Goal: Task Accomplishment & Management: Manage account settings

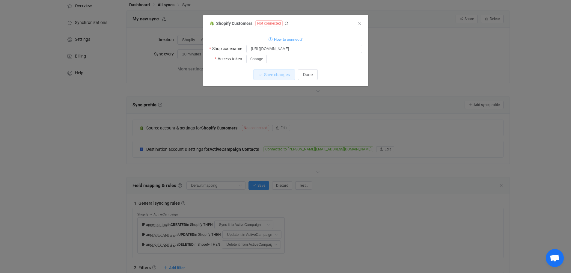
scroll to position [30, 0]
click at [257, 58] on span "Change" at bounding box center [256, 59] width 13 height 4
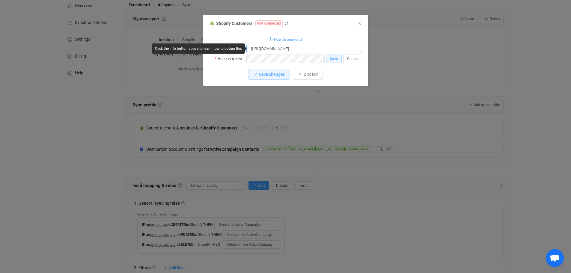
click at [320, 49] on input "https://admin.shopify.com/store/3pyeup-0x" at bounding box center [304, 49] width 116 height 8
click at [292, 115] on div "Shopify Customers Not connected 1 { { "shopName": "https://admin.shopify.com/st…" at bounding box center [285, 136] width 571 height 273
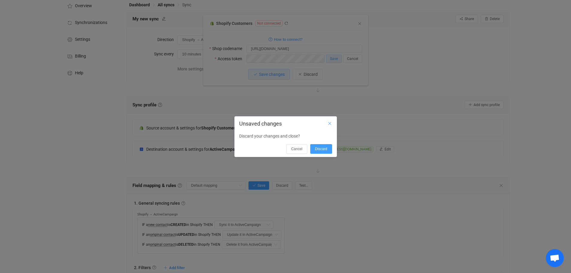
click at [329, 124] on icon "Close" at bounding box center [329, 123] width 5 height 5
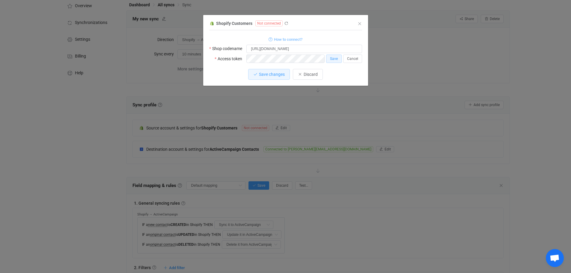
click at [270, 40] on icon "dialog" at bounding box center [270, 39] width 4 height 4
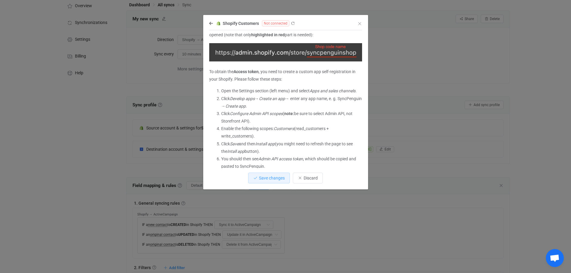
scroll to position [85, 0]
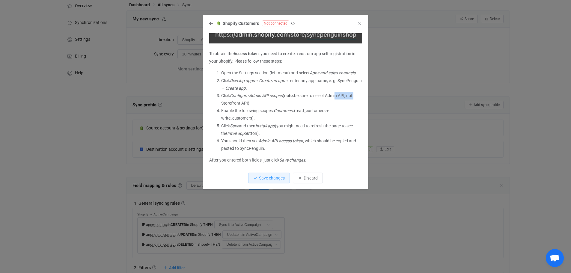
drag, startPoint x: 338, startPoint y: 95, endPoint x: 359, endPoint y: 95, distance: 21.3
click at [359, 95] on div "Please note: Shopify customer data can only be retrieved if you have “Shopify”,…" at bounding box center [285, 100] width 153 height 135
click at [326, 98] on li "Click Configure Admin API scopes ( note: be sure to select Admin API, not Store…" at bounding box center [291, 99] width 141 height 15
drag, startPoint x: 253, startPoint y: 119, endPoint x: 298, endPoint y: 111, distance: 45.7
click at [298, 111] on li "Enable the following scopes: Customers (read_customers + write_customers)." at bounding box center [291, 114] width 141 height 15
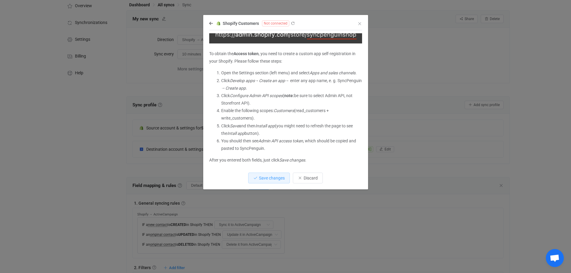
click at [260, 117] on li "Enable the following scopes: Customers (read_customers + write_customers)." at bounding box center [291, 114] width 141 height 15
click at [359, 24] on icon "Close" at bounding box center [359, 23] width 5 height 5
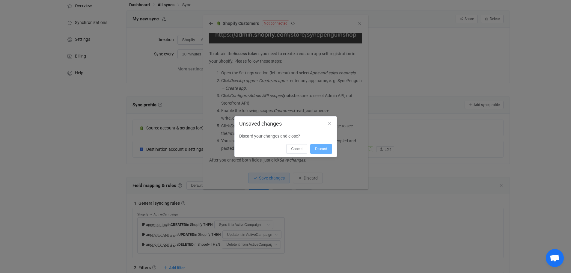
click at [321, 148] on span "Discard" at bounding box center [321, 149] width 12 height 4
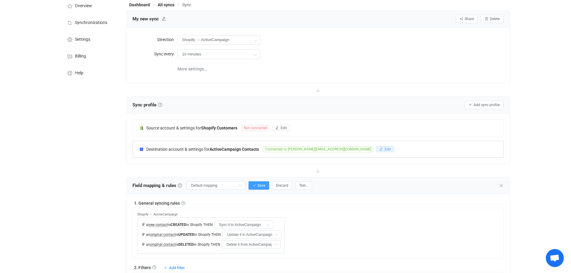
click at [376, 147] on button "Edit" at bounding box center [385, 149] width 18 height 6
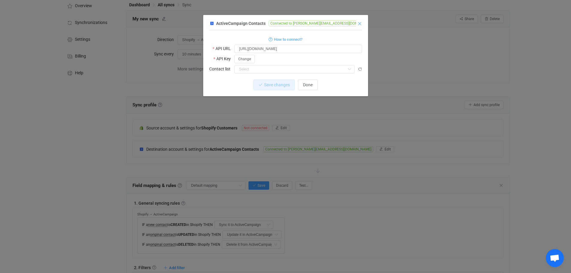
click at [361, 24] on icon "Close" at bounding box center [359, 23] width 5 height 5
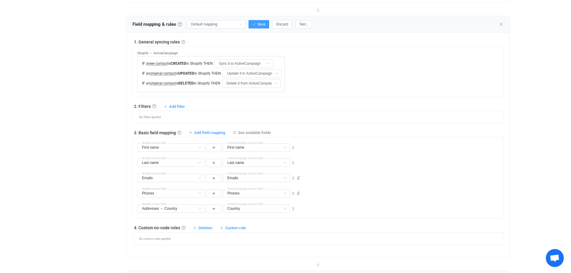
scroll to position [210, 0]
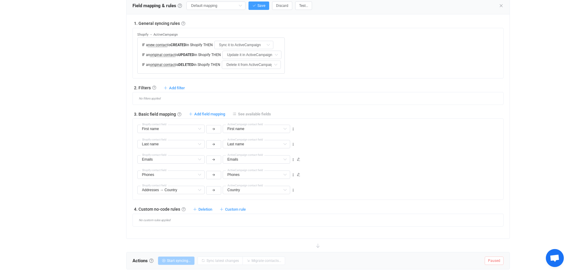
click at [237, 114] on link "See available fields" at bounding box center [252, 114] width 38 height 4
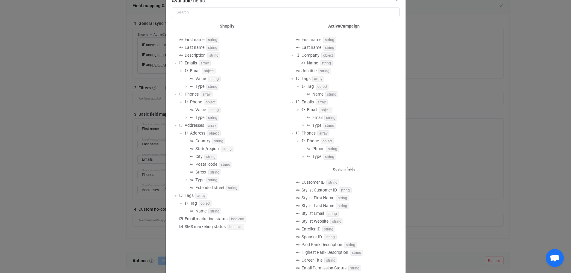
scroll to position [6, 0]
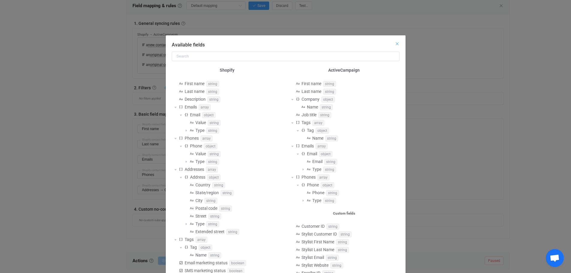
click at [396, 44] on icon "Close" at bounding box center [397, 43] width 5 height 5
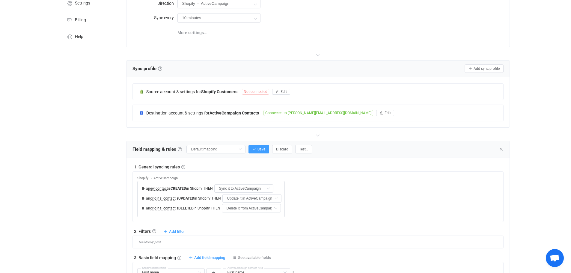
scroll to position [60, 0]
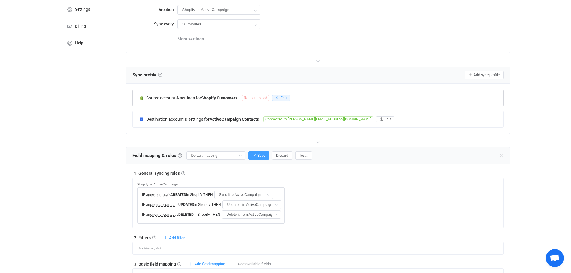
click at [279, 96] on icon "button" at bounding box center [277, 98] width 4 height 4
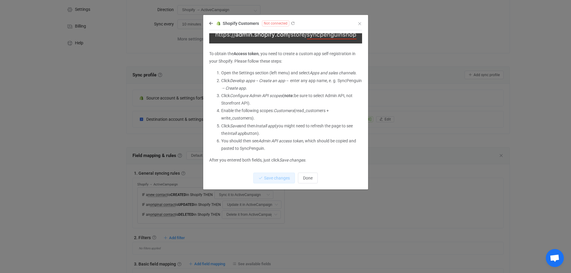
click at [310, 111] on li "Enable the following scopes: Customers (read_customers + write_customers)." at bounding box center [291, 114] width 141 height 15
click at [225, 121] on li "Enable the following scopes: Customers (read_customers + write_customers)." at bounding box center [291, 114] width 141 height 15
click at [229, 115] on li "Enable the following scopes: Customers (read_customers + write_customers)." at bounding box center [291, 114] width 141 height 15
click at [233, 119] on li "Enable the following scopes: Customers (read_customers + write_customers)." at bounding box center [291, 114] width 141 height 15
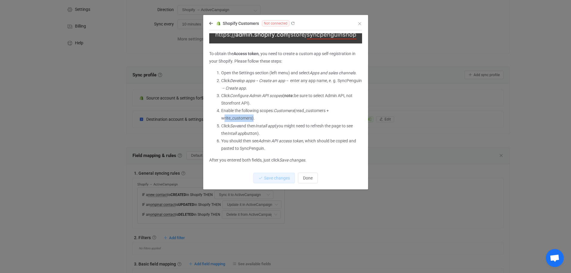
click at [233, 119] on li "Enable the following scopes: Customers (read_customers + write_customers)." at bounding box center [291, 114] width 141 height 15
click at [285, 115] on li "Enable the following scopes: Customers (read_customers + write_customers)." at bounding box center [291, 114] width 141 height 15
click at [212, 23] on icon "dialog" at bounding box center [211, 23] width 4 height 4
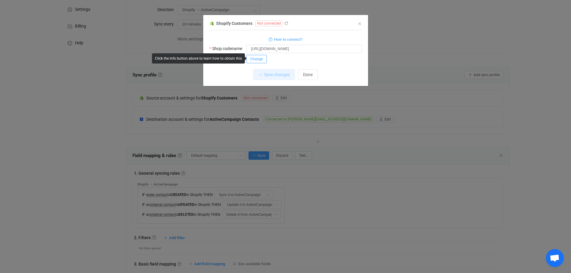
click at [255, 60] on span "Change" at bounding box center [256, 59] width 13 height 4
click at [336, 57] on span "Save" at bounding box center [334, 59] width 8 height 4
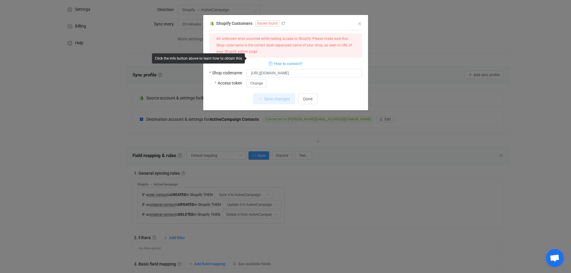
click at [274, 44] on div "An unknown error occurred while testing access to Shopify. Please make sure tha…" at bounding box center [285, 45] width 138 height 19
click at [300, 75] on input "https://admin.shopify.com/store/3pyeup-0x" at bounding box center [304, 73] width 116 height 8
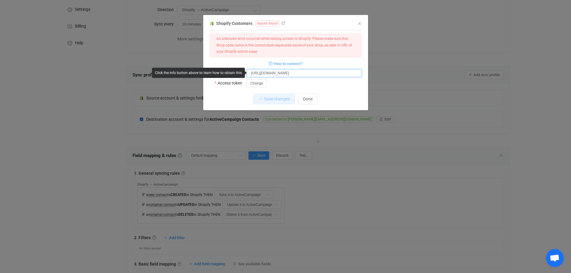
drag, startPoint x: 323, startPoint y: 73, endPoint x: 255, endPoint y: 73, distance: 67.4
click at [255, 73] on input "https://admin.shopify.com/store/3pyeup-0x" at bounding box center [304, 73] width 116 height 8
type input "h"
click at [241, 51] on div "An unknown error occurred while testing access to Shopify. Please make sure tha…" at bounding box center [285, 45] width 138 height 19
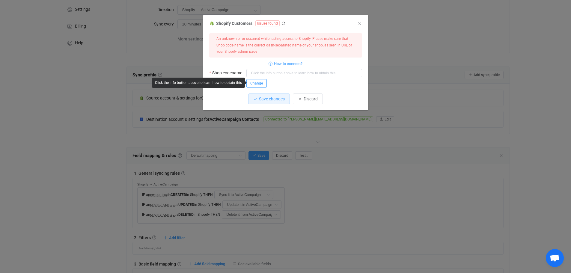
click at [259, 82] on span "Change" at bounding box center [256, 83] width 13 height 4
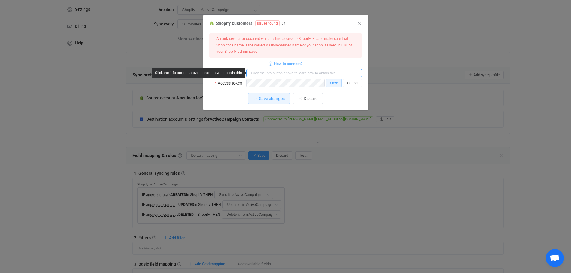
click at [277, 73] on input "dialog" at bounding box center [304, 73] width 116 height 8
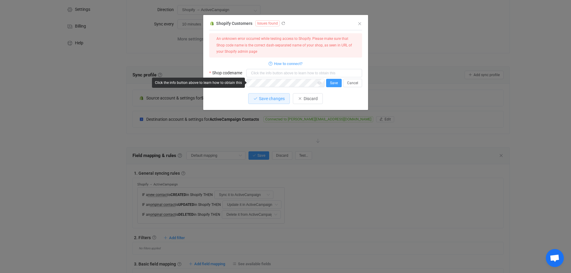
click at [331, 82] on span "Save" at bounding box center [334, 83] width 8 height 4
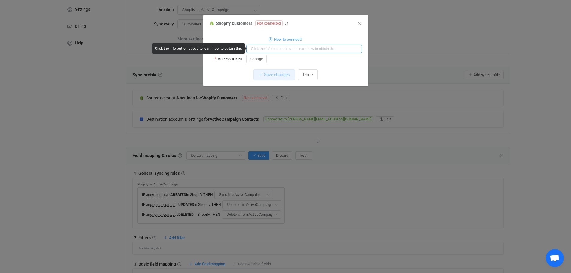
click at [260, 49] on input "dialog" at bounding box center [304, 49] width 116 height 8
click at [268, 49] on input "dialog" at bounding box center [304, 49] width 116 height 8
paste input "https://admin.shopify.com/store/3pyeup-0x/settings/domains"
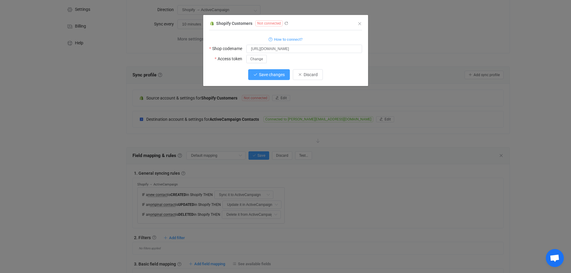
click at [274, 76] on span "Save changes" at bounding box center [272, 74] width 26 height 5
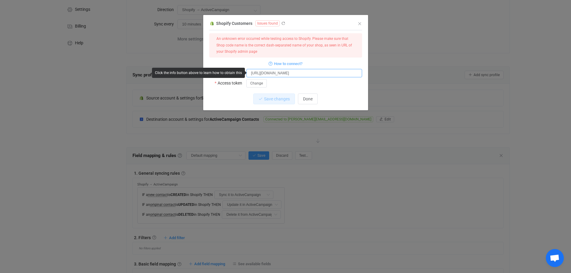
click at [322, 73] on input "https://admin.shopify.com/store/3pyeup-0x/settings/domains" at bounding box center [304, 73] width 116 height 8
drag, startPoint x: 349, startPoint y: 72, endPoint x: 321, endPoint y: 74, distance: 28.5
click at [321, 74] on input "https://admin.shopify.com/store/3pyeup-0x/settings/domains" at bounding box center [304, 73] width 116 height 8
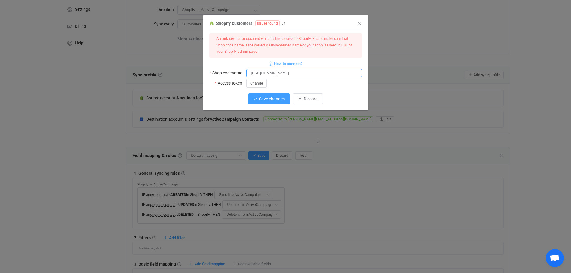
type input "https://admin.shopify.com/store/3pyeup-0x"
click at [277, 98] on span "Save changes" at bounding box center [272, 98] width 26 height 5
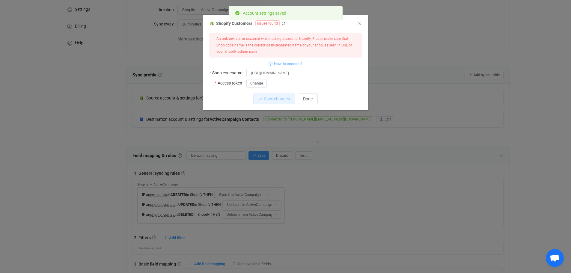
click at [271, 63] on icon "dialog" at bounding box center [270, 64] width 4 height 4
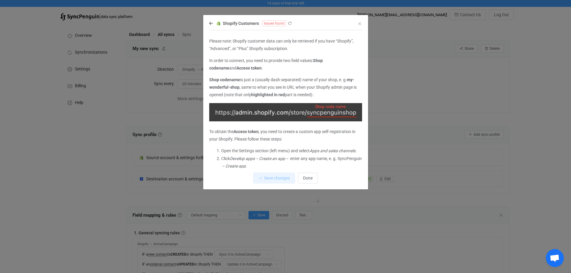
scroll to position [0, 0]
click at [361, 23] on icon "Close" at bounding box center [359, 23] width 5 height 5
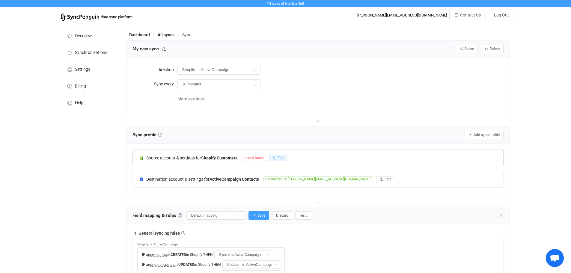
click at [276, 158] on icon "button" at bounding box center [274, 158] width 4 height 4
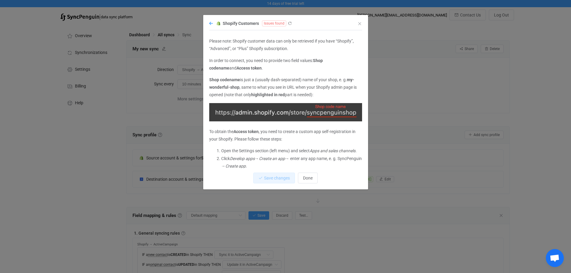
click at [212, 24] on icon "dialog" at bounding box center [211, 23] width 4 height 4
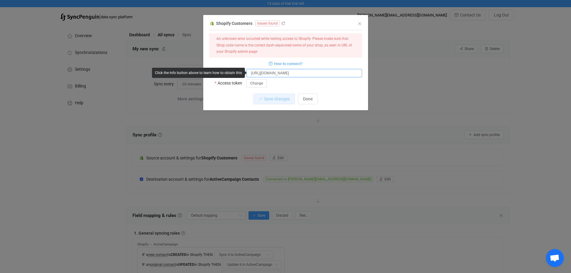
drag, startPoint x: 322, startPoint y: 73, endPoint x: 301, endPoint y: 74, distance: 20.7
click at [301, 74] on input "https://admin.shopify.com/store/3pyeup-0x" at bounding box center [304, 73] width 116 height 8
click at [324, 75] on input "https://admin.shopify.com/store/3pyeup-0x" at bounding box center [304, 73] width 116 height 8
click at [281, 63] on span "How to connect?" at bounding box center [288, 63] width 28 height 7
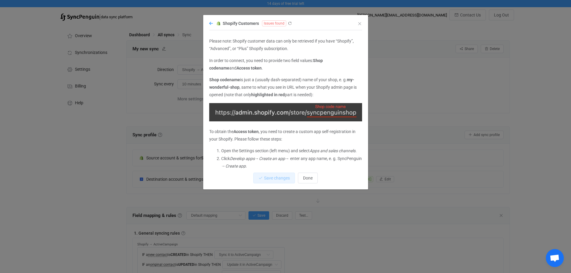
click at [212, 24] on icon "dialog" at bounding box center [211, 23] width 4 height 4
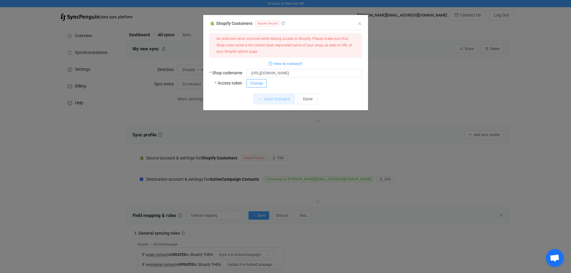
click at [262, 83] on span "Change" at bounding box center [256, 83] width 13 height 4
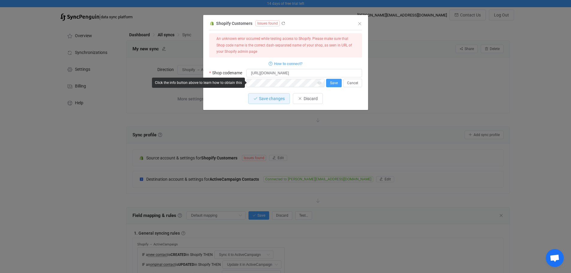
click at [339, 82] on button "Save" at bounding box center [334, 83] width 16 height 8
click at [272, 63] on link "How to connect?" at bounding box center [285, 63] width 34 height 7
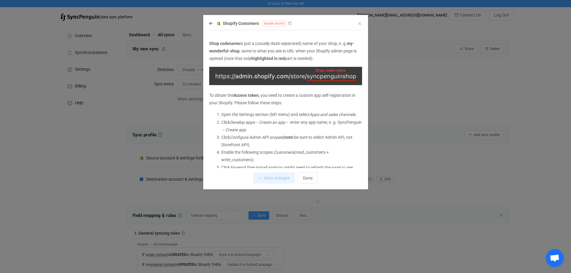
scroll to position [38, 0]
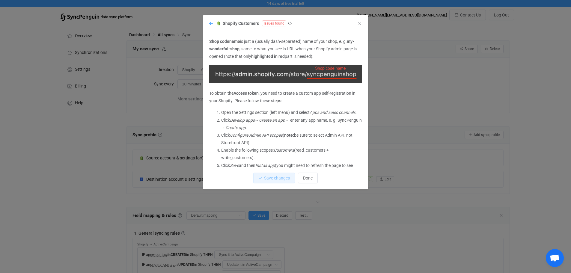
click at [211, 24] on icon "dialog" at bounding box center [211, 23] width 4 height 4
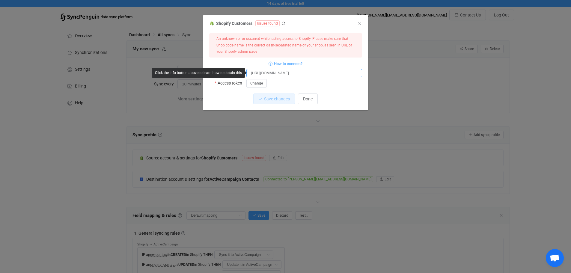
drag, startPoint x: 302, startPoint y: 72, endPoint x: 245, endPoint y: 72, distance: 56.6
click at [245, 72] on div "Shop codename https://admin.shopify.com/store/3pyeup-0x" at bounding box center [285, 73] width 153 height 9
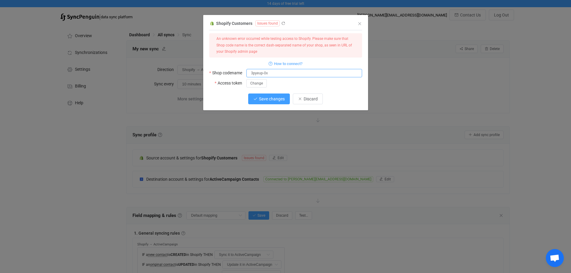
type input "3pyeup-0x"
click at [270, 99] on span "Save changes" at bounding box center [272, 98] width 26 height 5
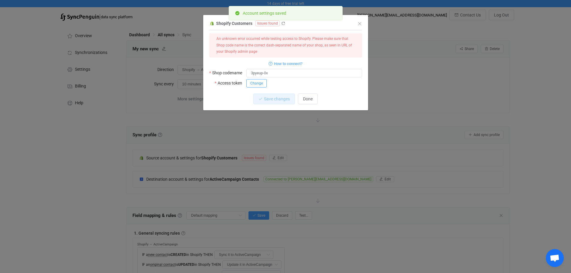
click at [258, 82] on span "Change" at bounding box center [256, 83] width 13 height 4
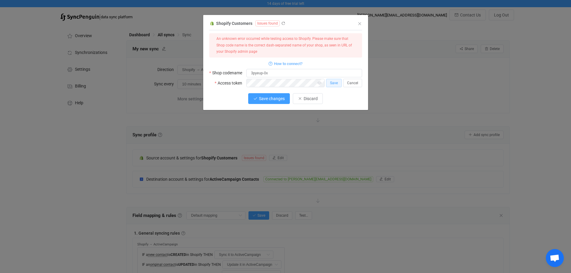
click at [261, 98] on span "Save changes" at bounding box center [272, 98] width 26 height 5
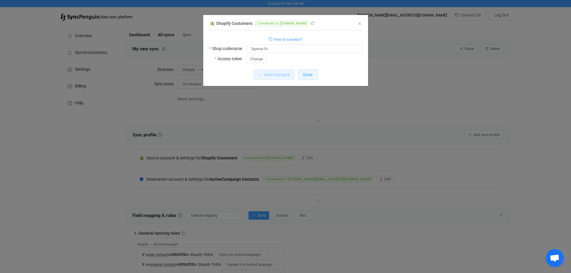
click at [312, 76] on span "Done" at bounding box center [308, 74] width 10 height 5
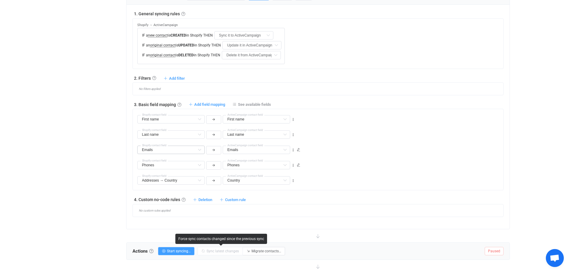
scroll to position [219, 0]
click at [254, 105] on span "See available fields" at bounding box center [254, 105] width 33 height 4
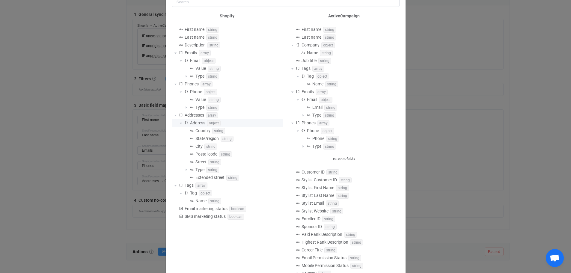
scroll to position [30, 0]
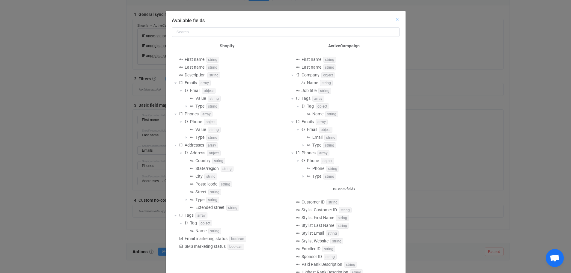
click at [395, 19] on icon "Close" at bounding box center [397, 19] width 5 height 5
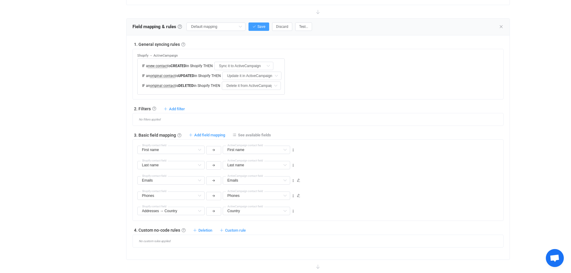
scroll to position [219, 0]
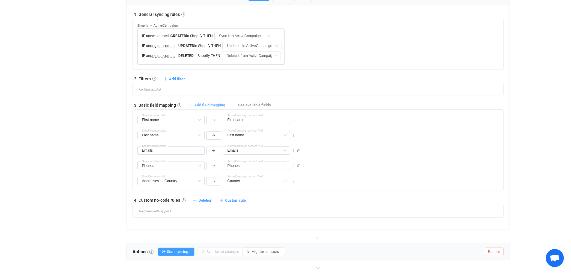
click at [208, 105] on span "Add field mapping" at bounding box center [209, 105] width 31 height 4
type input "First name"
type input "Last name"
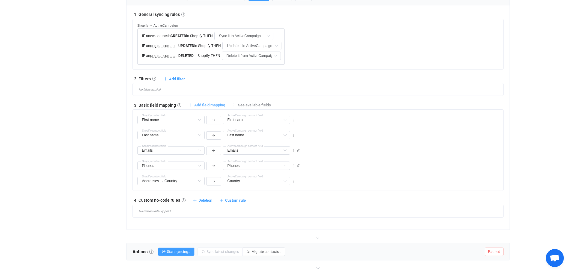
type input "Emails"
type input "Phones"
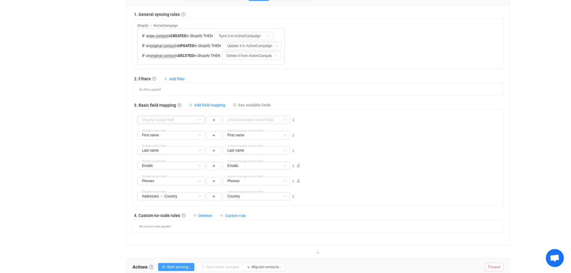
click at [199, 120] on icon at bounding box center [199, 120] width 7 height 8
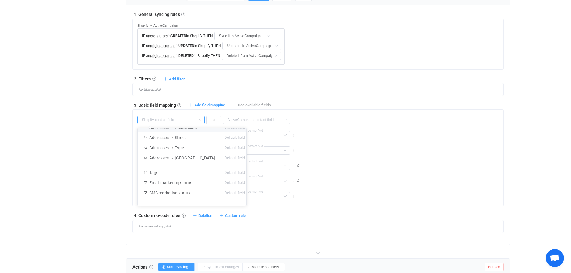
click at [241, 103] on span "See available fields" at bounding box center [254, 105] width 33 height 4
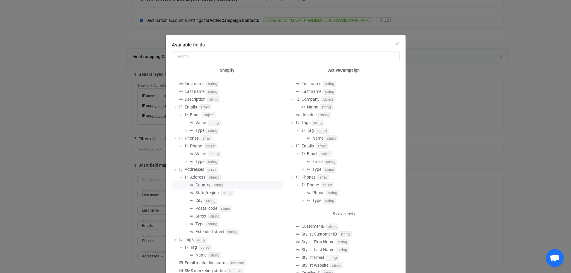
scroll to position [0, 0]
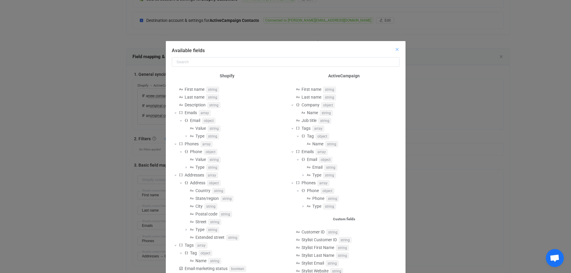
click at [395, 49] on icon "Close" at bounding box center [397, 49] width 5 height 5
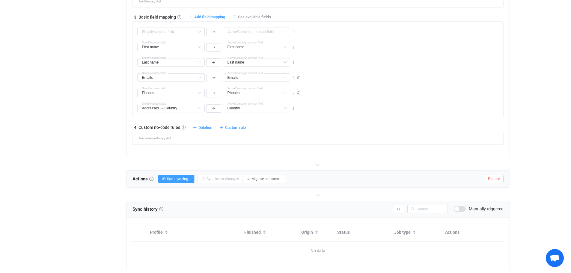
scroll to position [324, 0]
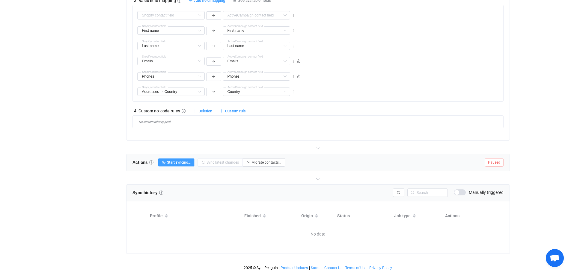
click at [152, 162] on link at bounding box center [151, 162] width 4 height 4
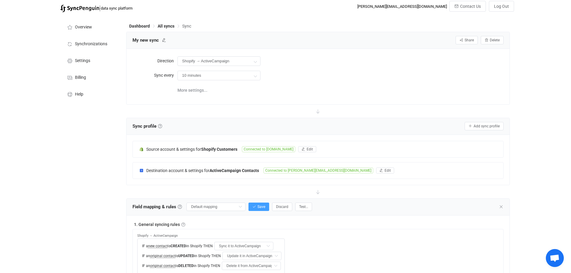
scroll to position [0, 0]
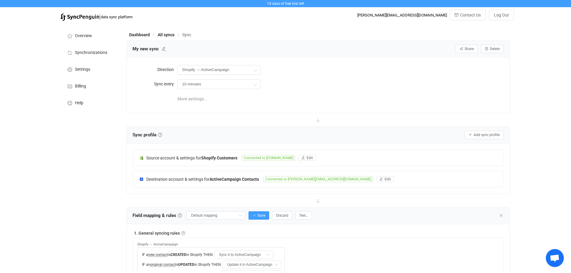
click at [198, 99] on span "More settings..." at bounding box center [192, 99] width 30 height 12
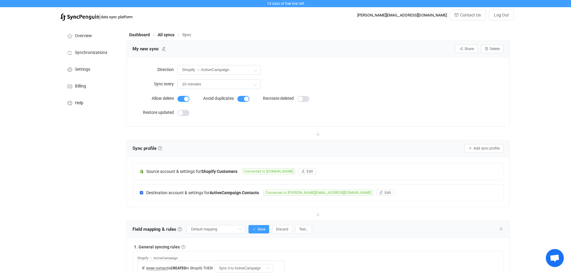
click at [317, 133] on icon at bounding box center [317, 133] width 13 height 13
click at [319, 132] on icon at bounding box center [317, 133] width 13 height 13
click at [319, 134] on icon at bounding box center [317, 133] width 13 height 13
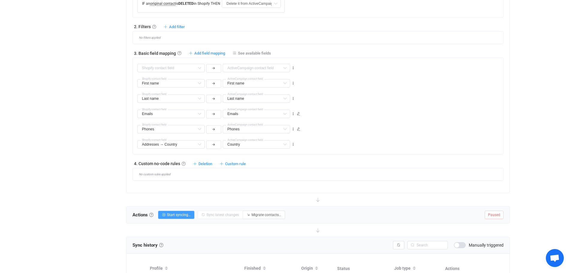
scroll to position [300, 0]
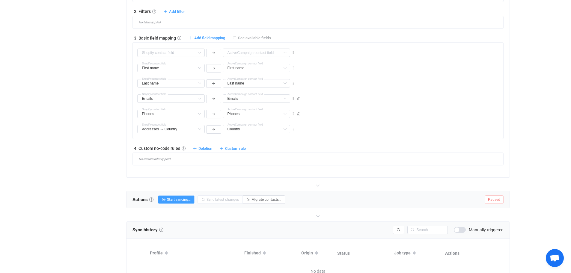
click at [251, 38] on span "See available fields" at bounding box center [254, 38] width 33 height 4
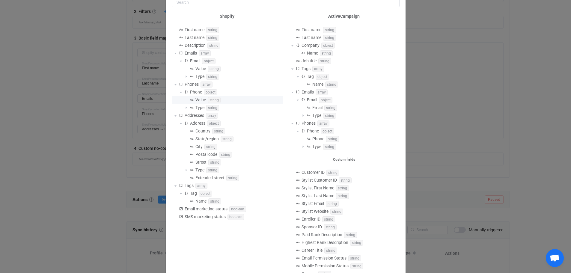
scroll to position [60, 0]
click at [443, 145] on div "Available fields Shopify First name string Last name string Description string …" at bounding box center [285, 136] width 571 height 273
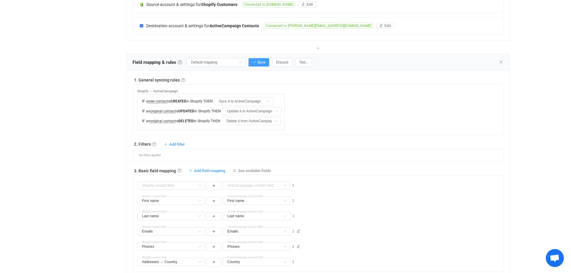
scroll to position [150, 0]
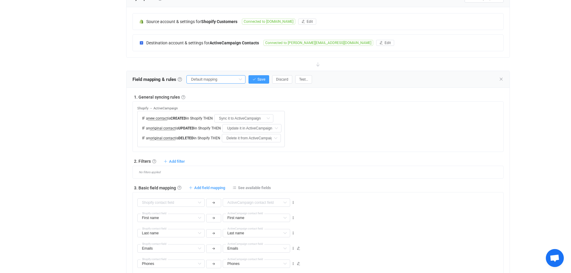
click at [236, 80] on input "Default mapping" at bounding box center [215, 79] width 59 height 8
click at [229, 93] on li "Default mappings" at bounding box center [219, 93] width 62 height 9
click at [279, 98] on div "1. General syncing rules General syncing rules Control how SyncPengin reacts to…" at bounding box center [317, 97] width 371 height 6
click at [305, 79] on span "Test…" at bounding box center [303, 79] width 9 height 4
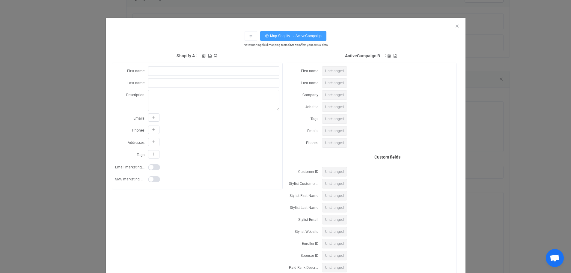
scroll to position [0, 0]
click at [271, 37] on span "Map Shopify → ActiveCampaign" at bounding box center [296, 36] width 52 height 4
click at [274, 39] on button "Map Shopify → ActiveCampaign" at bounding box center [293, 36] width 66 height 10
click at [271, 37] on span "Map Shopify → ActiveCampaign" at bounding box center [296, 36] width 52 height 4
click at [152, 154] on icon "dialog" at bounding box center [154, 155] width 4 height 4
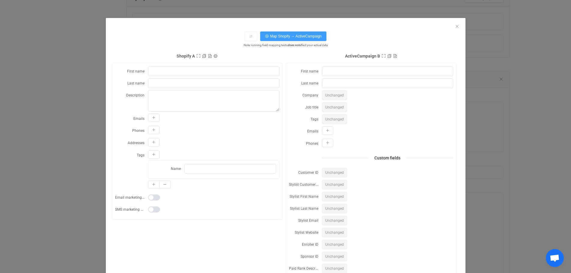
click at [337, 120] on span "Unchanged" at bounding box center [334, 119] width 25 height 10
click at [330, 119] on span "Unchanged" at bounding box center [334, 119] width 25 height 10
click at [181, 167] on label "Name" at bounding box center [167, 169] width 33 height 10
click at [189, 171] on input "dialog" at bounding box center [230, 169] width 92 height 10
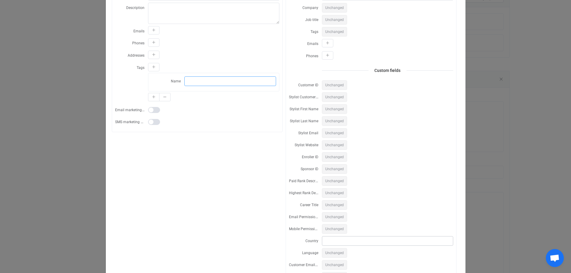
scroll to position [34, 0]
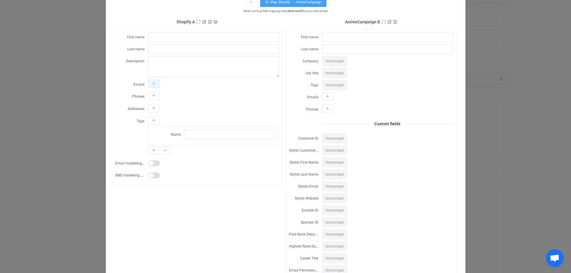
click at [153, 83] on icon "dialog" at bounding box center [154, 84] width 4 height 4
click at [326, 95] on icon "dialog" at bounding box center [328, 97] width 4 height 4
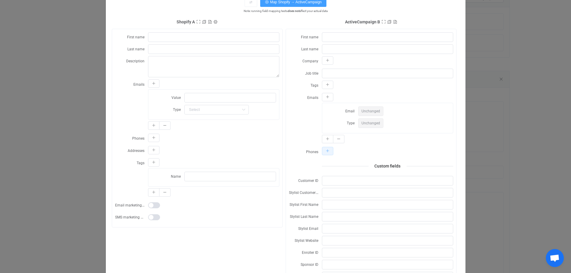
click at [326, 151] on button "dialog" at bounding box center [327, 151] width 11 height 8
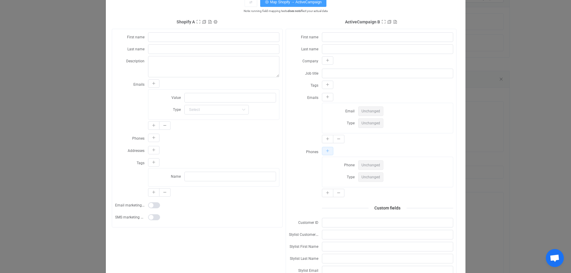
click at [326, 149] on icon "dialog" at bounding box center [328, 151] width 4 height 4
click at [338, 233] on button "dialog" at bounding box center [338, 235] width 11 height 8
click at [337, 191] on icon "dialog" at bounding box center [339, 193] width 4 height 4
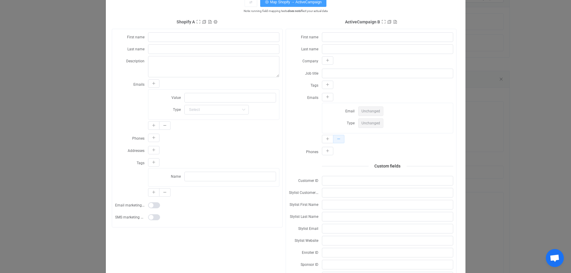
click at [337, 138] on icon "dialog" at bounding box center [339, 139] width 4 height 4
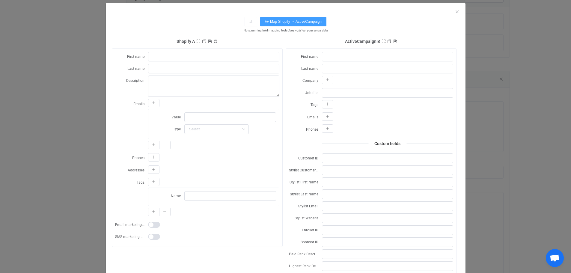
scroll to position [0, 0]
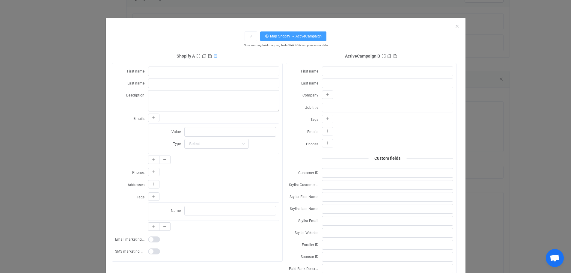
click at [213, 56] on icon "dialog" at bounding box center [215, 56] width 4 height 4
click at [199, 46] on span "Note: running field mapping tests does not affect your actual data" at bounding box center [286, 45] width 348 height 5
click at [455, 28] on icon "Close" at bounding box center [457, 26] width 5 height 5
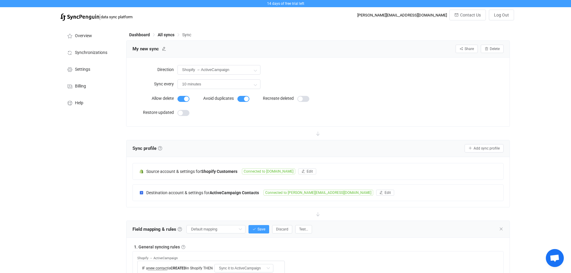
scroll to position [30, 0]
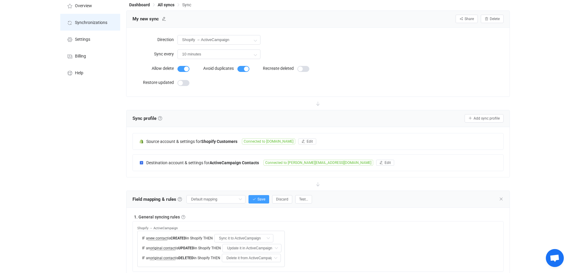
click at [85, 22] on span "Synchronizations" at bounding box center [91, 22] width 32 height 5
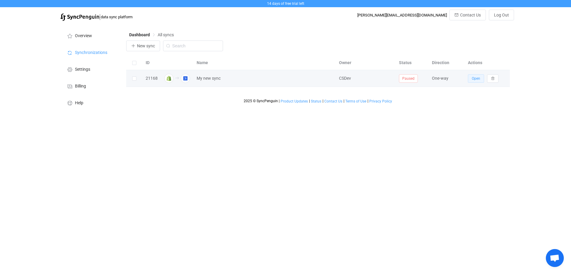
click at [475, 79] on span "Open" at bounding box center [476, 78] width 8 height 4
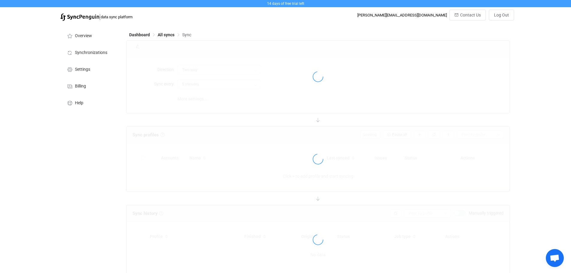
type input "Shopify → ActiveCampaign"
type input "10 minutes"
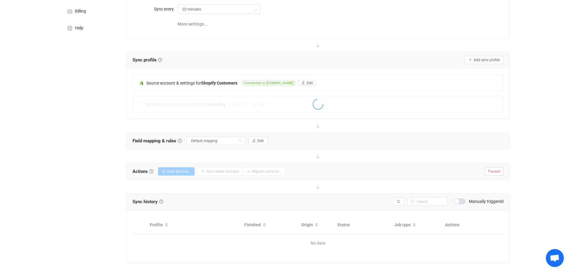
scroll to position [83, 0]
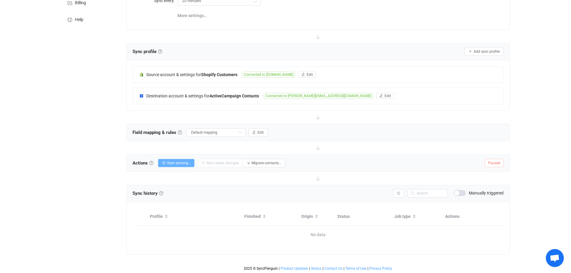
click at [185, 163] on span "Start syncing…" at bounding box center [179, 163] width 24 height 4
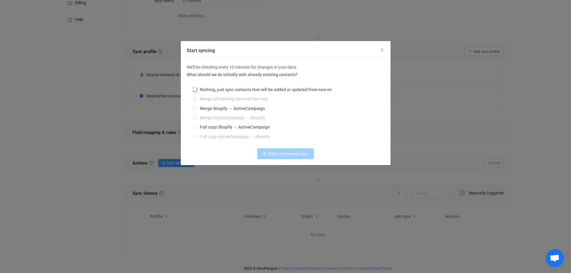
click at [230, 89] on span "Nothing, just sync contacts that will be added or updated from now on" at bounding box center [264, 89] width 135 height 5
click at [197, 89] on input "Nothing, just sync contacts that will be added or updated from now on" at bounding box center [195, 89] width 4 height 5
radio input "true"
click at [280, 153] on span "Start continuous sync" at bounding box center [288, 153] width 41 height 5
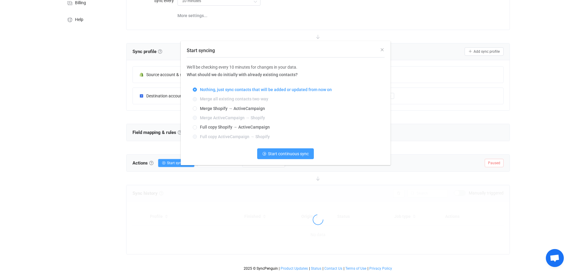
scroll to position [81, 0]
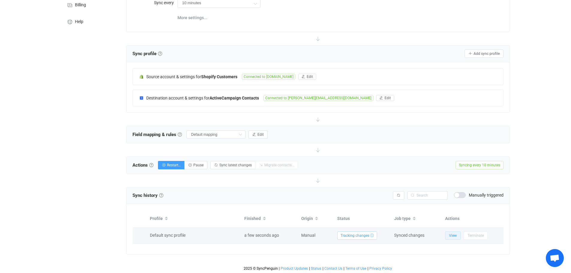
click at [457, 235] on button "View" at bounding box center [453, 235] width 16 height 8
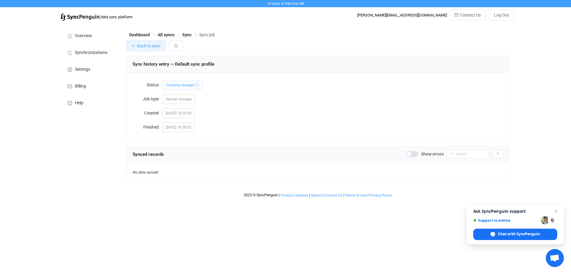
click at [145, 48] on span "Back to sync" at bounding box center [149, 45] width 24 height 5
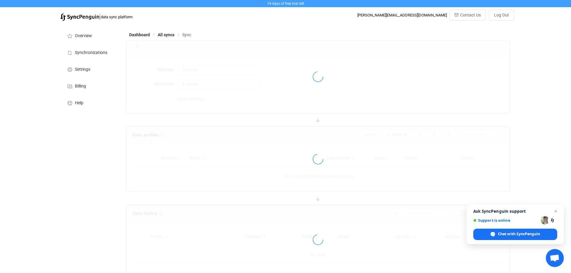
type input "Shopify → ActiveCampaign"
type input "10 minutes"
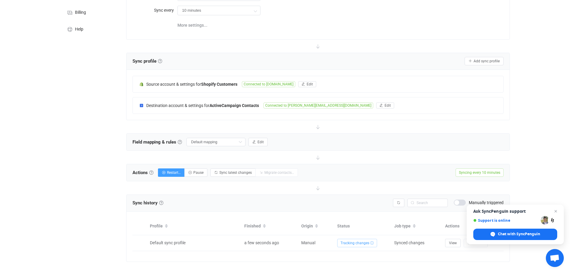
scroll to position [81, 0]
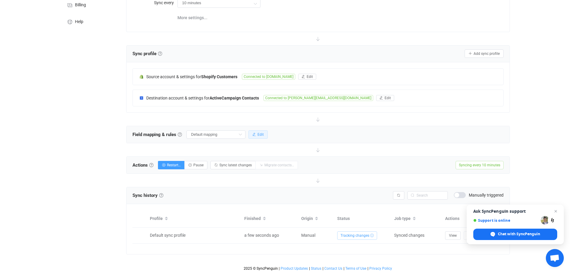
click at [259, 135] on span "Edit" at bounding box center [260, 134] width 6 height 4
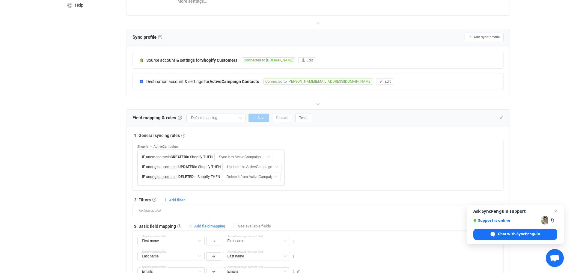
scroll to position [111, 0]
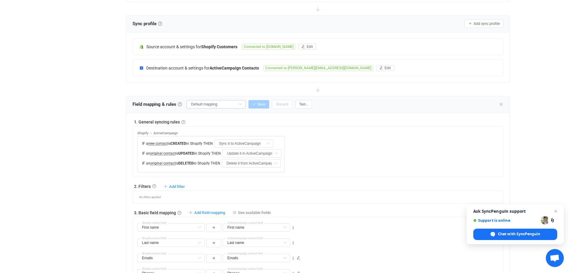
click at [242, 104] on icon at bounding box center [239, 104] width 7 height 8
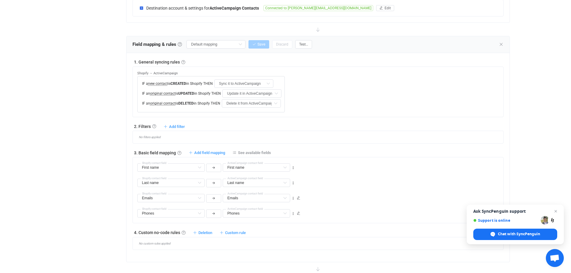
scroll to position [201, 0]
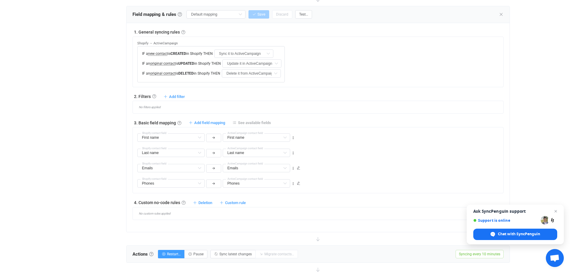
click at [241, 122] on span "See available fields" at bounding box center [254, 122] width 33 height 4
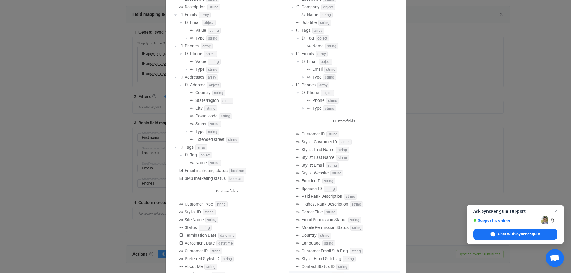
scroll to position [84, 0]
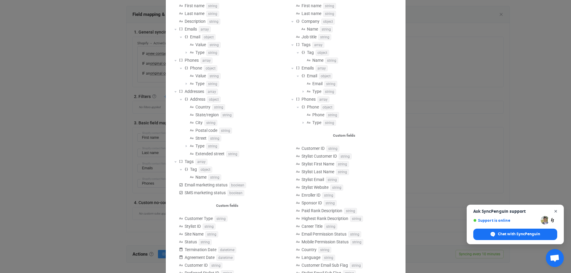
click at [556, 209] on span "Open chat" at bounding box center [555, 211] width 7 height 7
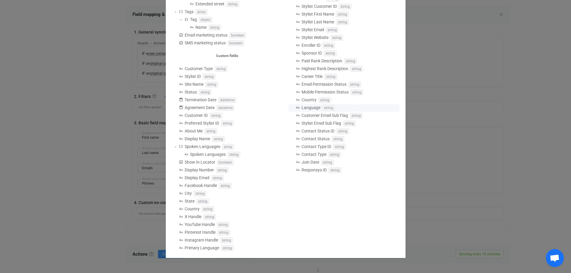
scroll to position [24, 0]
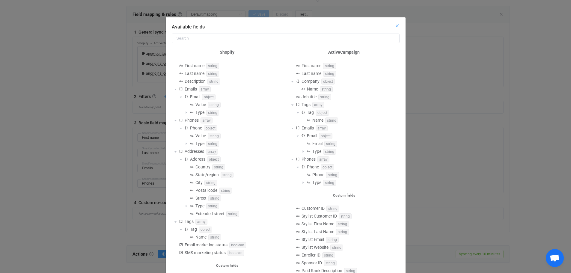
click at [395, 26] on icon "Close" at bounding box center [397, 25] width 5 height 5
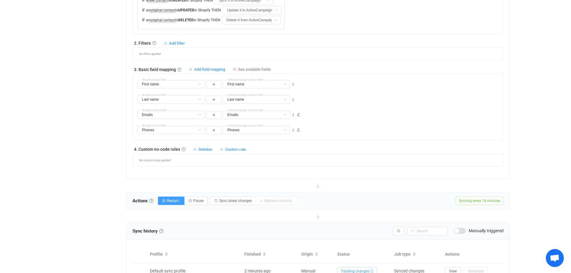
scroll to position [261, 0]
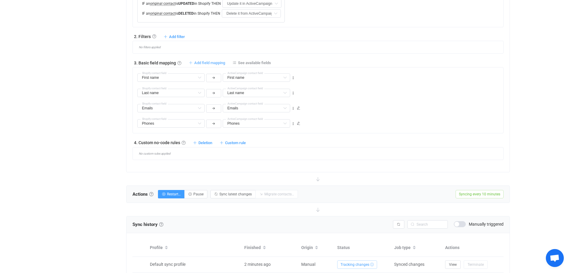
click at [204, 63] on span "Add field mapping" at bounding box center [209, 63] width 31 height 4
type input "First name"
type input "Last name"
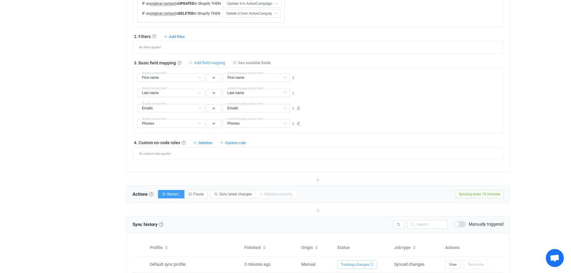
type input "Emails"
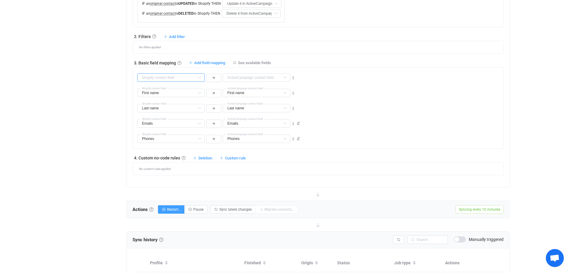
click at [195, 77] on div at bounding box center [170, 77] width 67 height 8
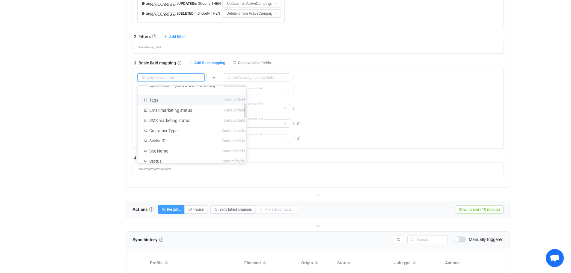
scroll to position [60, 0]
click at [169, 134] on li "Tags Default field" at bounding box center [194, 133] width 113 height 10
type input "Tags"
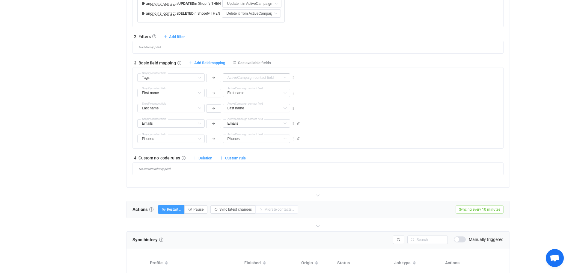
click at [286, 77] on icon at bounding box center [284, 77] width 7 height 8
click at [268, 114] on li "Tags Default field" at bounding box center [271, 113] width 97 height 10
type input "Tags"
click at [202, 63] on span "Add field mapping" at bounding box center [209, 63] width 31 height 4
type input "Tags"
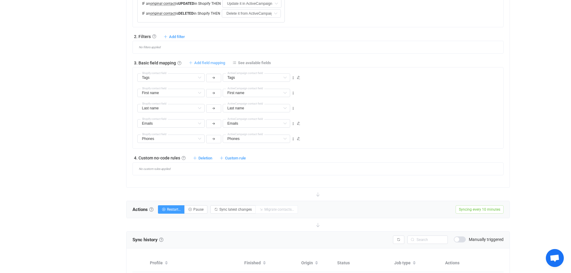
type input "Tags"
type input "First name"
type input "Last name"
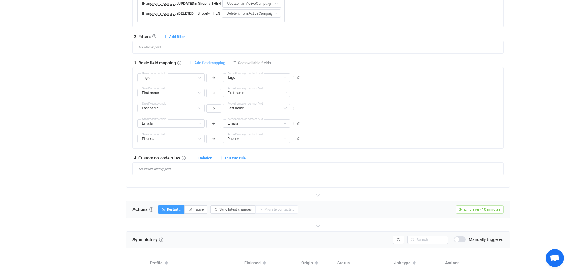
type input "Emails"
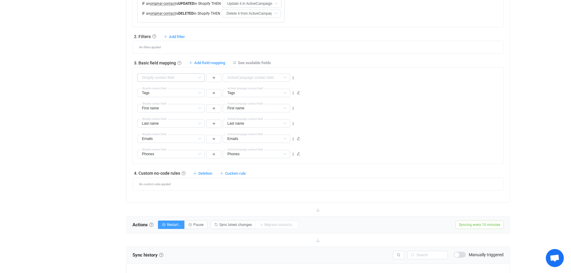
click at [200, 76] on icon at bounding box center [199, 77] width 7 height 8
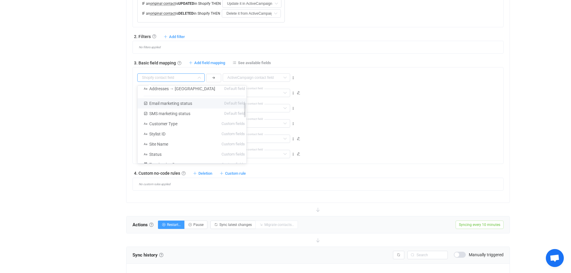
click at [172, 104] on span "Email marketing status" at bounding box center [170, 103] width 43 height 5
type input "Email marketing status"
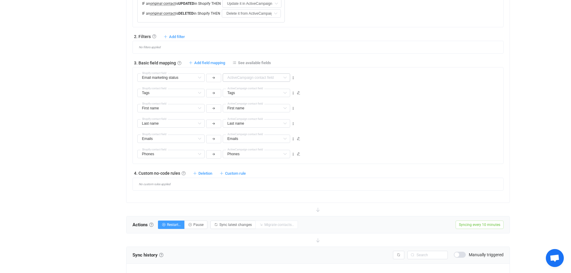
click at [283, 77] on icon at bounding box center [284, 77] width 7 height 8
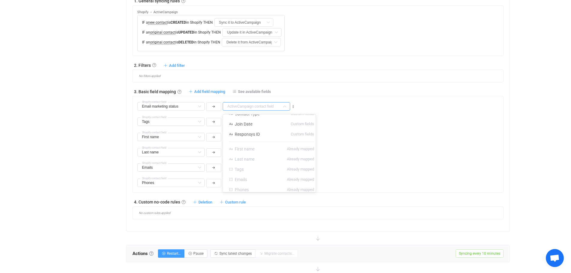
scroll to position [231, 0]
click at [200, 105] on icon at bounding box center [199, 107] width 7 height 8
click at [197, 108] on icon at bounding box center [199, 107] width 7 height 8
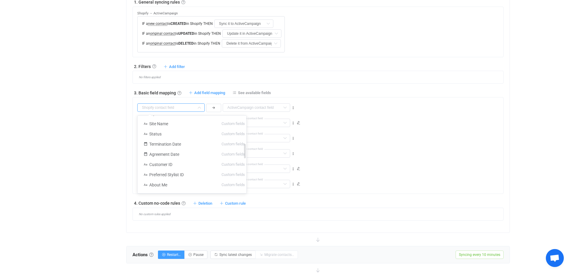
scroll to position [150, 0]
click at [180, 152] on li "Customer ID Custom fields" at bounding box center [194, 155] width 113 height 10
type input "Customer ID"
click at [283, 107] on icon at bounding box center [284, 107] width 7 height 8
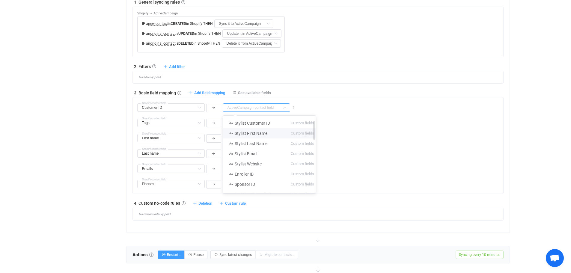
scroll to position [0, 0]
click at [258, 141] on li "Customer ID Custom fields" at bounding box center [271, 143] width 97 height 10
type input "Customer ID"
click at [210, 93] on span "Add field mapping" at bounding box center [209, 92] width 31 height 4
type input "Customer ID"
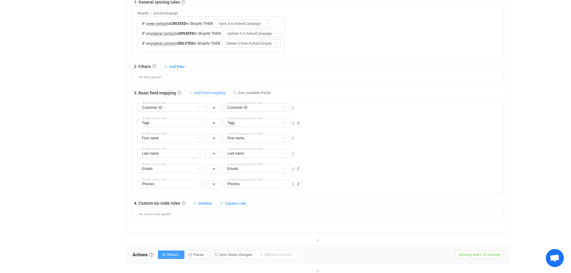
type input "Customer ID"
type input "Tags"
type input "First name"
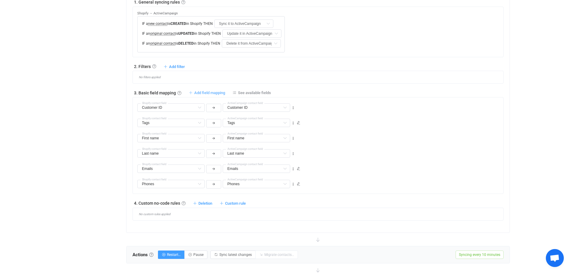
type input "Last name"
type input "Emails"
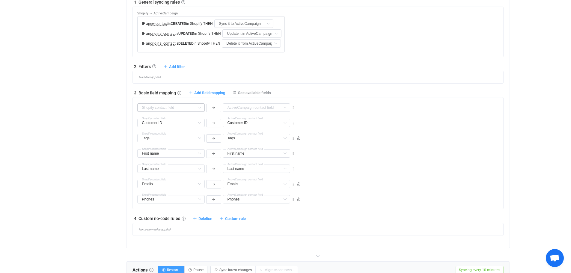
click at [199, 106] on icon at bounding box center [199, 107] width 7 height 8
click at [164, 134] on span "Stylist ID" at bounding box center [157, 134] width 16 height 5
type input "Stylist ID"
click at [284, 107] on icon at bounding box center [284, 107] width 7 height 8
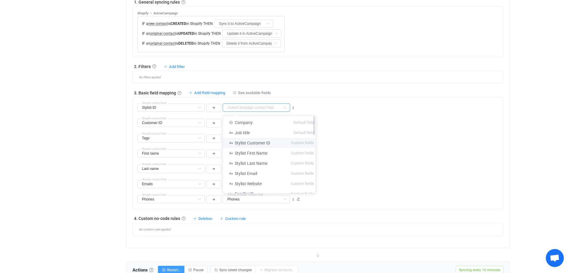
click at [263, 141] on span "Stylist Customer ID" at bounding box center [252, 143] width 35 height 5
type input "Stylist Customer ID"
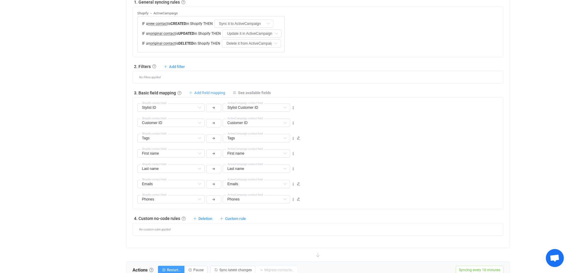
click at [201, 92] on span "Add field mapping" at bounding box center [209, 92] width 31 height 4
type input "Stylist ID"
type input "Stylist Customer ID"
type input "Customer ID"
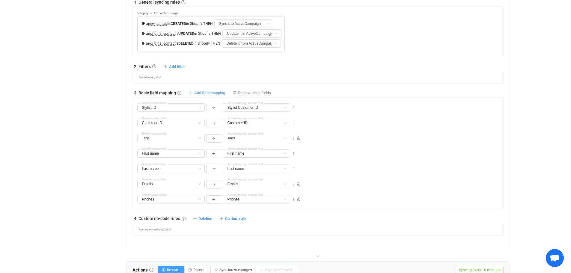
type input "Tags"
type input "First name"
type input "Last name"
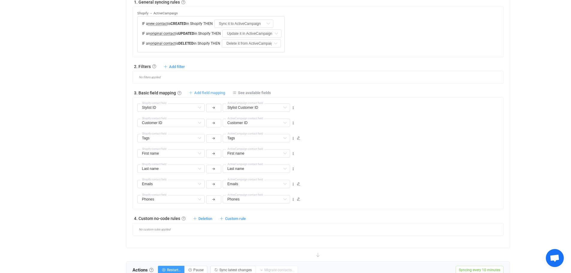
type input "Last name"
type input "Emails"
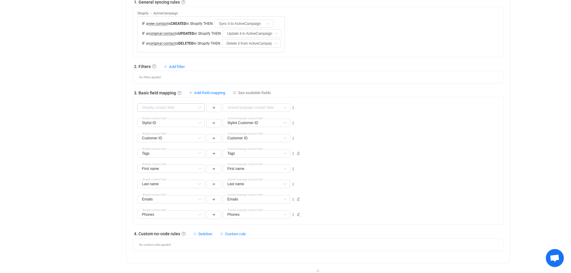
click at [198, 108] on icon at bounding box center [199, 107] width 7 height 8
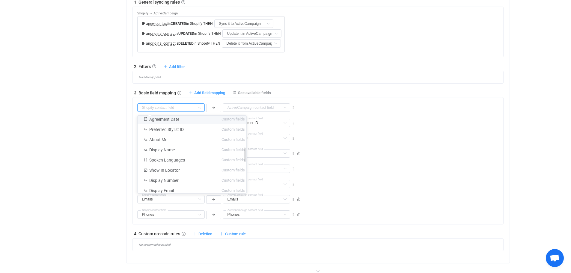
scroll to position [180, 0]
click at [182, 143] on span "Spoken Languages" at bounding box center [167, 145] width 36 height 5
type input "Spoken Languages"
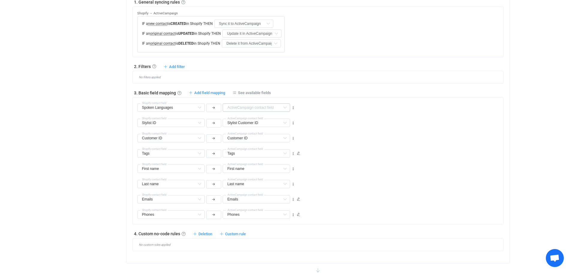
click at [285, 107] on icon at bounding box center [284, 107] width 7 height 8
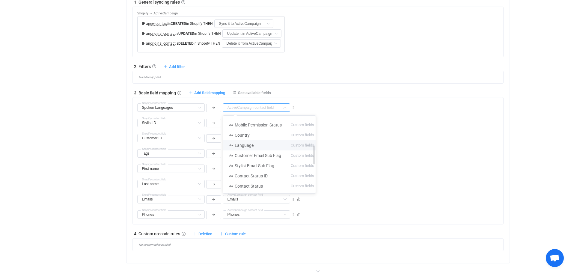
click at [250, 144] on span "Language" at bounding box center [244, 145] width 19 height 5
type input "Language"
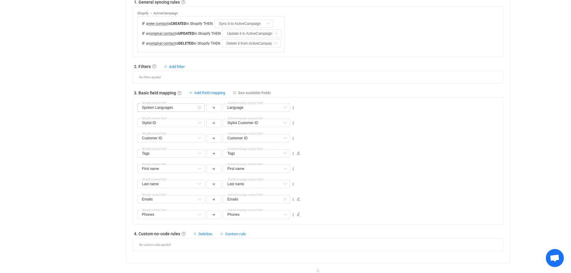
click at [200, 107] on icon at bounding box center [199, 107] width 7 height 8
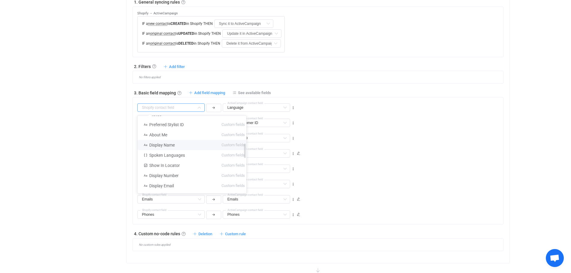
scroll to position [150, 0]
click at [182, 144] on span "Spoken Languages" at bounding box center [167, 144] width 36 height 5
type input "Spoken Languages"
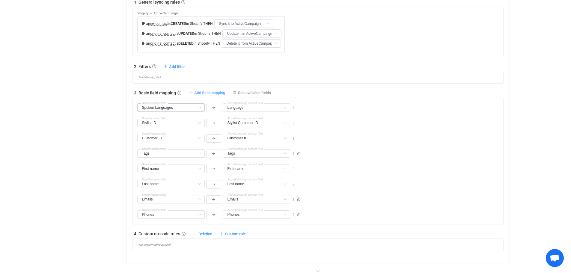
click at [210, 92] on span "Add field mapping" at bounding box center [209, 92] width 31 height 4
type input "Spoken Languages"
type input "Language"
type input "Stylist ID"
type input "Stylist Customer ID"
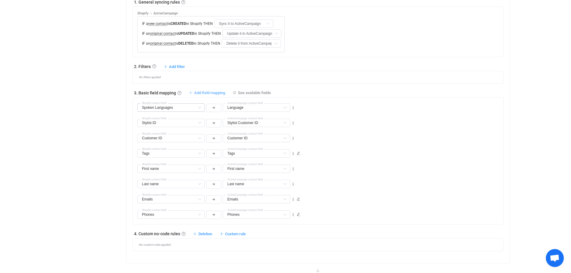
type input "Customer ID"
type input "Tags"
type input "First name"
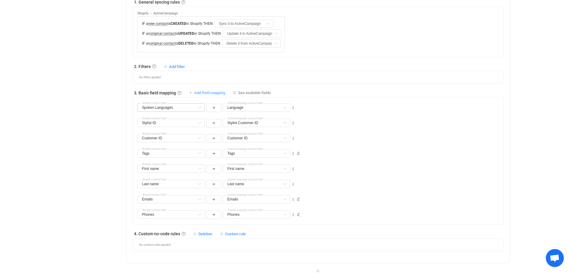
type input "First name"
type input "Last name"
type input "Emails"
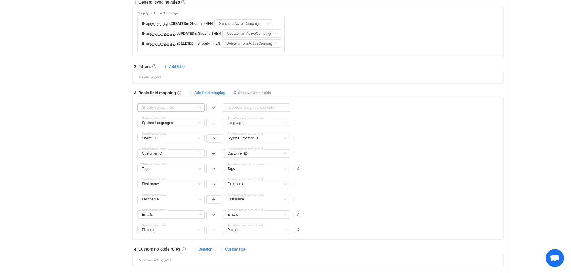
click at [199, 108] on icon at bounding box center [199, 107] width 7 height 8
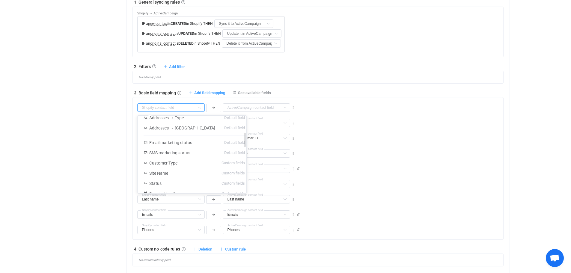
scroll to position [90, 0]
click at [180, 154] on li "Customer Type Custom fields" at bounding box center [194, 154] width 113 height 10
type input "Customer Type"
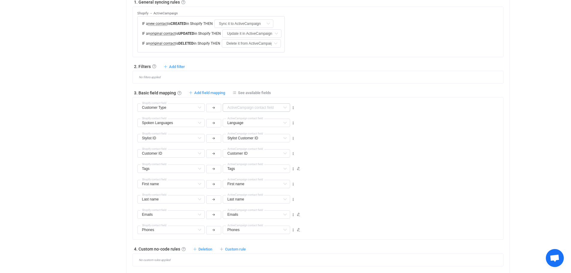
click at [288, 107] on icon at bounding box center [284, 107] width 7 height 8
click at [262, 166] on li "Contact Type Custom fields" at bounding box center [271, 166] width 97 height 10
type input "Contact Type"
click at [204, 94] on span "Add field mapping" at bounding box center [209, 92] width 31 height 4
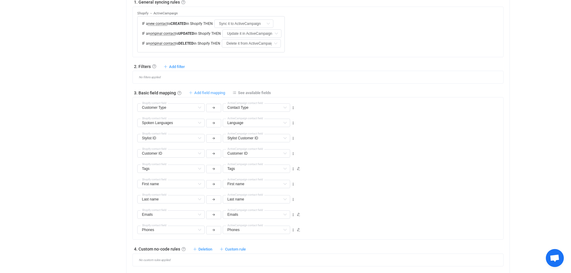
type input "Customer Type"
type input "Contact Type"
type input "Spoken Languages"
type input "Language"
type input "Stylist ID"
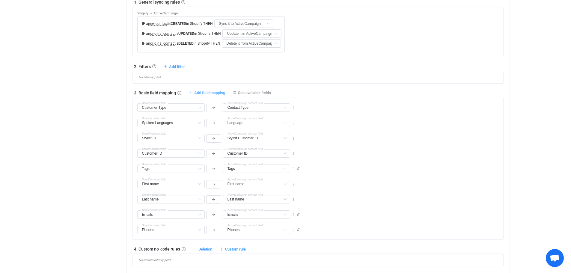
type input "Stylist Customer ID"
type input "Customer ID"
type input "Tags"
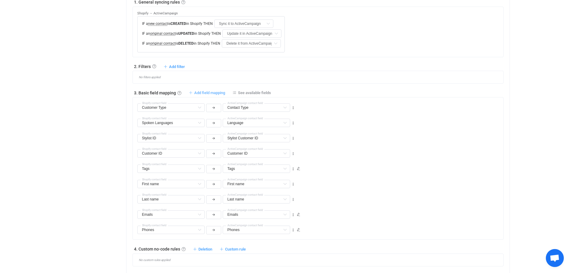
type input "First name"
type input "Last name"
type input "Emails"
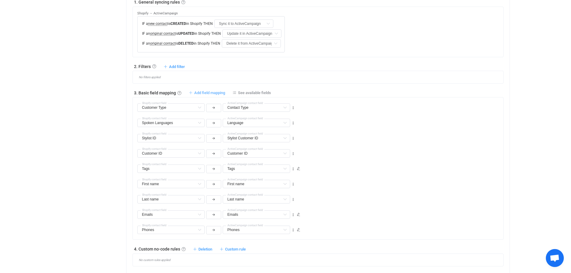
type input "Emails"
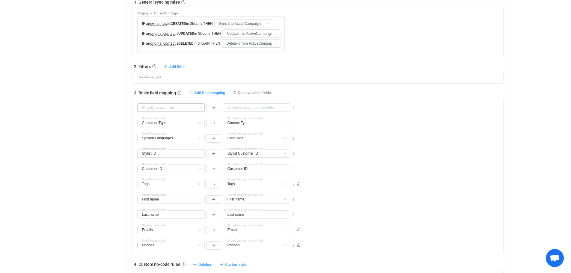
click at [196, 106] on icon at bounding box center [199, 107] width 7 height 8
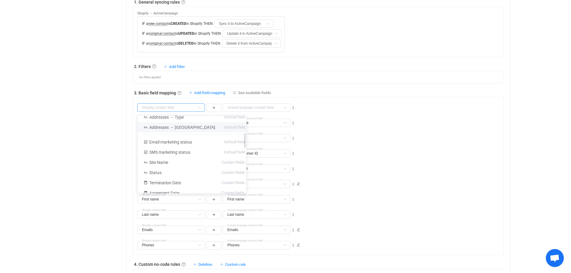
scroll to position [97, 0]
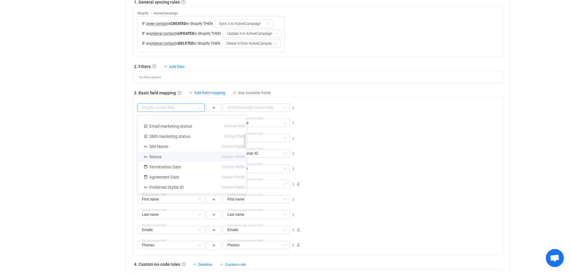
click at [181, 155] on li "Status Custom fields" at bounding box center [194, 157] width 113 height 10
type input "Status"
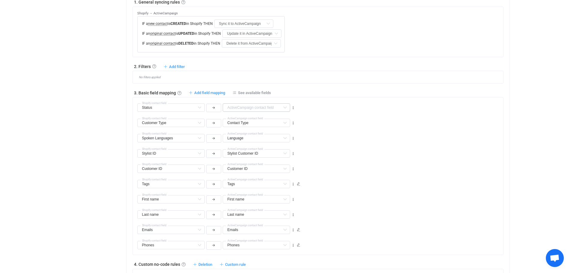
click at [287, 107] on icon at bounding box center [284, 107] width 7 height 8
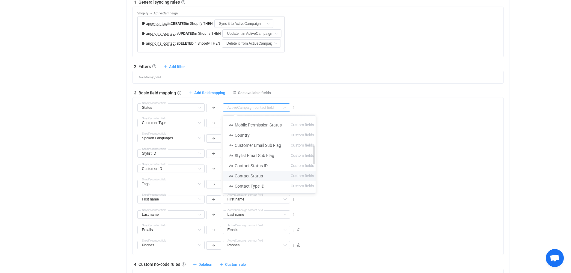
click at [265, 176] on li "Contact Status Custom fields" at bounding box center [271, 176] width 97 height 10
type input "Contact Status"
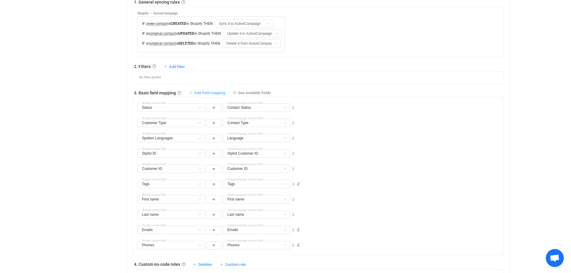
click at [209, 93] on span "Add field mapping" at bounding box center [209, 92] width 31 height 4
type input "Status"
type input "Contact Status"
type input "Customer Type"
type input "Contact Type"
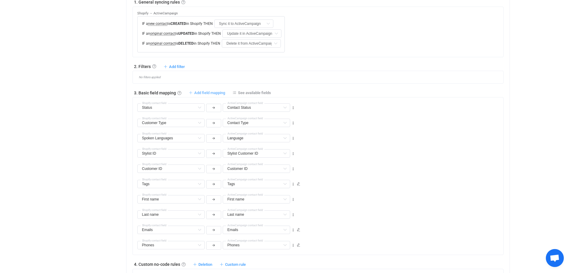
type input "Spoken Languages"
type input "Language"
type input "Stylist ID"
type input "Stylist Customer ID"
type input "Customer ID"
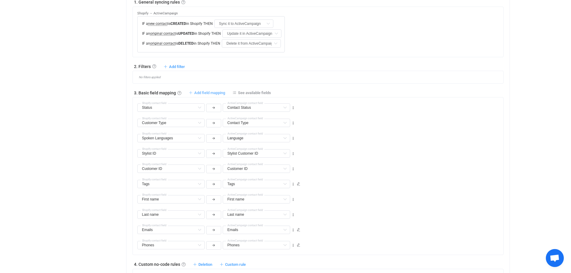
type input "Customer ID"
type input "Tags"
type input "First name"
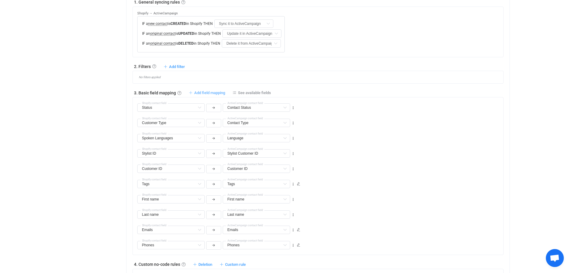
type input "Last name"
type input "Emails"
click at [200, 109] on icon at bounding box center [199, 107] width 7 height 8
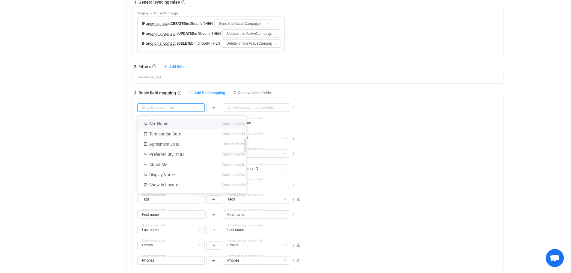
click at [183, 124] on li "Site Name Custom fields" at bounding box center [194, 124] width 113 height 10
type input "Site Name"
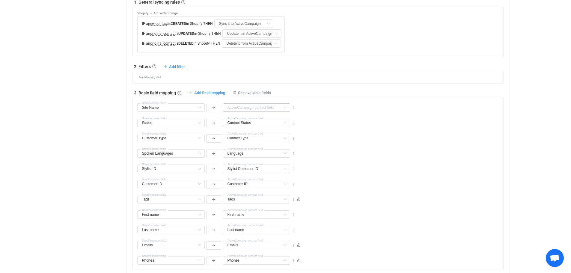
click at [285, 108] on icon at bounding box center [284, 107] width 7 height 8
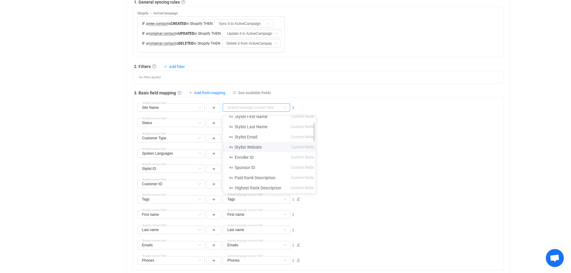
click at [273, 148] on li "Stylist Website Custom fields" at bounding box center [271, 147] width 97 height 10
type input "Stylist Website"
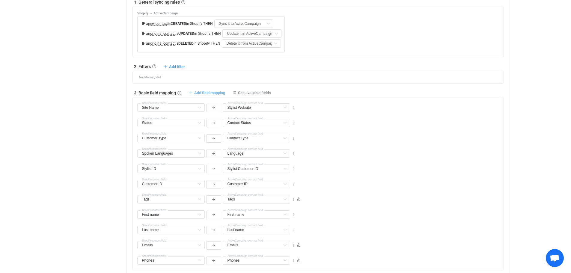
click at [210, 93] on span "Add field mapping" at bounding box center [209, 92] width 31 height 4
type input "Site Name"
type input "Stylist Website"
type input "Status"
type input "Contact Status"
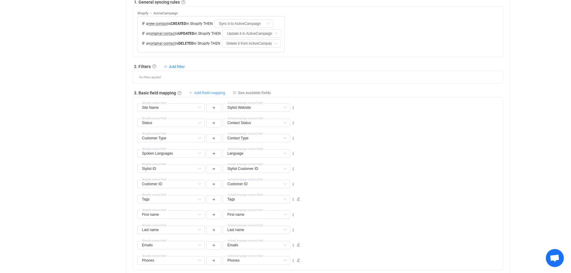
type input "Customer Type"
type input "Contact Type"
type input "Spoken Languages"
type input "Language"
type input "Stylist ID"
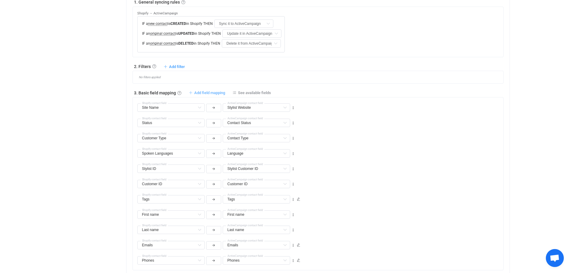
type input "Stylist Customer ID"
type input "Customer ID"
type input "Tags"
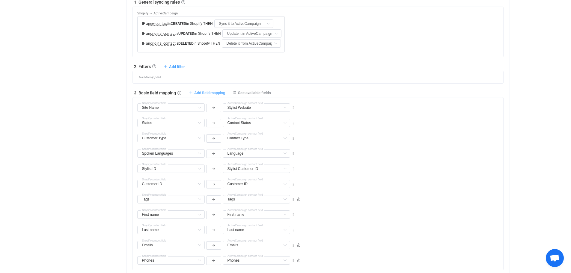
type input "First name"
type input "Last name"
type input "Emails"
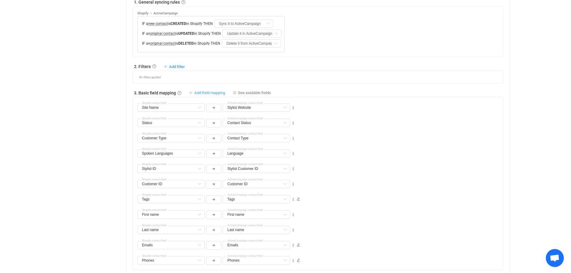
type input "Emails"
click at [197, 109] on icon at bounding box center [199, 107] width 7 height 8
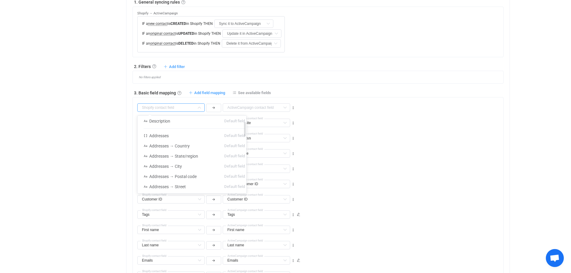
scroll to position [0, 0]
click at [362, 107] on div "Company Default field Job title Default field Stylist First Name Custom fields …" at bounding box center [320, 104] width 366 height 15
click at [292, 109] on icon at bounding box center [293, 108] width 4 height 4
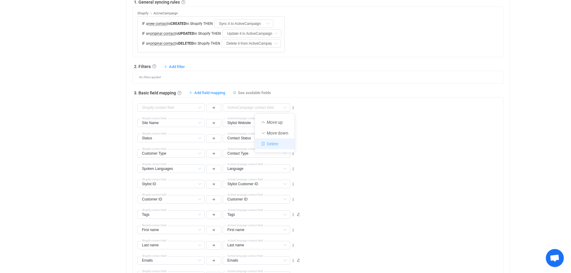
click at [283, 143] on li "Delete" at bounding box center [274, 143] width 39 height 11
type input "Site Name"
type input "Stylist Website"
type input "Status"
type input "Contact Status"
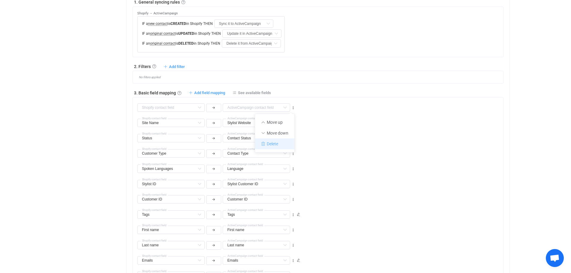
type input "Customer Type"
type input "Contact Type"
type input "Spoken Languages"
type input "Language"
type input "Stylist ID"
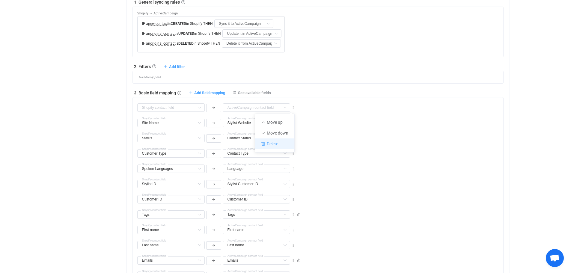
type input "Stylist Customer ID"
type input "Customer ID"
type input "Tags"
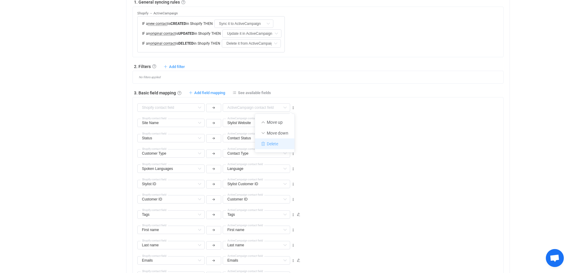
type input "First name"
type input "Last name"
type input "Emails"
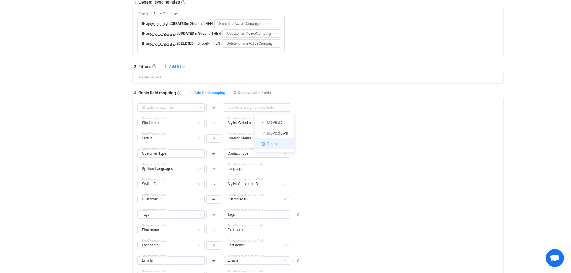
type input "Emails"
type input "Phones"
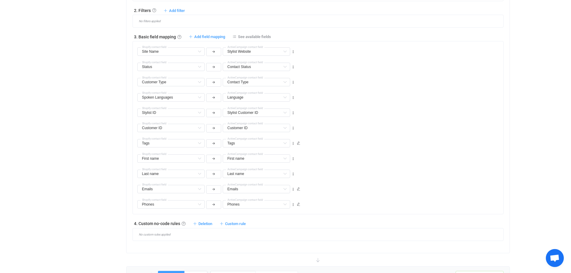
scroll to position [321, 0]
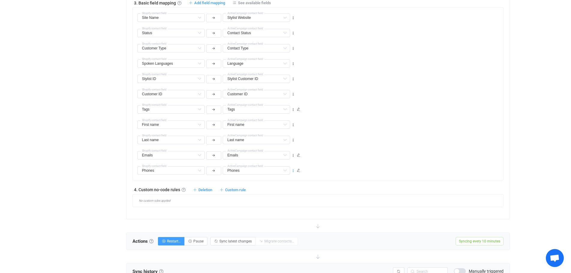
click at [294, 172] on icon at bounding box center [293, 171] width 4 height 4
click at [276, 187] on li "Move up" at bounding box center [274, 185] width 39 height 11
type input "Phones"
type input "Emails"
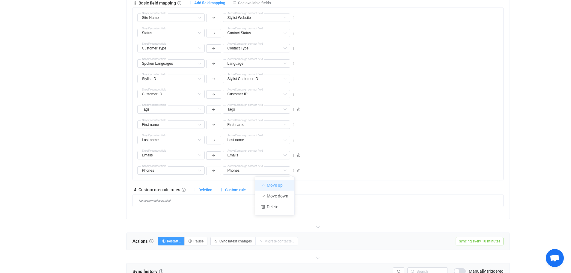
type input "Emails"
click at [293, 157] on icon at bounding box center [293, 155] width 4 height 4
click at [282, 172] on li "Move up" at bounding box center [274, 170] width 39 height 11
type input "Phones"
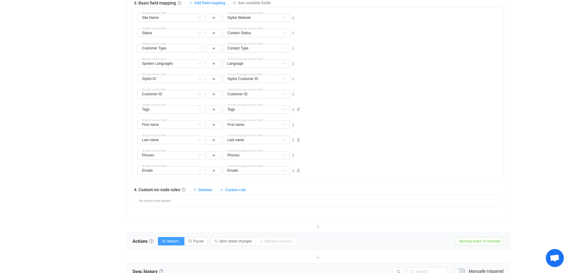
type input "Last name"
click at [292, 141] on icon at bounding box center [293, 140] width 4 height 4
click at [280, 154] on li "Move up" at bounding box center [274, 154] width 39 height 11
type input "Phones"
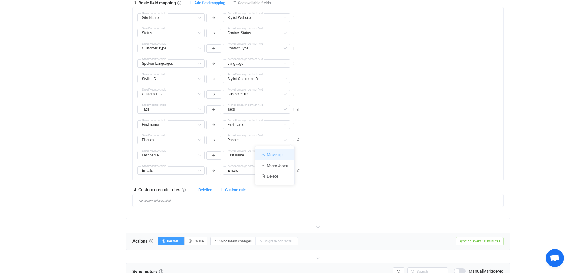
type input "Phones"
type input "First name"
click at [294, 125] on icon at bounding box center [293, 125] width 4 height 4
click at [289, 138] on li "Move up" at bounding box center [274, 139] width 39 height 11
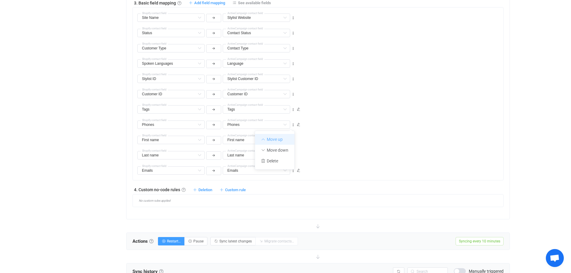
type input "Phones"
type input "Tags"
click at [292, 172] on icon at bounding box center [293, 171] width 4 height 4
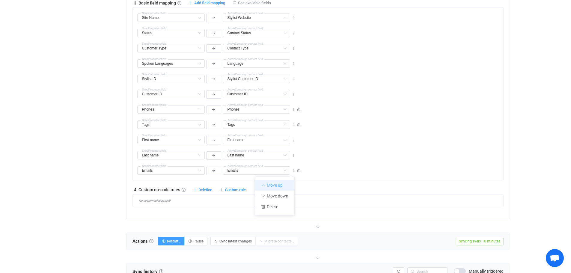
click at [286, 186] on li "Move up" at bounding box center [274, 185] width 39 height 11
type input "Emails"
type input "Last name"
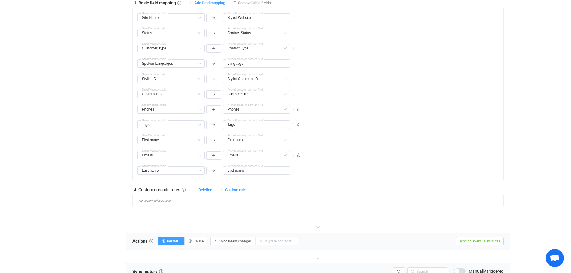
click at [292, 156] on icon at bounding box center [293, 155] width 4 height 4
click at [285, 168] on li "Move up" at bounding box center [274, 170] width 39 height 11
type input "Emails"
type input "First name"
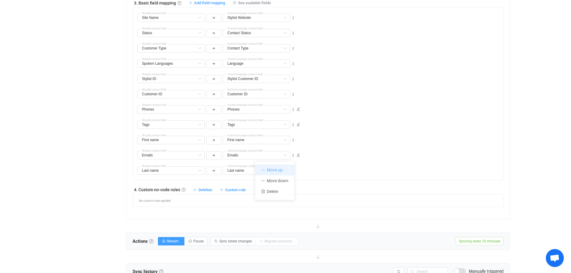
type input "First name"
click at [293, 142] on icon at bounding box center [293, 140] width 4 height 4
click at [288, 156] on li "Move up" at bounding box center [274, 154] width 39 height 11
type input "Emails"
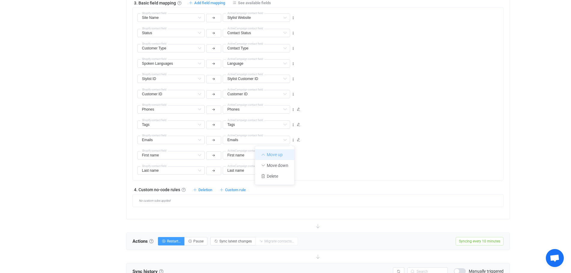
type input "Tags"
click at [292, 155] on icon at bounding box center [293, 155] width 4 height 4
click at [282, 169] on li "Move up" at bounding box center [274, 170] width 39 height 11
type input "First name"
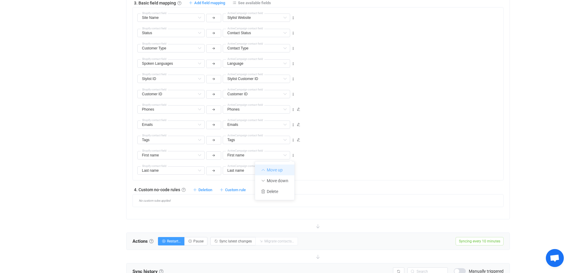
type input "First name"
type input "Tags"
click at [293, 141] on icon at bounding box center [293, 140] width 4 height 4
click at [285, 156] on li "Move up" at bounding box center [274, 154] width 39 height 11
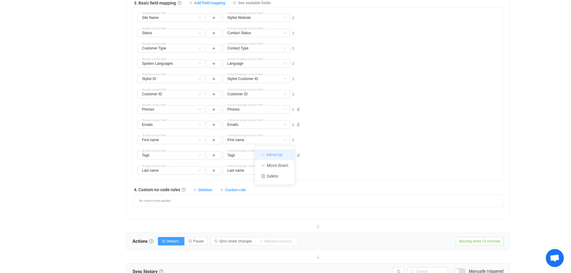
type input "First name"
type input "Emails"
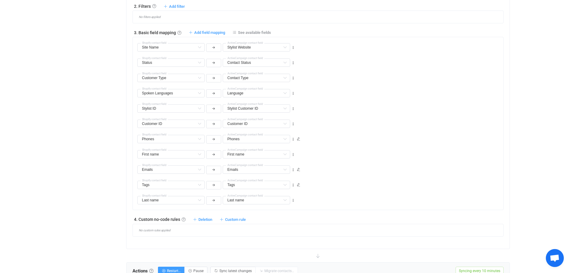
scroll to position [291, 0]
click at [292, 202] on icon at bounding box center [293, 201] width 4 height 4
click at [287, 212] on li "Move up" at bounding box center [274, 215] width 39 height 11
type input "Last name"
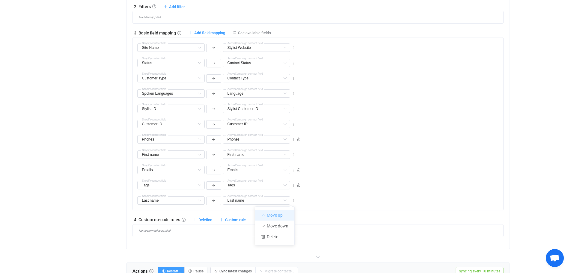
type input "Tags"
click at [293, 186] on icon at bounding box center [293, 185] width 4 height 4
click at [286, 198] on li "Move up" at bounding box center [274, 199] width 39 height 11
click at [293, 156] on icon at bounding box center [293, 155] width 4 height 4
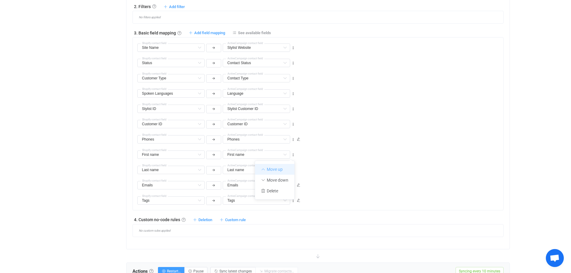
click at [286, 168] on li "Move up" at bounding box center [274, 169] width 39 height 11
click at [293, 140] on icon at bounding box center [293, 140] width 4 height 4
click at [284, 154] on li "Move up" at bounding box center [274, 154] width 39 height 11
click at [294, 124] on icon at bounding box center [293, 124] width 4 height 4
click at [288, 139] on li "Move up" at bounding box center [274, 138] width 39 height 11
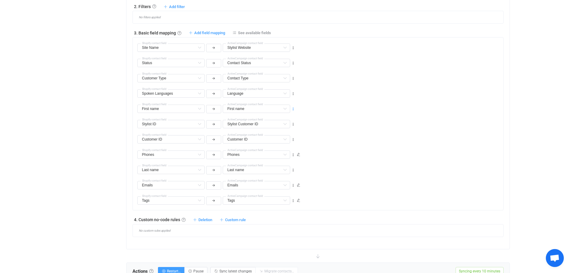
click at [292, 109] on icon at bounding box center [293, 109] width 4 height 4
click at [281, 122] on li "Move up" at bounding box center [274, 123] width 39 height 11
click at [293, 96] on icon at bounding box center [293, 94] width 4 height 4
click at [289, 105] on li "Move up" at bounding box center [274, 108] width 39 height 11
click at [294, 78] on icon at bounding box center [293, 78] width 4 height 4
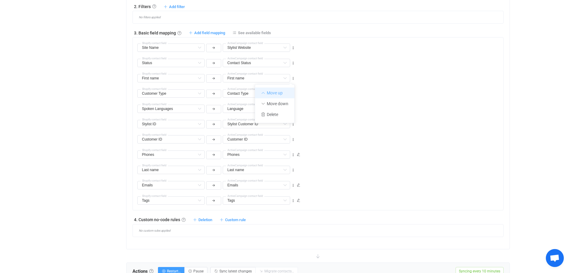
click at [285, 88] on li "Move up" at bounding box center [274, 92] width 39 height 11
click at [295, 64] on icon at bounding box center [293, 63] width 4 height 4
click at [289, 79] on li "Move up" at bounding box center [274, 77] width 39 height 11
click at [293, 169] on icon at bounding box center [293, 170] width 4 height 4
click at [283, 182] on li "Move up" at bounding box center [274, 184] width 39 height 11
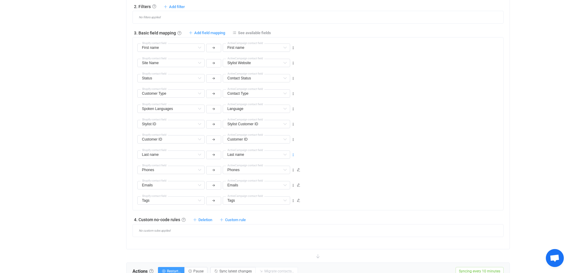
click at [294, 157] on icon at bounding box center [293, 155] width 4 height 4
click at [287, 167] on li "Move up" at bounding box center [274, 169] width 39 height 11
click at [294, 142] on div "Last name Last name Default field Description Default field Addresses → Country…" at bounding box center [215, 139] width 159 height 11
click at [294, 139] on icon at bounding box center [293, 140] width 4 height 4
click at [281, 153] on li "Move up" at bounding box center [274, 154] width 39 height 11
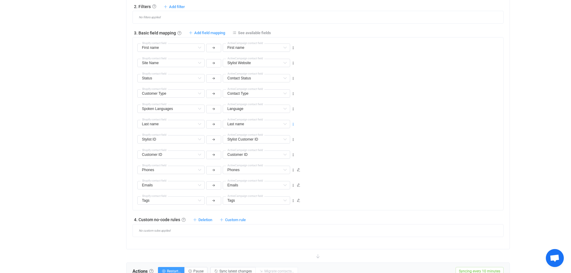
click at [293, 125] on icon at bounding box center [293, 124] width 4 height 4
click at [284, 138] on li "Move up" at bounding box center [274, 138] width 39 height 11
click at [293, 108] on icon at bounding box center [293, 109] width 4 height 4
click at [285, 121] on li "Move up" at bounding box center [274, 123] width 39 height 11
click at [293, 96] on div at bounding box center [293, 93] width 4 height 5
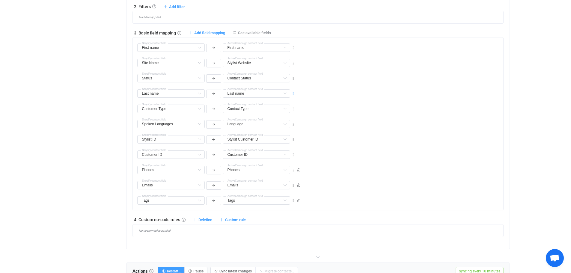
click at [293, 94] on icon at bounding box center [293, 94] width 4 height 4
click at [286, 105] on li "Move up" at bounding box center [274, 108] width 39 height 11
click at [292, 79] on icon at bounding box center [293, 78] width 4 height 4
click at [284, 92] on li "Move up" at bounding box center [274, 92] width 39 height 11
click at [294, 185] on icon at bounding box center [293, 185] width 4 height 4
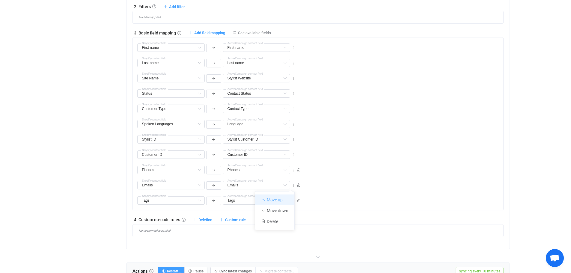
click at [289, 197] on li "Move up" at bounding box center [274, 199] width 39 height 11
click at [299, 169] on icon at bounding box center [299, 170] width 4 height 4
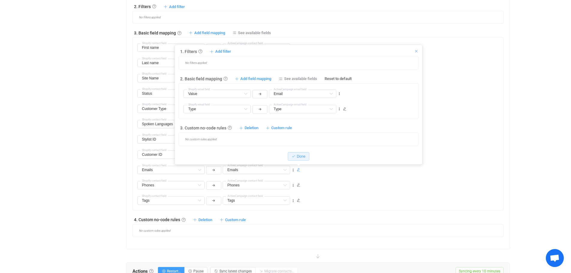
click at [417, 52] on icon at bounding box center [416, 51] width 4 height 4
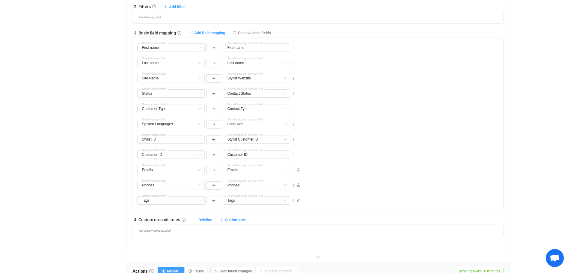
click at [292, 171] on icon at bounding box center [293, 170] width 4 height 4
click at [287, 182] on li "Move up" at bounding box center [274, 184] width 39 height 11
click at [293, 155] on icon at bounding box center [293, 155] width 4 height 4
click at [288, 167] on li "Move up" at bounding box center [274, 169] width 39 height 11
click at [293, 140] on icon at bounding box center [293, 140] width 4 height 4
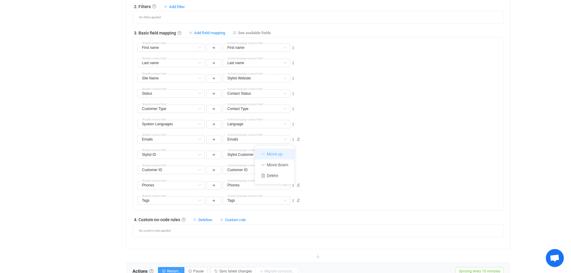
click at [288, 153] on li "Move up" at bounding box center [274, 154] width 39 height 11
click at [293, 123] on icon at bounding box center [293, 124] width 4 height 4
click at [286, 140] on li "Move up" at bounding box center [274, 138] width 39 height 11
click at [292, 109] on icon at bounding box center [293, 109] width 4 height 4
click at [285, 125] on li "Move up" at bounding box center [274, 123] width 39 height 11
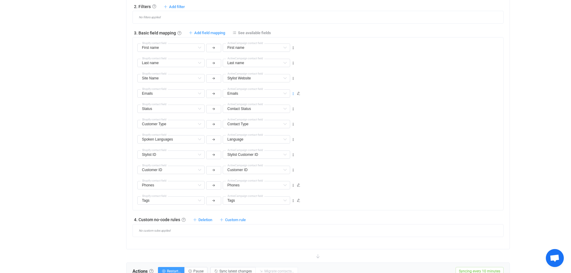
click at [293, 95] on icon at bounding box center [293, 94] width 4 height 4
click at [287, 108] on li "Move up" at bounding box center [274, 108] width 39 height 11
click at [292, 186] on icon at bounding box center [293, 185] width 4 height 4
click at [284, 196] on li "Move up" at bounding box center [274, 199] width 39 height 11
click at [293, 172] on icon at bounding box center [293, 170] width 4 height 4
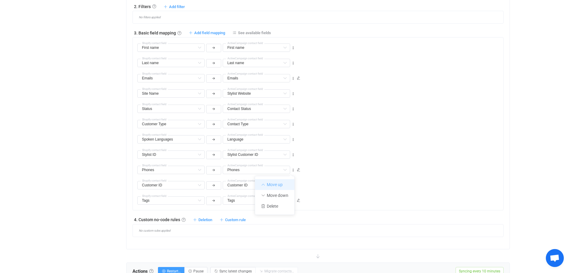
click at [287, 187] on li "Move up" at bounding box center [274, 184] width 39 height 11
click at [293, 153] on icon at bounding box center [293, 155] width 4 height 4
click at [284, 167] on li "Move up" at bounding box center [274, 169] width 39 height 11
click at [293, 141] on icon at bounding box center [293, 140] width 4 height 4
click at [284, 152] on li "Move up" at bounding box center [274, 154] width 39 height 11
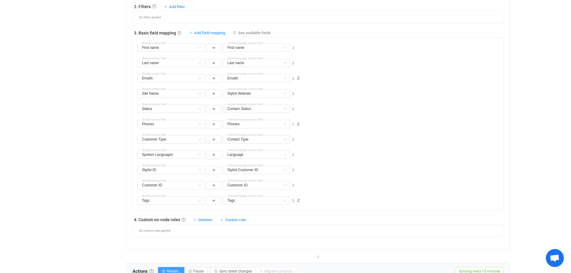
click at [292, 126] on icon at bounding box center [293, 124] width 4 height 4
click at [286, 136] on li "Move up" at bounding box center [274, 138] width 39 height 11
click at [292, 110] on icon at bounding box center [293, 109] width 4 height 4
click at [288, 122] on li "Move up" at bounding box center [274, 123] width 39 height 11
click at [294, 139] on icon at bounding box center [293, 140] width 4 height 4
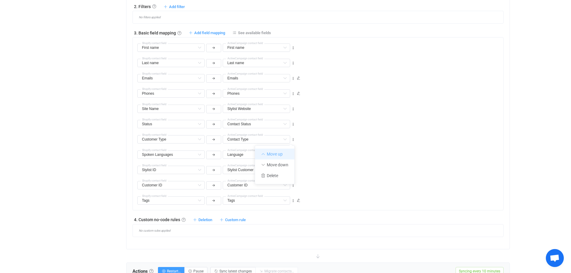
click at [290, 151] on li "Move up" at bounding box center [274, 154] width 39 height 11
click at [294, 124] on icon at bounding box center [293, 124] width 4 height 4
click at [289, 139] on li "Move up" at bounding box center [274, 138] width 39 height 11
click at [293, 140] on icon at bounding box center [293, 140] width 4 height 4
click at [288, 152] on li "Move up" at bounding box center [274, 154] width 39 height 11
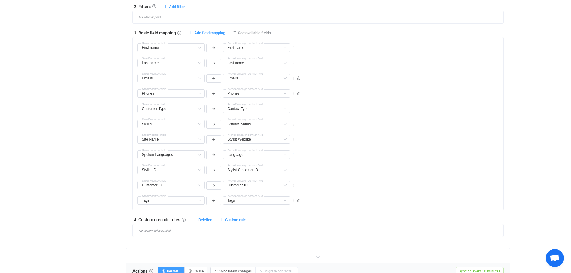
click at [293, 153] on icon at bounding box center [293, 155] width 4 height 4
click at [283, 168] on li "Move up" at bounding box center [274, 169] width 39 height 11
click at [293, 139] on icon at bounding box center [293, 140] width 4 height 4
click at [283, 154] on li "Move up" at bounding box center [274, 154] width 39 height 11
click at [293, 139] on icon at bounding box center [293, 140] width 4 height 4
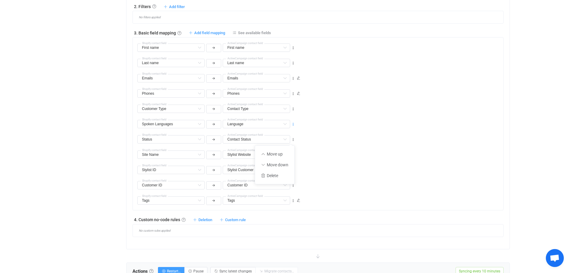
click at [294, 124] on icon at bounding box center [293, 124] width 4 height 4
click at [289, 135] on li "Move up" at bounding box center [274, 138] width 39 height 11
click at [294, 171] on icon at bounding box center [293, 170] width 4 height 4
click at [287, 184] on li "Move up" at bounding box center [274, 184] width 39 height 11
click at [292, 187] on icon at bounding box center [293, 185] width 4 height 4
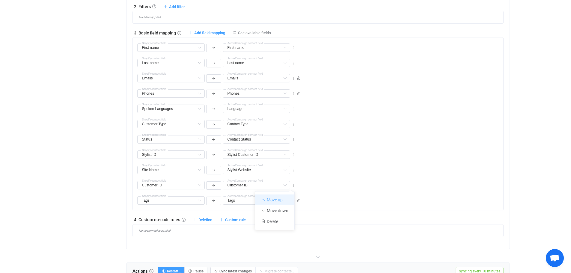
click at [289, 197] on li "Move up" at bounding box center [274, 199] width 39 height 11
click at [293, 170] on icon at bounding box center [293, 170] width 4 height 4
click at [290, 182] on li "Move up" at bounding box center [274, 184] width 39 height 11
click at [293, 155] on icon at bounding box center [293, 155] width 4 height 4
click at [289, 171] on li "Move up" at bounding box center [274, 169] width 39 height 11
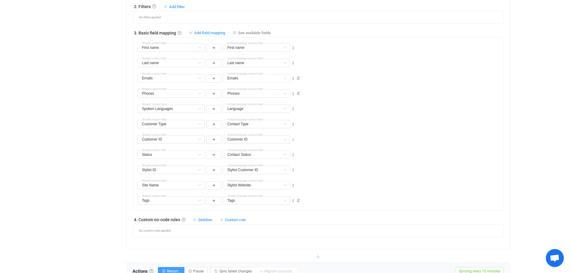
click at [292, 141] on icon at bounding box center [293, 140] width 4 height 4
click at [285, 152] on li "Move up" at bounding box center [274, 154] width 39 height 11
click at [293, 124] on icon at bounding box center [293, 124] width 4 height 4
click at [284, 134] on li "Move up" at bounding box center [274, 138] width 39 height 11
click at [294, 108] on icon at bounding box center [293, 109] width 4 height 4
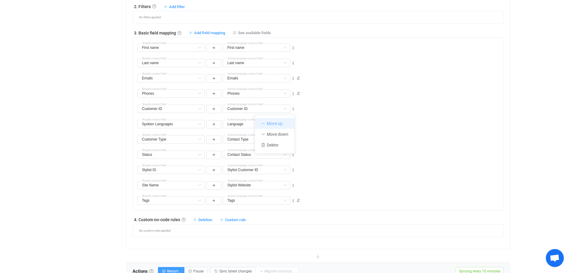
click at [283, 121] on li "Move up" at bounding box center [274, 123] width 39 height 11
click at [294, 92] on icon at bounding box center [293, 94] width 4 height 4
click at [287, 104] on li "Move up" at bounding box center [274, 108] width 39 height 11
click at [294, 78] on icon at bounding box center [293, 78] width 4 height 4
click at [289, 93] on li "Move up" at bounding box center [274, 92] width 39 height 11
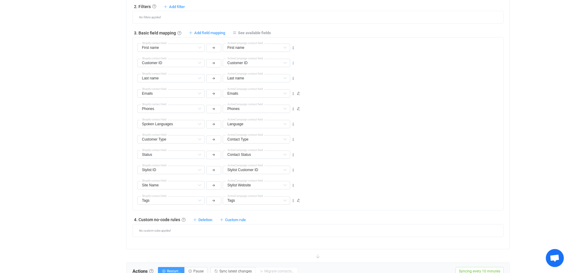
click at [293, 63] on icon at bounding box center [293, 63] width 4 height 4
click at [290, 80] on li "Move up" at bounding box center [274, 77] width 39 height 11
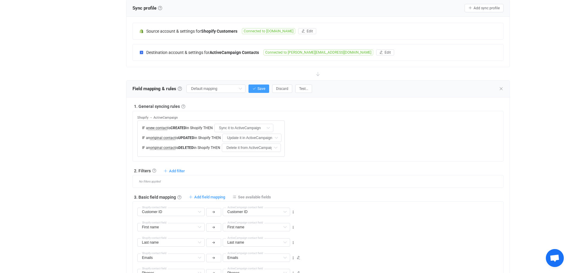
scroll to position [129, 0]
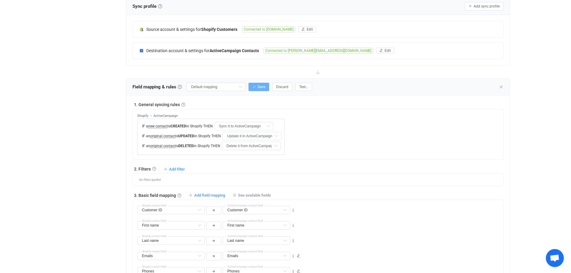
click at [260, 87] on span "Save" at bounding box center [261, 87] width 8 height 4
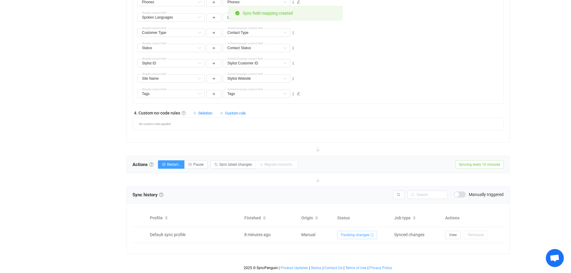
scroll to position [398, 0]
click at [165, 165] on icon "button" at bounding box center [164, 165] width 4 height 4
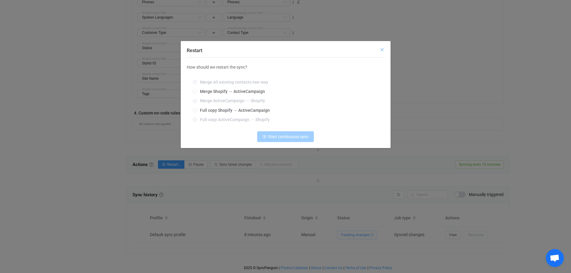
click at [382, 49] on icon "Close" at bounding box center [382, 49] width 5 height 5
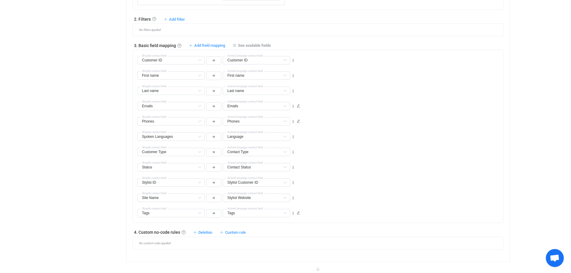
scroll to position [218, 0]
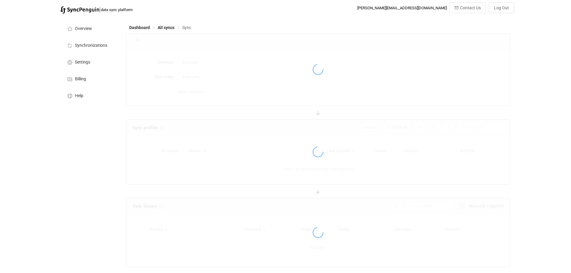
type input "Shopify → ActiveCampaign"
type input "10 minutes"
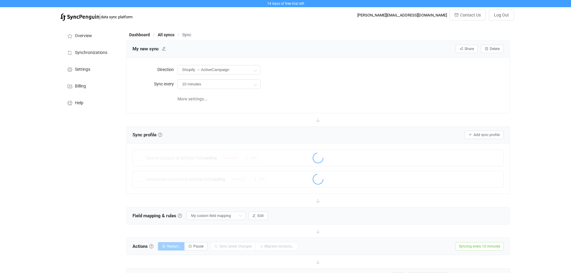
scroll to position [81, 0]
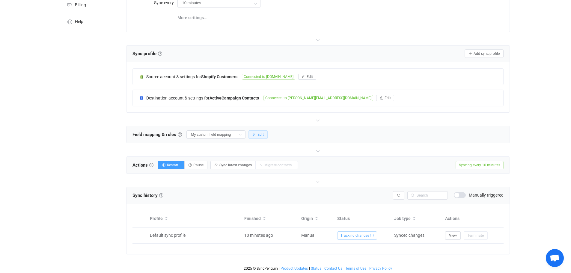
click at [264, 133] on button "Edit" at bounding box center [257, 134] width 19 height 8
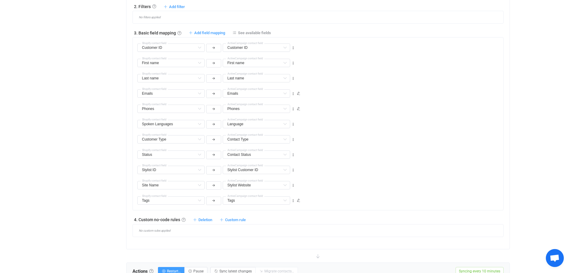
scroll to position [321, 0]
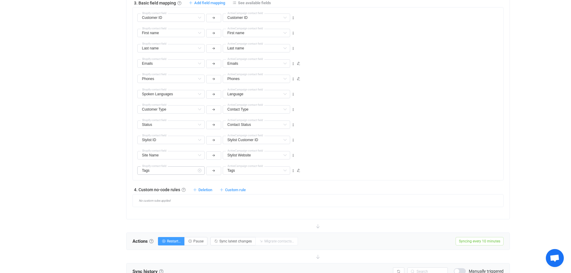
click at [199, 171] on icon at bounding box center [199, 170] width 7 height 8
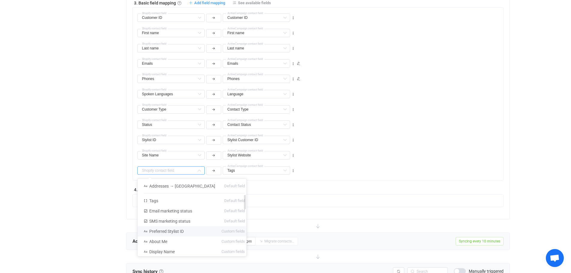
scroll to position [60, 0]
click at [168, 226] on li "Tags Default field" at bounding box center [194, 226] width 113 height 10
type input "Tags"
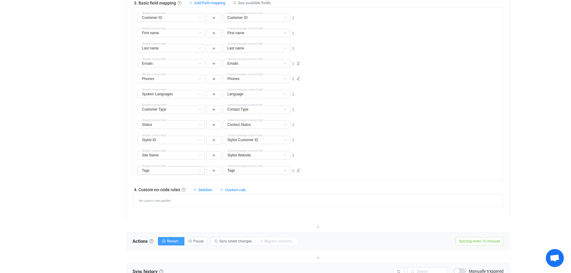
click at [337, 188] on div "4. Custom no-code rules Custom no-code rules Further adjust filters or field ma…" at bounding box center [317, 189] width 371 height 6
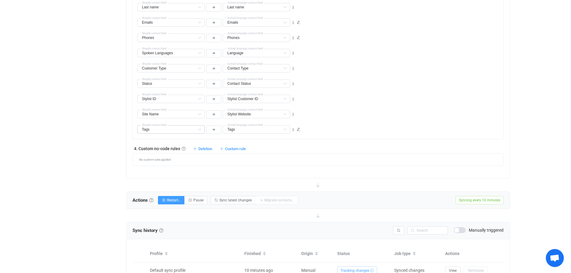
scroll to position [381, 0]
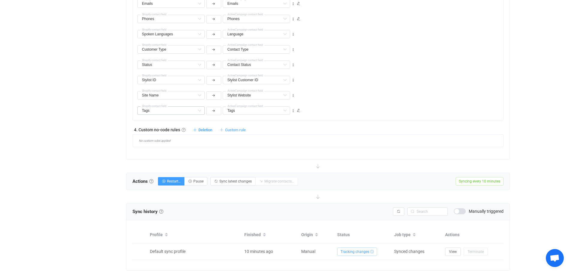
click at [236, 131] on span "Custom rule" at bounding box center [235, 130] width 21 height 4
click at [179, 145] on li "Custom rule when syncing contact Shopify → ActiveCampaign …" at bounding box center [179, 144] width 131 height 11
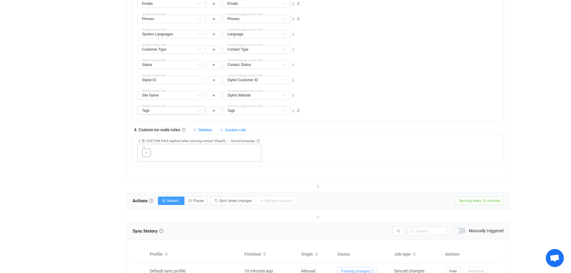
click at [148, 154] on div at bounding box center [147, 152] width 6 height 5
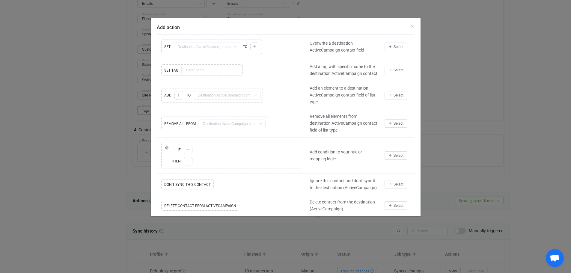
click at [236, 47] on icon "Add action" at bounding box center [234, 47] width 7 height 8
click at [191, 45] on div "Copy Cut Replace SET First name Default field Last name Default field Company D…" at bounding box center [232, 46] width 150 height 17
click at [169, 47] on div "Copy Cut Replace SET First name Default field Last name Default field Company D…" at bounding box center [232, 46] width 150 height 17
click at [234, 49] on icon "Add action" at bounding box center [234, 47] width 7 height 8
click at [256, 47] on div "Copy Cut Replace SET First name Default field Last name Default field Company D…" at bounding box center [232, 46] width 150 height 17
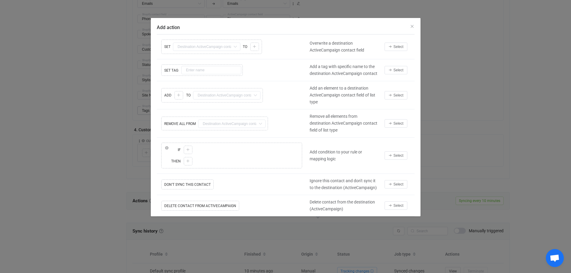
click at [233, 47] on icon "Add action" at bounding box center [234, 47] width 7 height 8
click at [193, 72] on div "Copy Cut Replace SET TAG" at bounding box center [232, 70] width 150 height 14
click at [171, 71] on div "Copy Cut Replace SET TAG" at bounding box center [232, 70] width 150 height 14
click at [192, 72] on div "Copy Cut Replace SET TAG" at bounding box center [232, 70] width 150 height 14
click at [194, 70] on div "Copy Cut Replace SET TAG" at bounding box center [232, 70] width 150 height 14
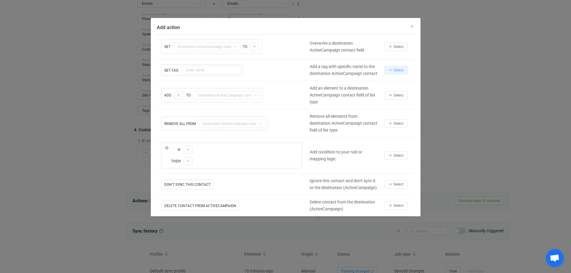
click at [396, 70] on span "Select" at bounding box center [398, 70] width 10 height 4
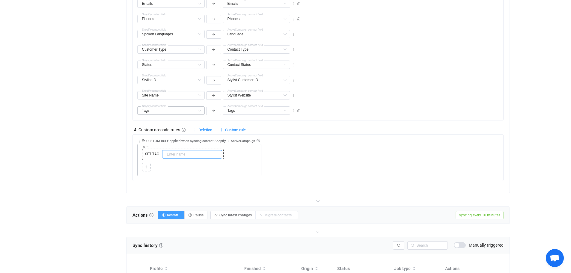
click at [173, 154] on input "text" at bounding box center [192, 154] width 60 height 8
type input "SyncPenguin"
click at [147, 167] on icon at bounding box center [146, 167] width 4 height 4
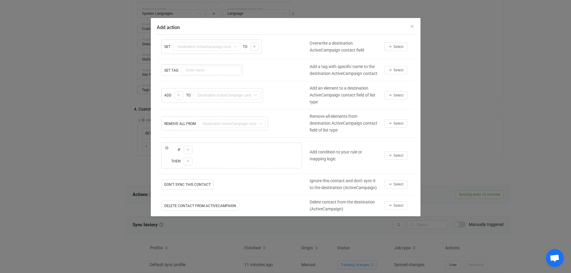
scroll to position [372, 0]
click at [412, 26] on icon "Close" at bounding box center [412, 26] width 5 height 5
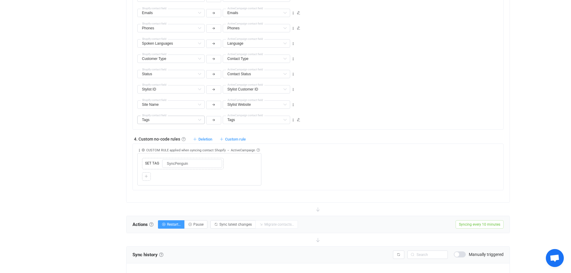
click at [305, 164] on div "Collapse Move up Move down Delete Applied to Only contact(s) from Shopify Only …" at bounding box center [320, 165] width 366 height 42
click at [208, 163] on input "SyncPenguin" at bounding box center [192, 163] width 60 height 8
click at [274, 165] on div "Collapse Move up Move down Delete Applied to Only contact(s) from Shopify Only …" at bounding box center [320, 165] width 366 height 42
click at [138, 150] on icon at bounding box center [139, 150] width 4 height 4
click at [305, 164] on div "Applied to Only contact(s) from Shopify Only contact(s) from Shopify All contac…" at bounding box center [320, 165] width 366 height 42
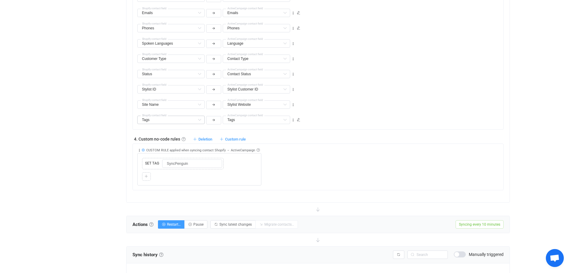
click at [143, 150] on icon at bounding box center [142, 149] width 3 height 3
click at [248, 122] on icon at bounding box center [249, 123] width 7 height 12
click at [240, 139] on span "Only contact(s) from Shopify" at bounding box center [213, 139] width 55 height 5
click at [232, 134] on input "text" at bounding box center [217, 135] width 75 height 8
type input "Set Shopify SyncPinguin Tag"
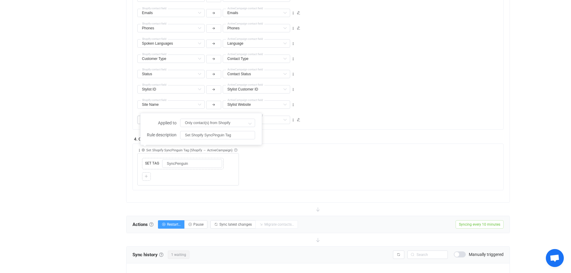
click at [264, 165] on div "Set Shopify SyncPinguin Tag (Shopify → ActiveCampaign) Custom rule No-code edit…" at bounding box center [320, 165] width 366 height 42
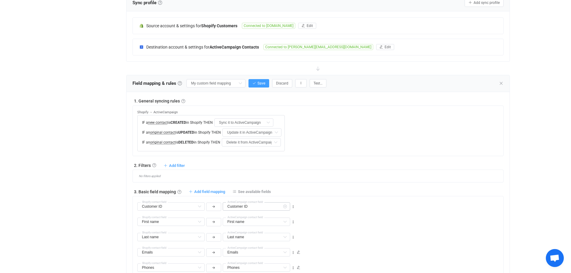
scroll to position [132, 0]
click at [257, 85] on button "Save" at bounding box center [258, 83] width 21 height 8
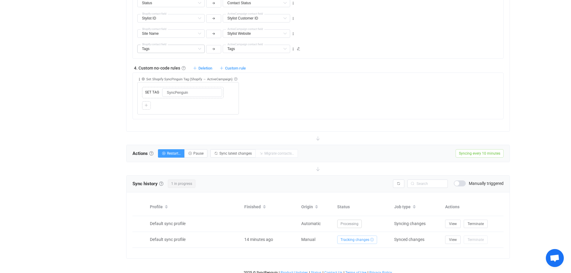
scroll to position [447, 0]
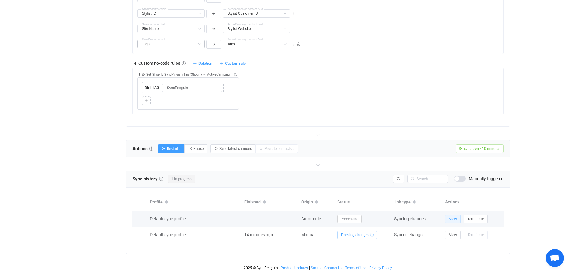
click at [454, 218] on span "View" at bounding box center [453, 219] width 8 height 4
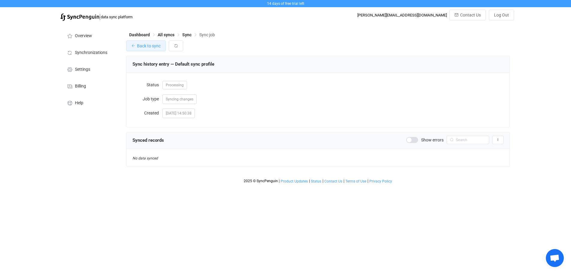
click at [136, 48] on button "Back to sync" at bounding box center [146, 45] width 40 height 11
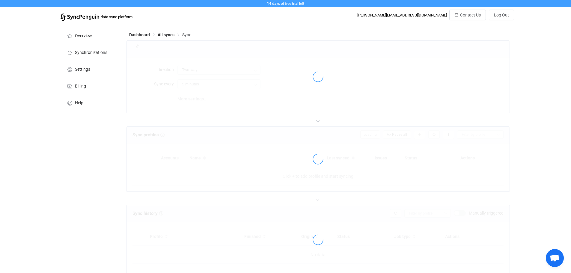
type input "Shopify → ActiveCampaign"
type input "10 minutes"
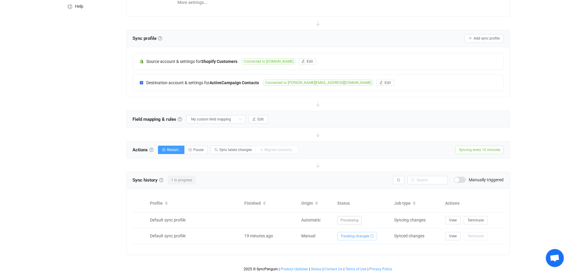
scroll to position [97, 0]
click at [180, 164] on div at bounding box center [318, 164] width 384 height 13
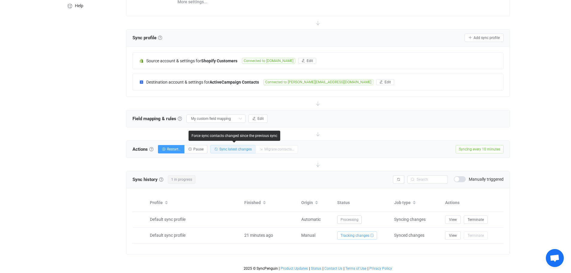
click at [244, 151] on button "Sync latest changes" at bounding box center [232, 149] width 45 height 8
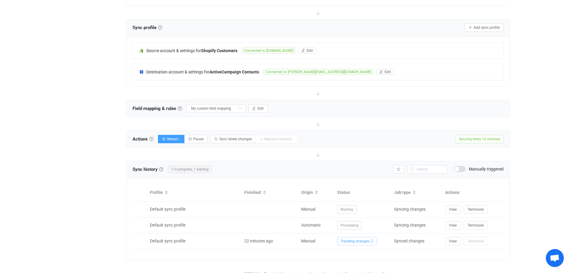
scroll to position [113, 0]
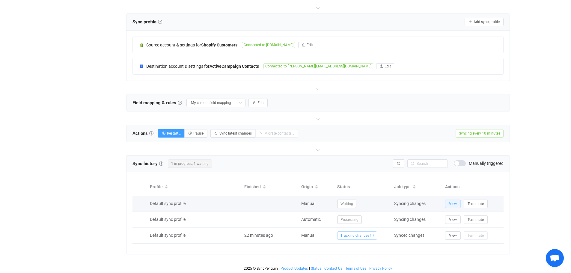
click at [453, 204] on span "View" at bounding box center [453, 204] width 8 height 4
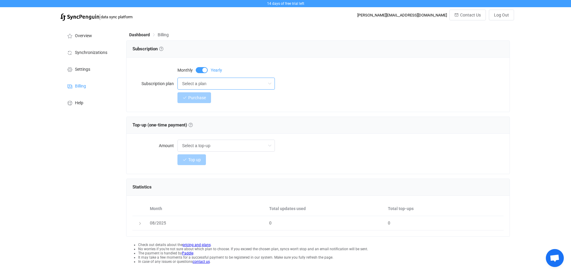
click at [227, 85] on input "Select a plan" at bounding box center [225, 84] width 97 height 12
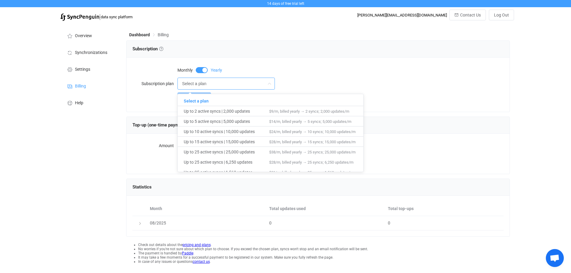
click at [227, 85] on input "Select a plan" at bounding box center [225, 84] width 97 height 12
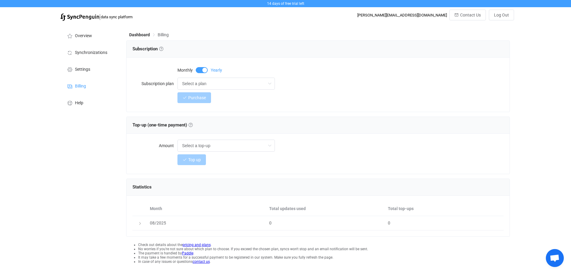
click at [316, 82] on div "Select a plan" at bounding box center [340, 84] width 326 height 12
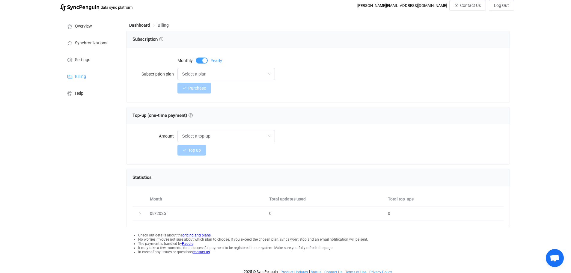
scroll to position [15, 0]
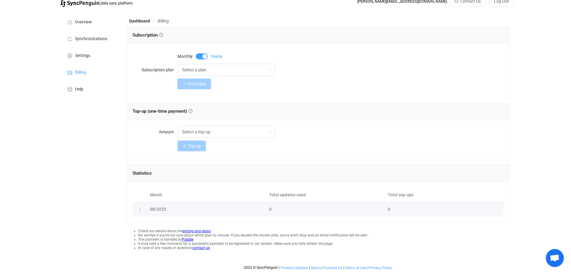
click at [139, 209] on icon at bounding box center [140, 210] width 4 height 4
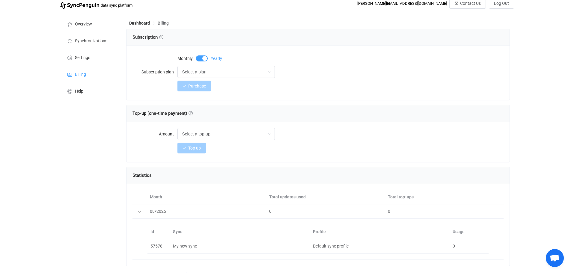
scroll to position [0, 0]
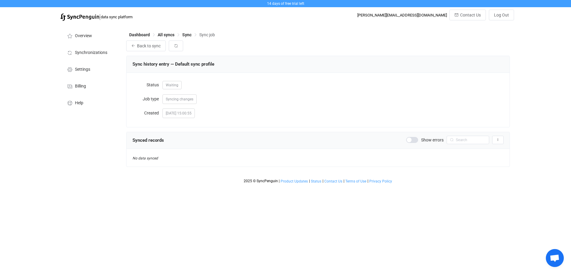
click at [415, 141] on span at bounding box center [412, 140] width 12 height 6
click at [180, 45] on button "button" at bounding box center [176, 45] width 14 height 11
click at [177, 48] on icon "button" at bounding box center [176, 46] width 4 height 4
click at [158, 49] on button "Back to sync" at bounding box center [146, 45] width 40 height 11
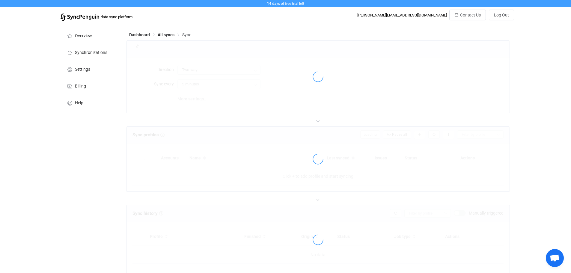
type input "Shopify → ActiveCampaign"
type input "10 minutes"
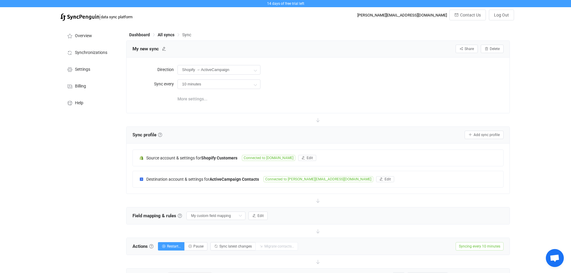
click at [195, 98] on span "More settings..." at bounding box center [192, 99] width 30 height 12
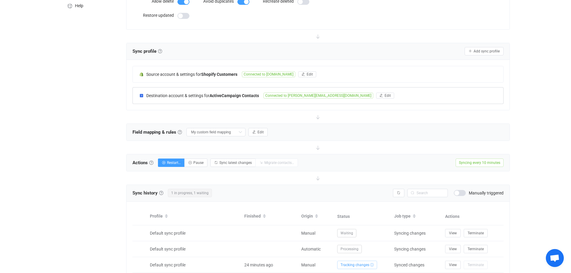
scroll to position [127, 0]
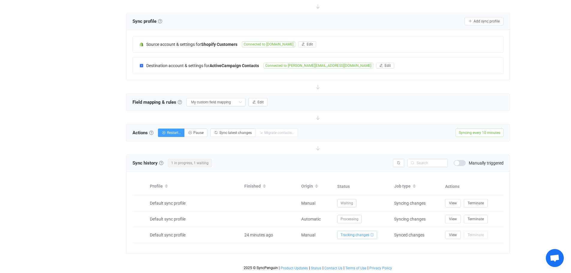
click at [463, 133] on span "Syncing every 10 minutes" at bounding box center [479, 133] width 48 height 8
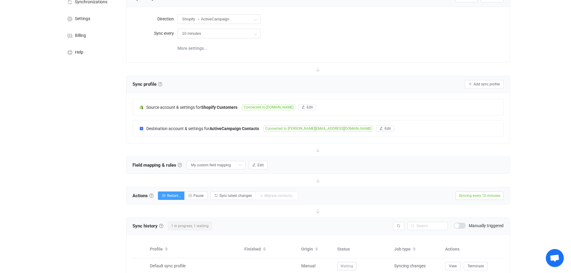
scroll to position [113, 0]
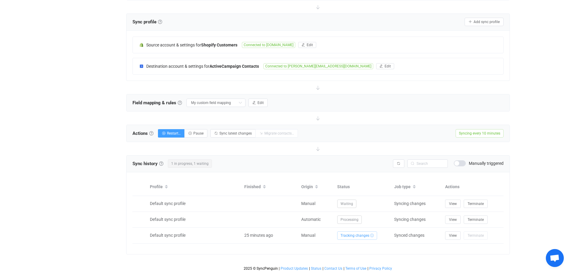
click at [461, 161] on span at bounding box center [460, 163] width 12 height 6
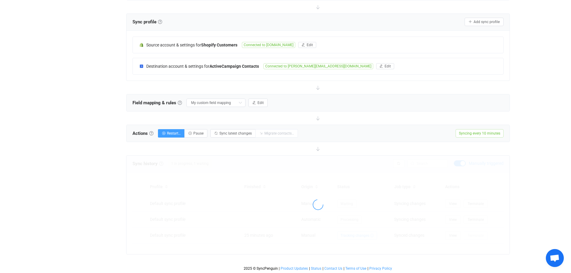
scroll to position [97, 0]
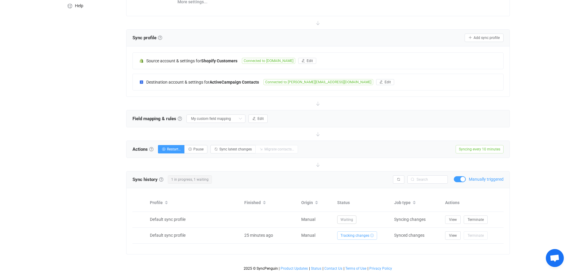
click at [461, 178] on span at bounding box center [460, 179] width 12 height 6
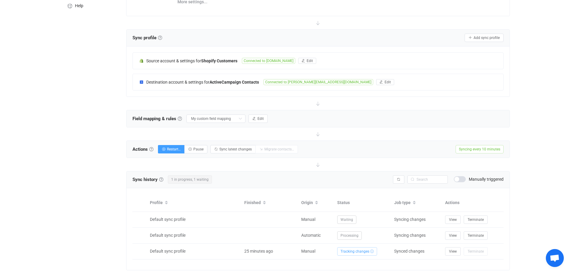
scroll to position [113, 0]
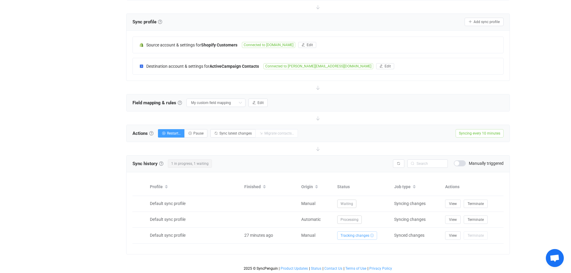
click at [225, 153] on div at bounding box center [318, 148] width 384 height 13
click at [376, 67] on button "Edit" at bounding box center [385, 66] width 18 height 6
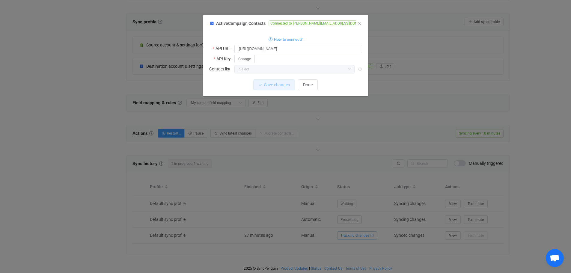
click at [350, 71] on icon "dialog" at bounding box center [349, 69] width 7 height 8
click at [350, 69] on icon "dialog" at bounding box center [349, 69] width 7 height 8
click at [312, 88] on button "Done" at bounding box center [308, 84] width 20 height 11
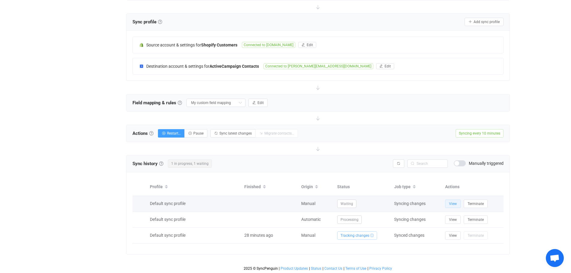
click at [449, 203] on span "View" at bounding box center [453, 204] width 8 height 4
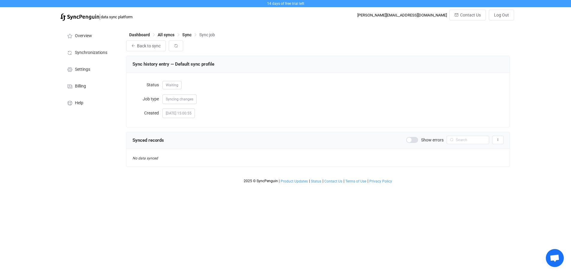
click at [415, 141] on span at bounding box center [412, 140] width 12 height 6
click at [137, 48] on span "Back to sync" at bounding box center [149, 45] width 24 height 5
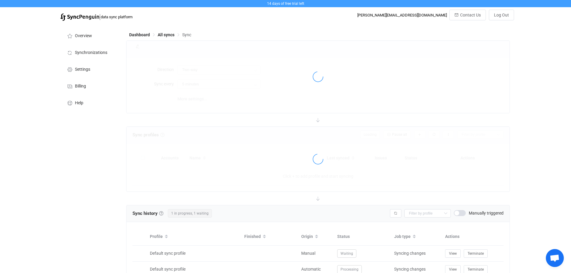
type input "Shopify → ActiveCampaign"
type input "10 minutes"
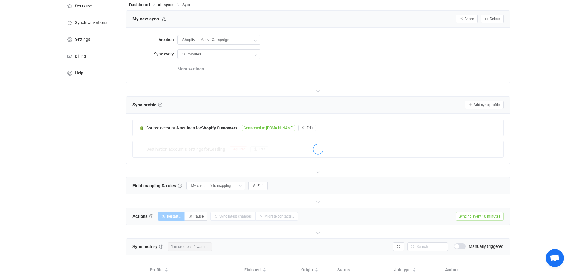
scroll to position [113, 0]
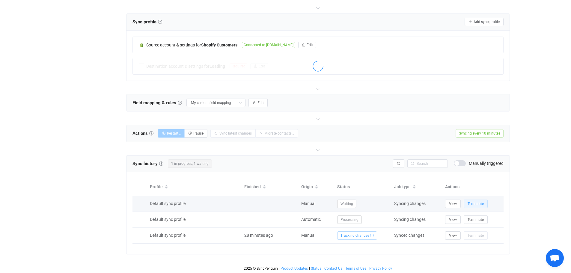
click at [473, 202] on span "Terminate" at bounding box center [475, 204] width 16 height 4
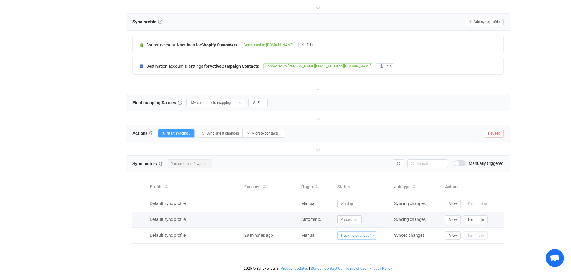
click at [217, 219] on div "Default sync profile" at bounding box center [194, 219] width 94 height 7
click at [420, 218] on span "Syncing changes" at bounding box center [409, 219] width 31 height 5
click at [355, 218] on span "Processing" at bounding box center [349, 219] width 25 height 8
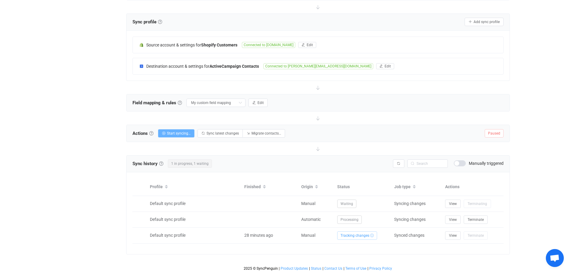
click at [177, 132] on span "Start syncing…" at bounding box center [179, 133] width 24 height 4
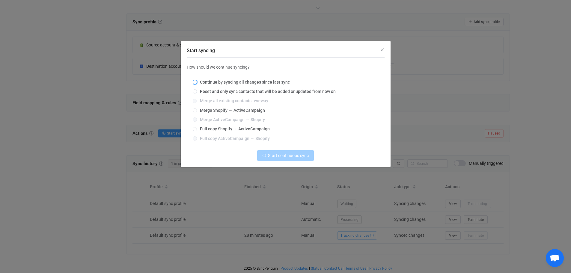
click at [209, 80] on span "Continue by syncing all changes since last sync" at bounding box center [243, 82] width 93 height 5
click at [197, 80] on input "Continue by syncing all changes since last sync" at bounding box center [195, 82] width 4 height 5
radio input "true"
click at [284, 161] on button "Continue syncing" at bounding box center [286, 155] width 48 height 11
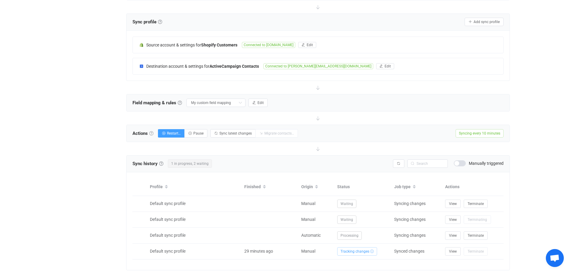
click at [153, 133] on link at bounding box center [151, 133] width 4 height 4
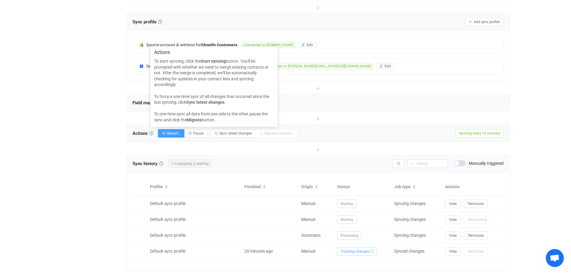
click at [391, 139] on div "Actions Restart… [DEMOGRAPHIC_DATA] latest changes Migrate contacts… Syncing ev…" at bounding box center [317, 133] width 383 height 17
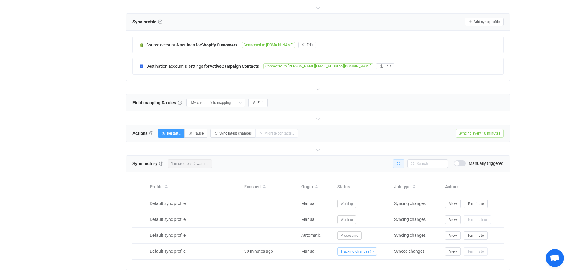
click at [399, 163] on icon "button" at bounding box center [399, 164] width 4 height 4
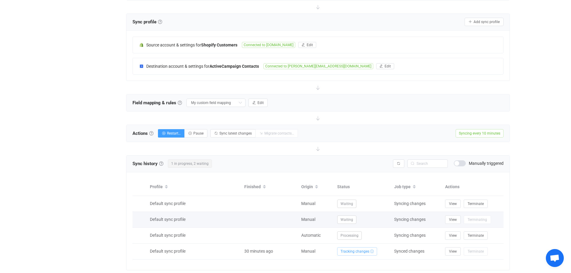
drag, startPoint x: 173, startPoint y: 219, endPoint x: 155, endPoint y: 213, distance: 19.5
click at [155, 213] on td "Default sync profile" at bounding box center [194, 220] width 94 height 16
click at [454, 221] on span "View" at bounding box center [453, 220] width 8 height 4
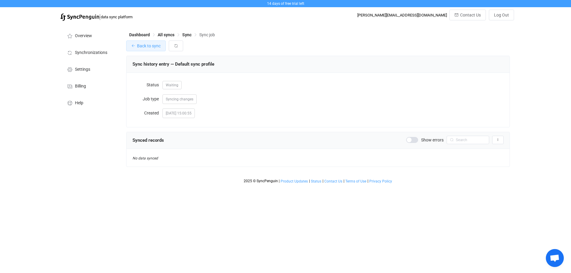
click at [152, 43] on button "Back to sync" at bounding box center [146, 45] width 40 height 11
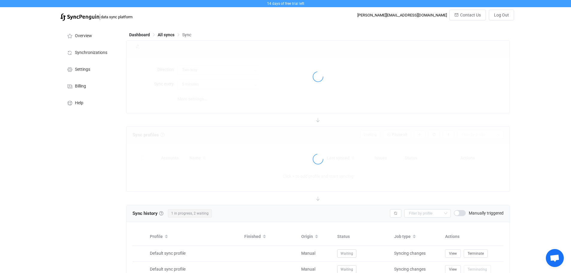
type input "Shopify → ActiveCampaign"
type input "10 minutes"
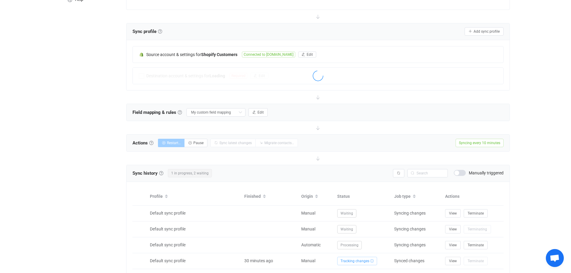
scroll to position [129, 0]
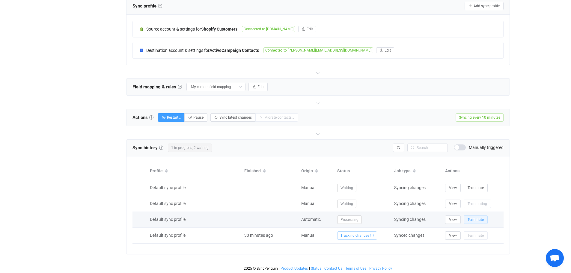
click at [476, 220] on span "Terminate" at bounding box center [475, 220] width 16 height 4
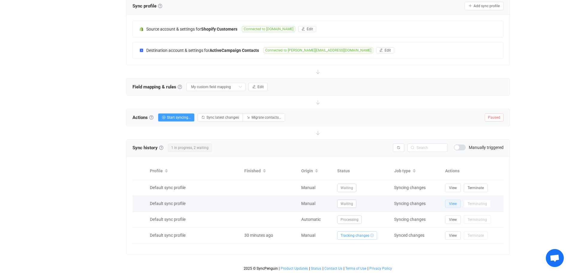
click at [453, 203] on span "View" at bounding box center [453, 204] width 8 height 4
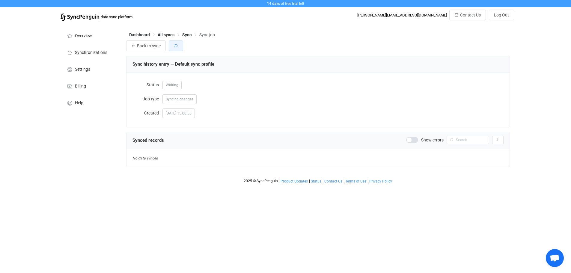
click at [182, 50] on button "button" at bounding box center [176, 45] width 14 height 11
click at [129, 46] on button "Back to sync" at bounding box center [146, 45] width 40 height 11
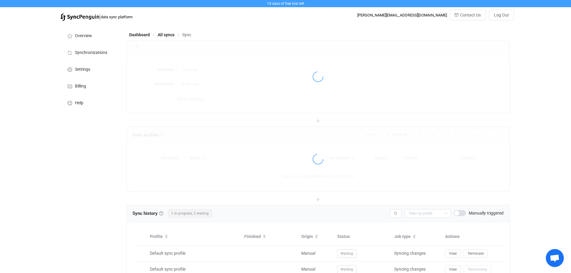
type input "Shopify → ActiveCampaign"
type input "10 minutes"
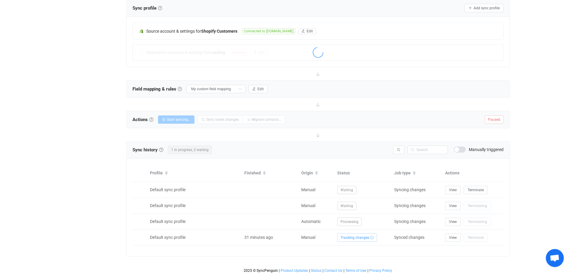
scroll to position [129, 0]
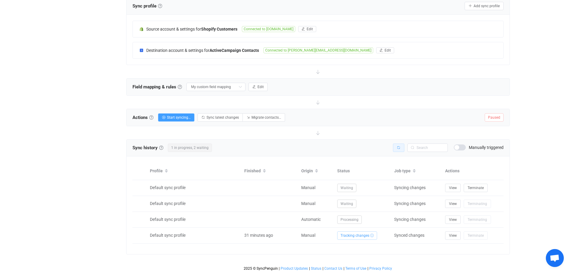
click at [397, 148] on icon "button" at bounding box center [399, 148] width 4 height 4
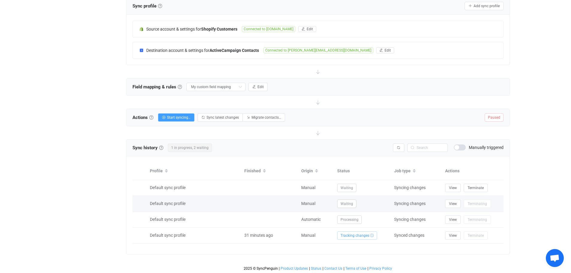
click at [347, 203] on span "Waiting" at bounding box center [346, 204] width 19 height 8
click at [307, 205] on div "Manual" at bounding box center [316, 203] width 36 height 7
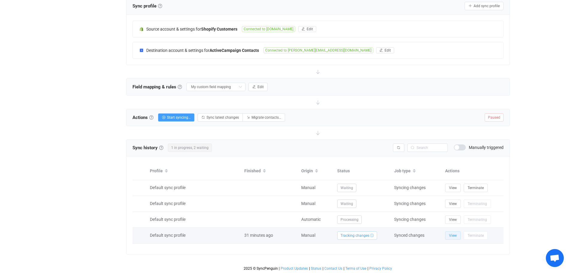
click at [456, 237] on button "View" at bounding box center [453, 235] width 16 height 8
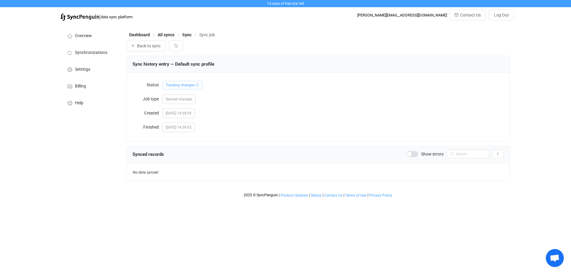
click at [183, 101] on span "Synced changes" at bounding box center [179, 99] width 26 height 4
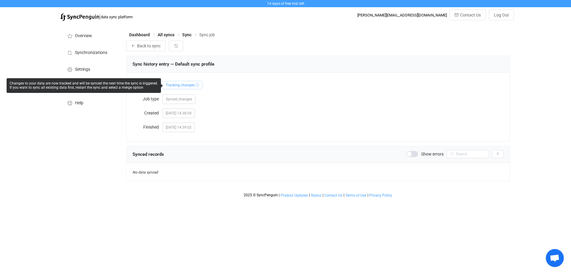
click at [187, 85] on span "Tracking changes ⓘ" at bounding box center [182, 85] width 40 height 8
click at [197, 85] on span "Tracking changes ⓘ" at bounding box center [182, 85] width 40 height 8
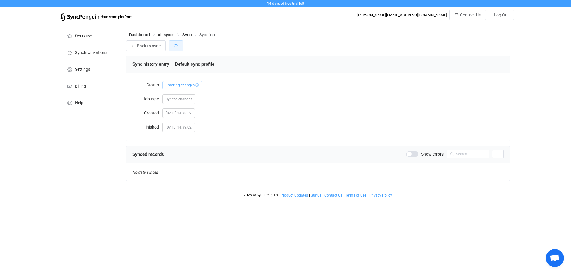
click at [174, 48] on icon "button" at bounding box center [176, 46] width 4 height 4
click at [414, 154] on span at bounding box center [412, 154] width 12 height 6
click at [140, 46] on span "Back to sync" at bounding box center [149, 45] width 24 height 5
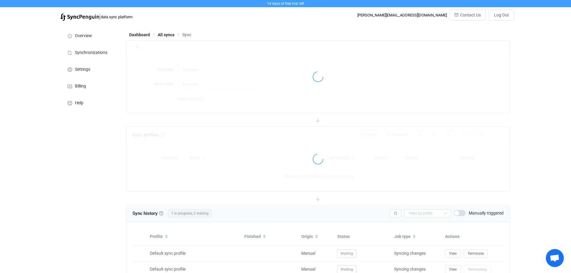
type input "Shopify → ActiveCampaign"
type input "10 minutes"
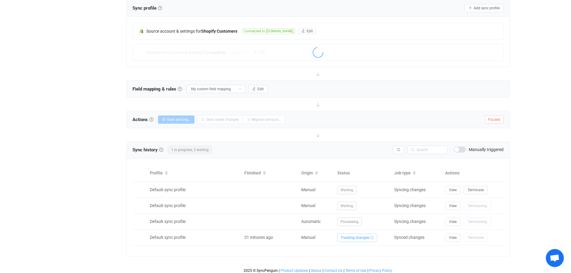
scroll to position [129, 0]
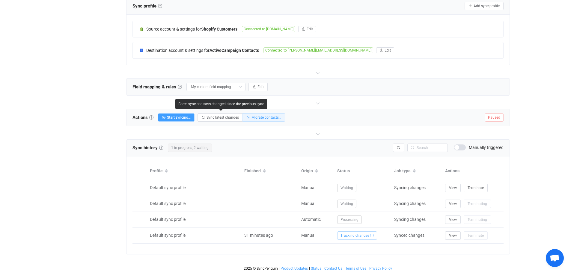
click at [256, 116] on span "Migrate contacts…" at bounding box center [266, 117] width 30 height 4
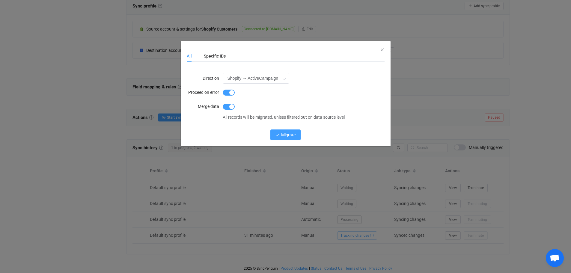
click at [278, 138] on button "Migrate" at bounding box center [285, 134] width 30 height 11
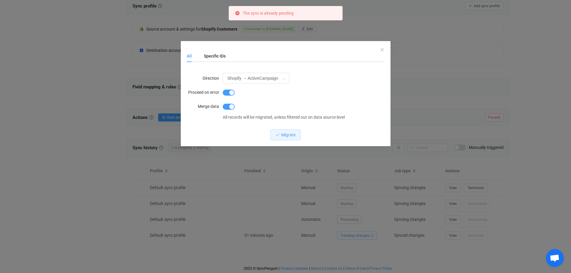
click at [381, 51] on div "All Specific IDs" at bounding box center [286, 56] width 198 height 12
click at [204, 59] on div "Specific IDs" at bounding box center [212, 56] width 28 height 12
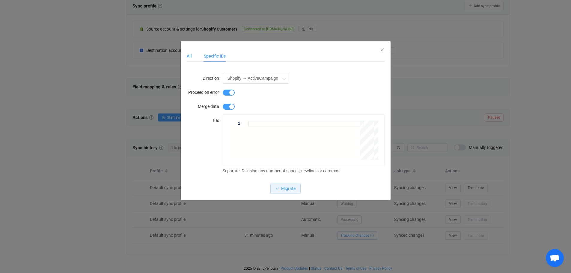
click at [192, 56] on div "All" at bounding box center [192, 56] width 11 height 12
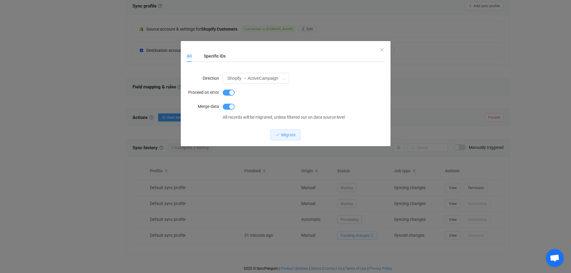
click at [381, 51] on div "All Specific IDs" at bounding box center [286, 56] width 198 height 12
click at [382, 49] on icon "Close" at bounding box center [382, 49] width 5 height 5
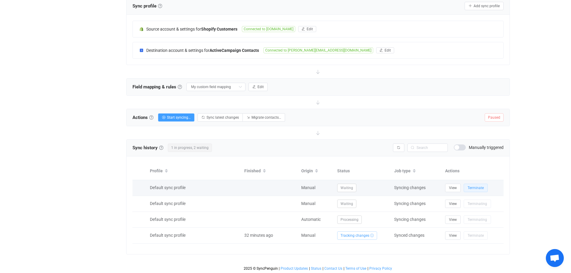
click at [484, 188] on button "Terminate" at bounding box center [476, 188] width 24 height 8
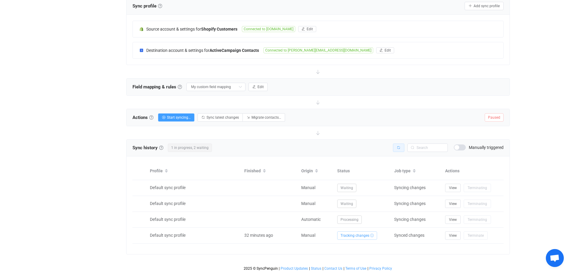
click at [397, 147] on icon "button" at bounding box center [399, 148] width 4 height 4
click at [272, 154] on div "Sync history History Sync history All sync executions are recorded in the sync …" at bounding box center [317, 148] width 383 height 17
click at [162, 147] on link at bounding box center [161, 148] width 4 height 4
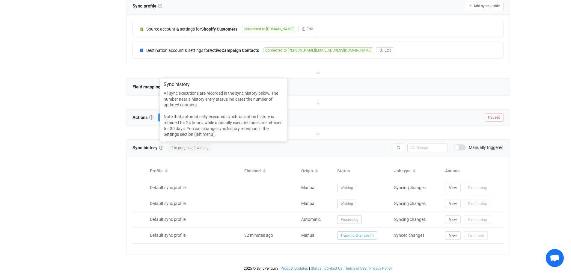
click at [252, 149] on div "Sync history History 1 in progress, 2 waiting Syncing issues Manually triggered" at bounding box center [317, 147] width 371 height 9
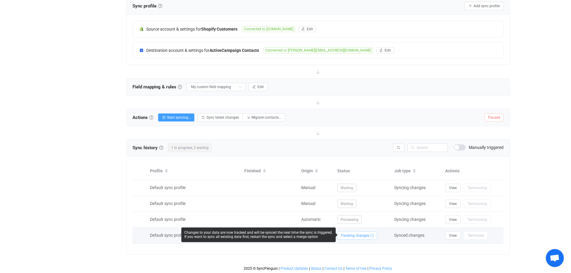
click at [348, 235] on span "Tracking changes ⓘ" at bounding box center [357, 235] width 40 height 8
click at [364, 234] on span "Tracking changes ⓘ" at bounding box center [357, 235] width 40 height 8
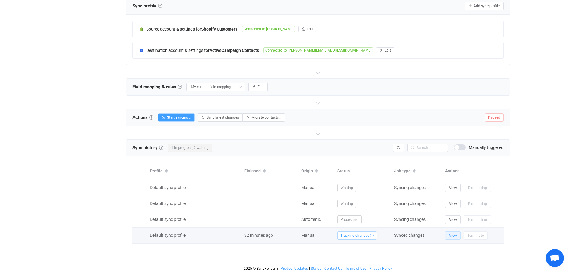
click at [456, 236] on span "View" at bounding box center [453, 235] width 8 height 4
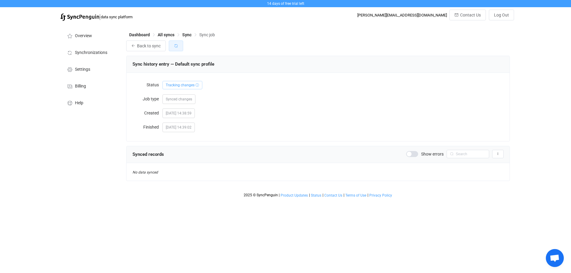
click at [176, 46] on icon "button" at bounding box center [176, 46] width 4 height 4
click at [416, 154] on span at bounding box center [412, 154] width 12 height 6
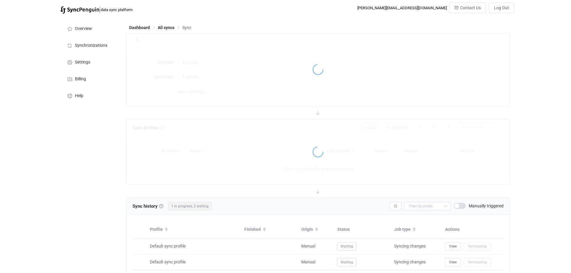
type input "Shopify → ActiveCampaign"
type input "10 minutes"
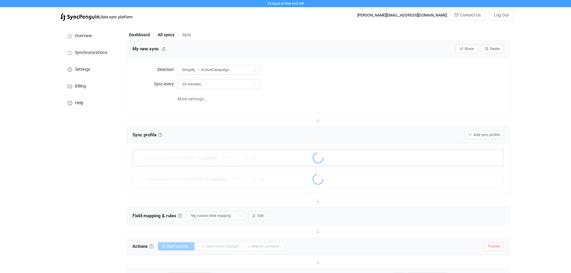
scroll to position [113, 0]
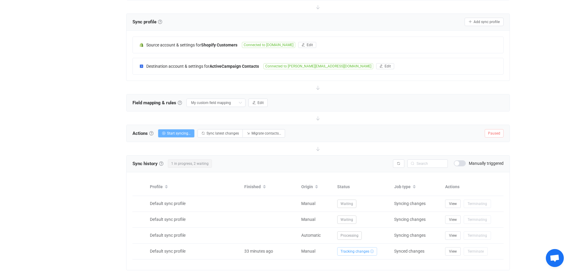
click at [176, 133] on span "Start syncing…" at bounding box center [179, 133] width 24 height 4
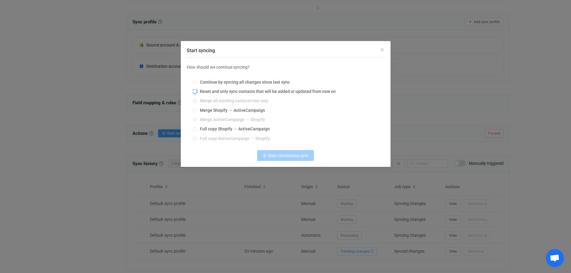
click at [220, 91] on span "Reset and only sync contacts that will be added or updated from now on" at bounding box center [266, 91] width 139 height 5
click at [197, 91] on input "Reset and only sync contacts that will be added or updated from now on" at bounding box center [195, 91] width 4 height 5
click at [264, 156] on icon "Start syncing" at bounding box center [264, 155] width 4 height 4
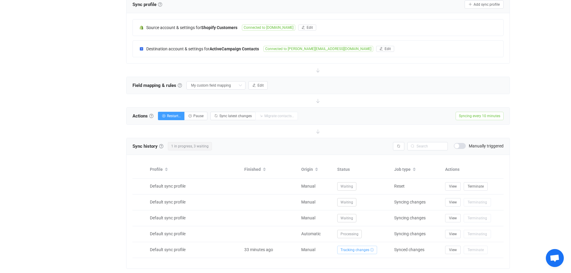
scroll to position [145, 0]
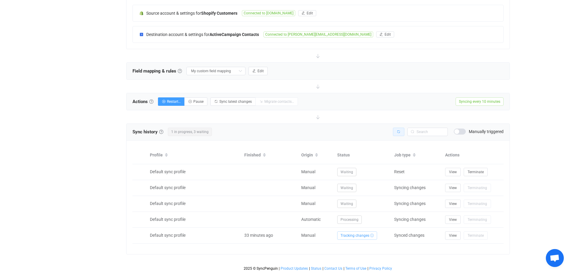
click at [398, 132] on icon "button" at bounding box center [399, 132] width 4 height 4
click at [399, 130] on icon "button" at bounding box center [399, 132] width 4 height 4
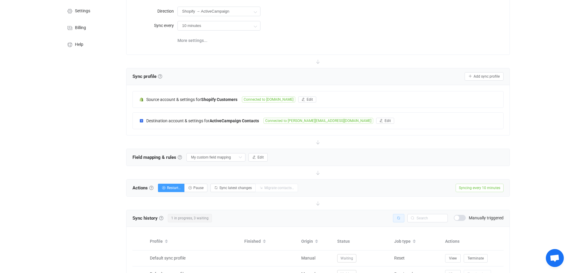
scroll to position [0, 0]
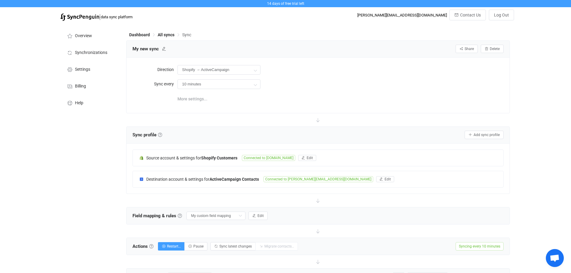
click at [191, 93] on span "More settings..." at bounding box center [192, 99] width 30 height 12
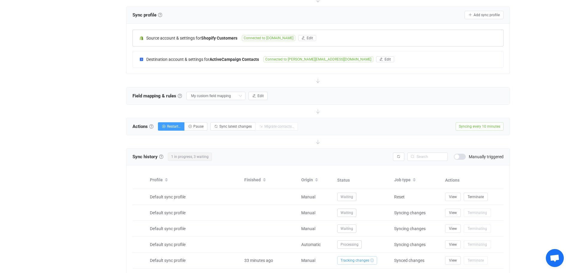
scroll to position [159, 0]
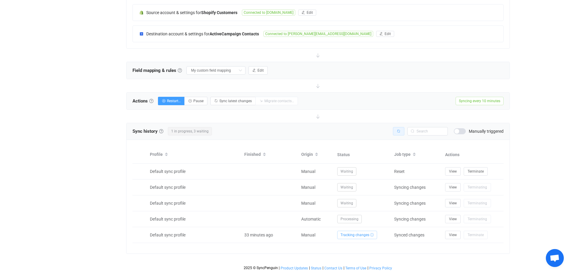
click at [400, 131] on icon "button" at bounding box center [399, 131] width 4 height 4
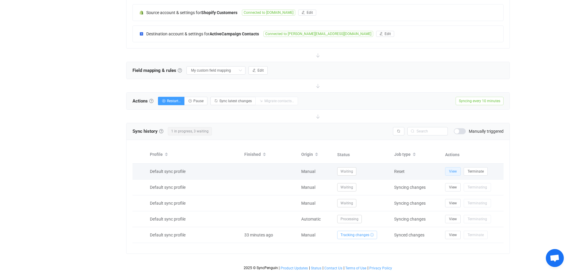
click at [454, 173] on span "View" at bounding box center [453, 171] width 8 height 4
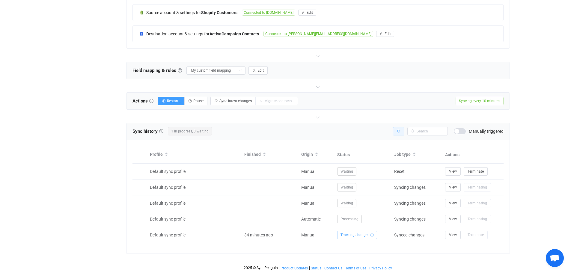
click at [398, 134] on button "button" at bounding box center [398, 131] width 11 height 8
click at [399, 132] on icon "button" at bounding box center [399, 131] width 4 height 4
click at [400, 132] on icon "button" at bounding box center [399, 131] width 4 height 4
click at [401, 130] on button "button" at bounding box center [398, 131] width 11 height 8
click at [400, 132] on button "button" at bounding box center [398, 131] width 11 height 8
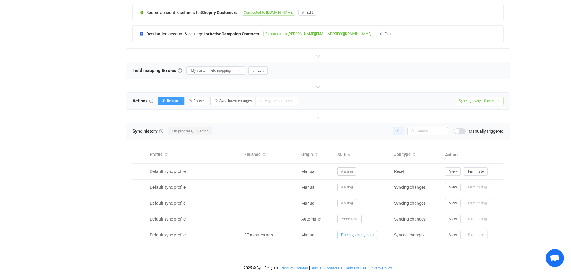
click at [400, 132] on icon "button" at bounding box center [399, 131] width 4 height 4
click at [399, 130] on icon "button" at bounding box center [399, 131] width 4 height 4
click at [399, 133] on button "button" at bounding box center [398, 131] width 11 height 8
click at [465, 131] on span at bounding box center [460, 131] width 12 height 6
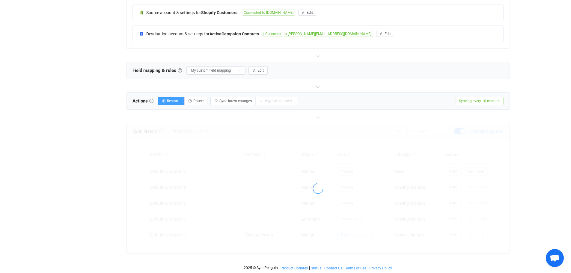
scroll to position [143, 0]
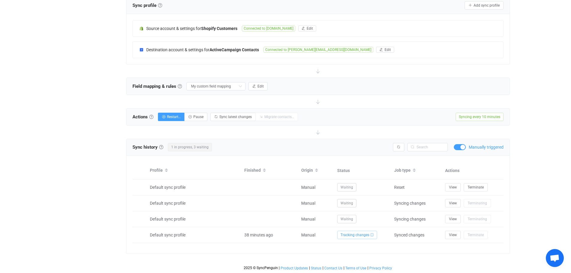
click at [457, 148] on span at bounding box center [460, 147] width 12 height 6
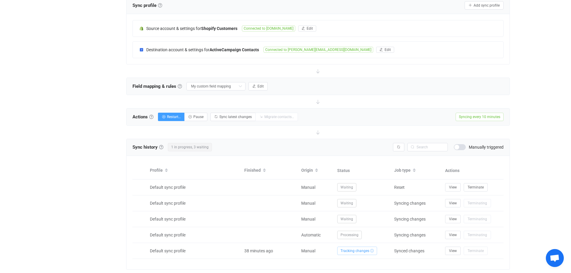
scroll to position [159, 0]
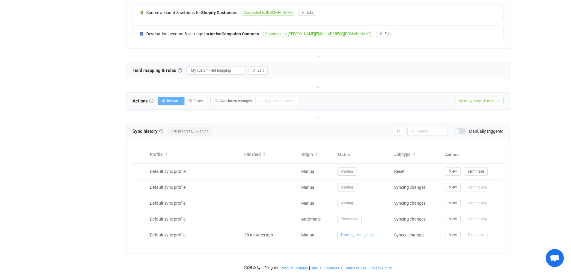
click at [171, 99] on span "Restart…" at bounding box center [174, 101] width 14 height 4
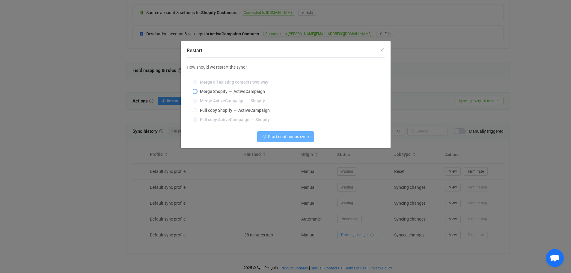
click at [235, 92] on span "Merge Shopify → ActiveCampaign" at bounding box center [231, 91] width 68 height 5
click at [197, 92] on input "Merge Shopify → ActiveCampaign" at bounding box center [195, 91] width 4 height 5
radio input "true"
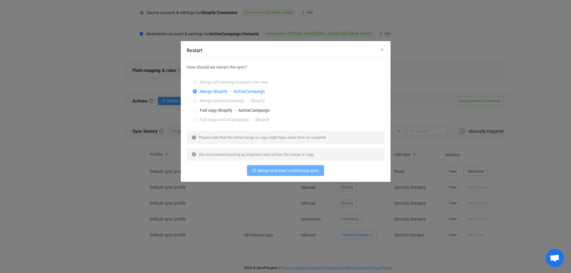
click at [274, 171] on span "Merge and start continuous sync" at bounding box center [288, 170] width 61 height 5
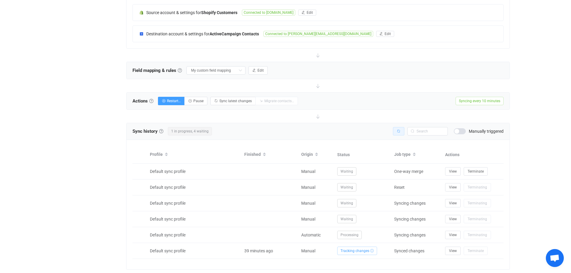
click at [401, 132] on button "button" at bounding box center [398, 131] width 11 height 8
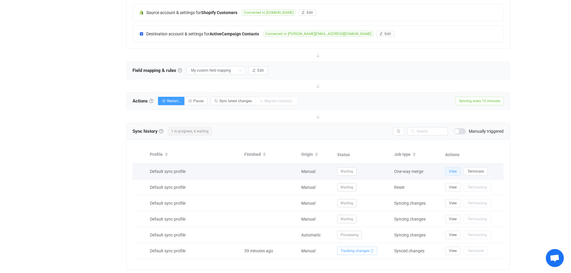
click at [457, 171] on button "View" at bounding box center [453, 171] width 16 height 8
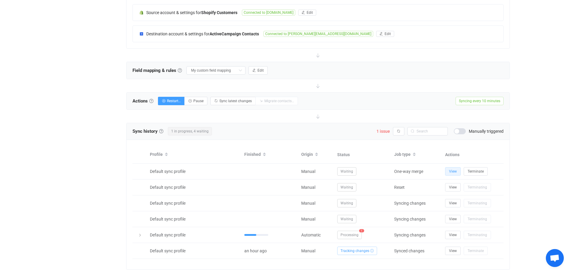
scroll to position [175, 0]
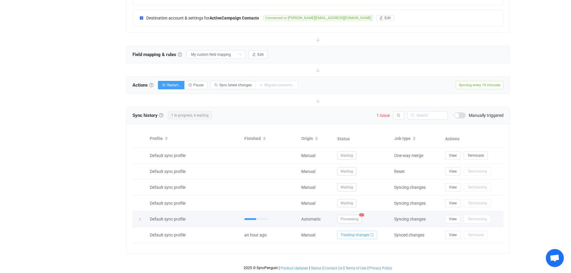
click at [349, 219] on span "Processing" at bounding box center [349, 219] width 25 height 8
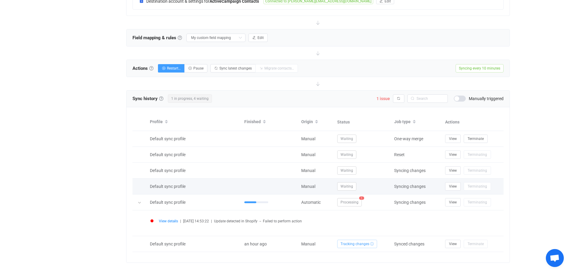
scroll to position [200, 0]
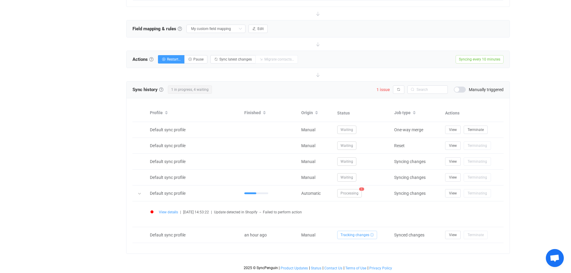
click at [166, 212] on span "View details" at bounding box center [168, 212] width 19 height 4
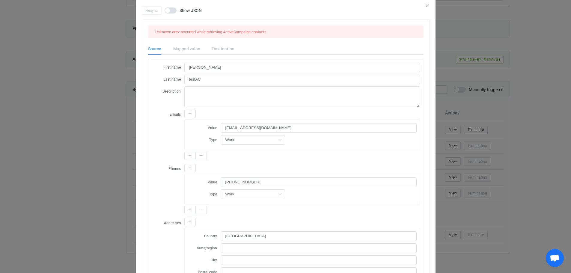
scroll to position [3, 0]
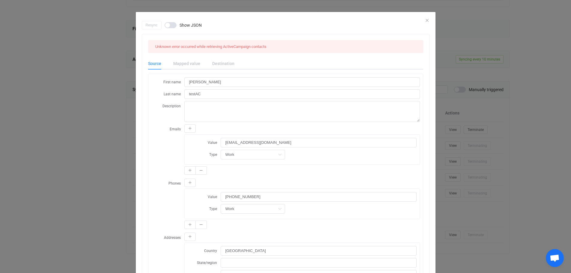
click at [180, 64] on div "Mapped value" at bounding box center [186, 64] width 39 height 12
click at [186, 66] on div "Mapped value" at bounding box center [186, 64] width 39 height 12
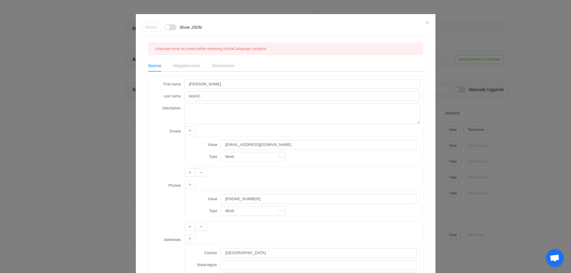
scroll to position [0, 0]
click at [172, 29] on span "dialog" at bounding box center [171, 28] width 12 height 6
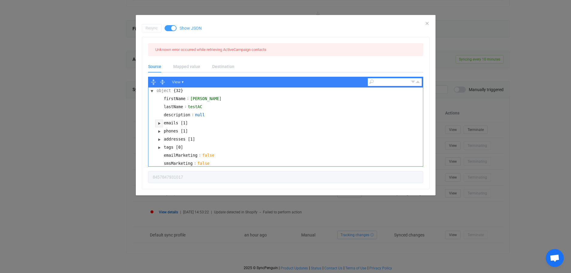
click at [160, 124] on button "dialog" at bounding box center [159, 123] width 7 height 7
click at [166, 132] on button "dialog" at bounding box center [166, 131] width 7 height 7
click at [165, 130] on button "dialog" at bounding box center [166, 131] width 7 height 7
click at [160, 124] on button "dialog" at bounding box center [159, 123] width 7 height 7
click at [159, 132] on button "dialog" at bounding box center [159, 131] width 7 height 7
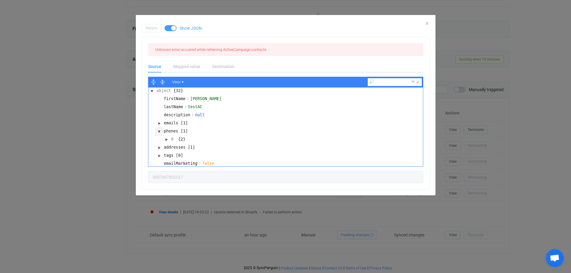
scroll to position [30, 0]
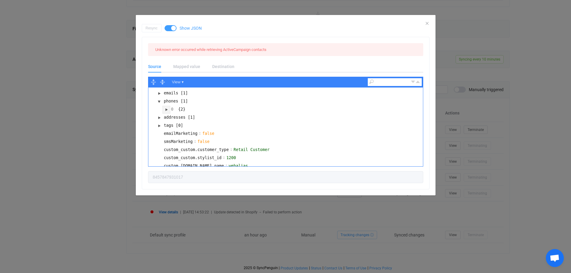
click at [166, 110] on button "dialog" at bounding box center [166, 109] width 7 height 7
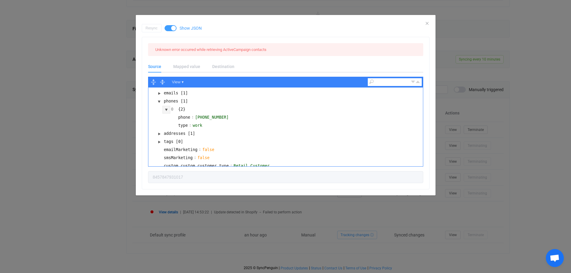
click at [166, 110] on button "dialog" at bounding box center [166, 109] width 7 height 7
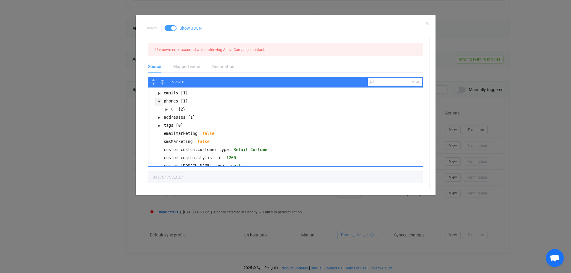
click at [160, 101] on button "dialog" at bounding box center [159, 101] width 7 height 7
click at [160, 110] on button "dialog" at bounding box center [159, 109] width 7 height 7
click at [167, 119] on button "dialog" at bounding box center [166, 117] width 7 height 7
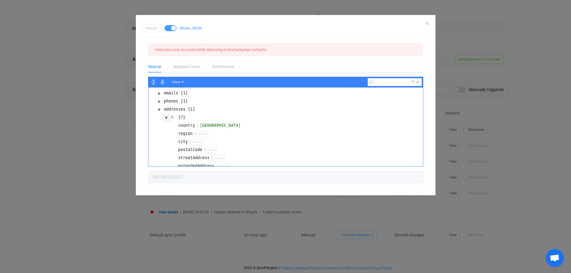
click at [166, 118] on button "dialog" at bounding box center [166, 117] width 7 height 7
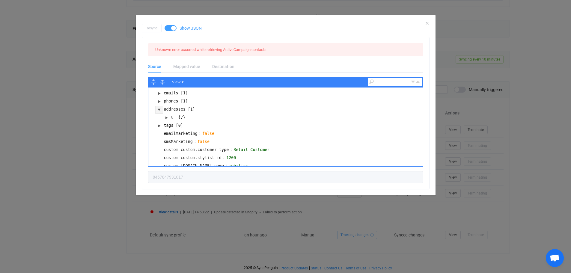
click at [159, 111] on button "dialog" at bounding box center [159, 109] width 7 height 7
click at [159, 117] on button "dialog" at bounding box center [159, 117] width 7 height 7
click at [160, 119] on button "dialog" at bounding box center [159, 117] width 7 height 7
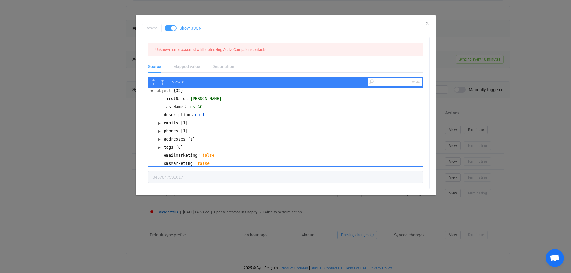
click at [220, 65] on div "Destination" at bounding box center [220, 67] width 28 height 12
click at [197, 64] on div "Mapped value" at bounding box center [186, 67] width 39 height 12
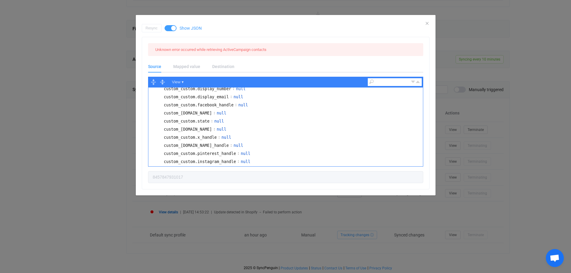
scroll to position [188, 0]
click at [427, 27] on div "Resync Show JSON" at bounding box center [286, 28] width 288 height 8
click at [427, 26] on div "Resync Show JSON" at bounding box center [286, 28] width 288 height 8
click at [427, 22] on icon "Close" at bounding box center [427, 23] width 5 height 5
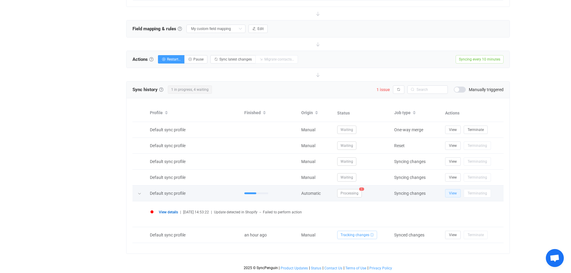
click at [452, 192] on span "View" at bounding box center [453, 193] width 8 height 4
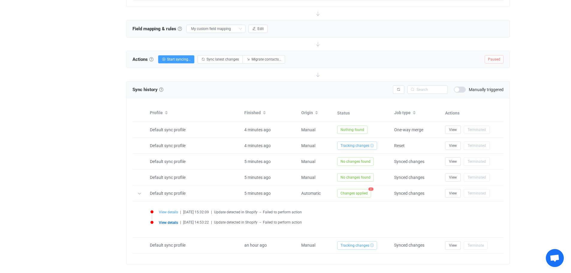
click at [171, 211] on span "View details" at bounding box center [168, 212] width 19 height 4
type input "8459706663049"
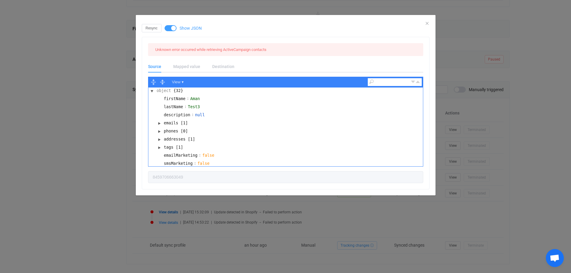
click at [191, 65] on div "Mapped value" at bounding box center [186, 67] width 39 height 12
click at [228, 65] on div "Destination" at bounding box center [220, 67] width 28 height 12
click at [181, 83] on button "View ▾" at bounding box center [178, 82] width 16 height 8
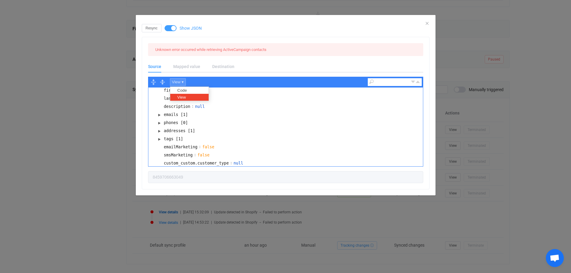
scroll to position [3, 0]
click at [190, 90] on div "Code" at bounding box center [188, 90] width 37 height 7
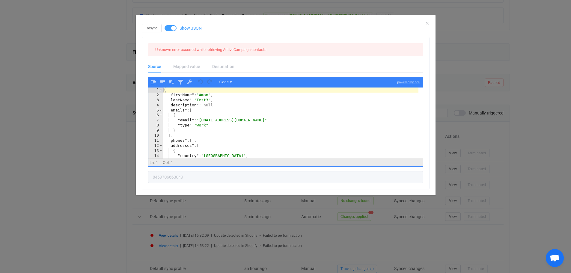
scroll to position [141, 0]
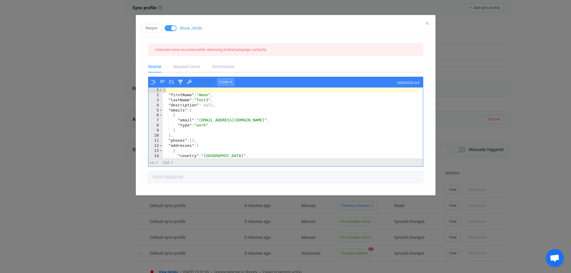
click at [227, 80] on button "Code ▾" at bounding box center [225, 82] width 17 height 8
click at [224, 96] on div "View" at bounding box center [236, 97] width 37 height 7
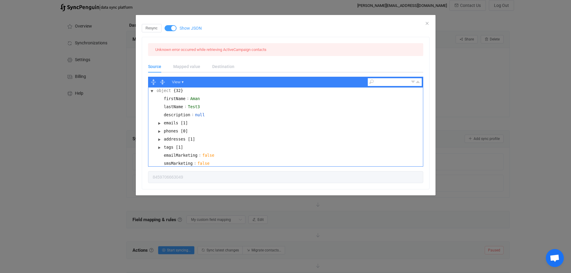
scroll to position [0, 0]
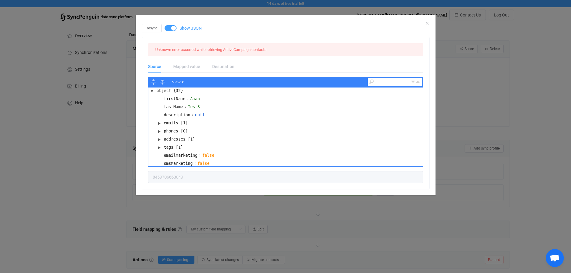
click at [170, 28] on span "dialog" at bounding box center [171, 28] width 12 height 6
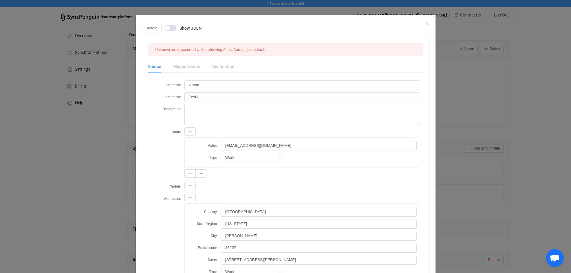
click at [188, 67] on div "Mapped value" at bounding box center [186, 67] width 39 height 12
click at [171, 68] on div "Mapped value" at bounding box center [186, 67] width 39 height 12
click at [150, 69] on div "Source" at bounding box center [157, 67] width 19 height 12
click at [425, 23] on icon "Close" at bounding box center [427, 23] width 5 height 5
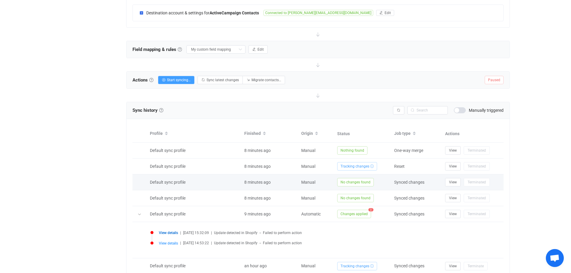
scroll to position [211, 0]
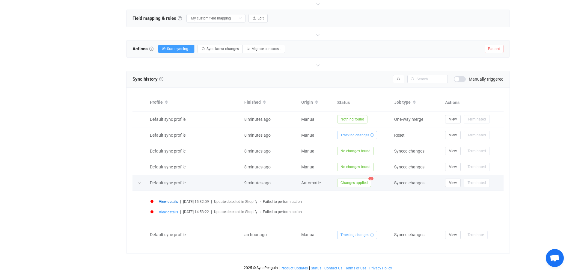
click at [361, 184] on span "Changes applied" at bounding box center [354, 183] width 34 height 8
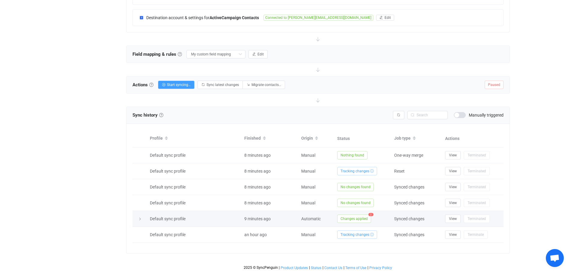
scroll to position [175, 0]
click at [353, 221] on span "Changes applied" at bounding box center [354, 219] width 34 height 8
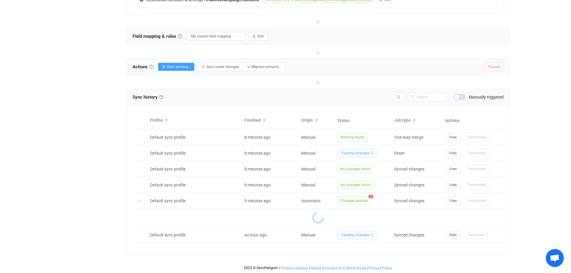
scroll to position [211, 0]
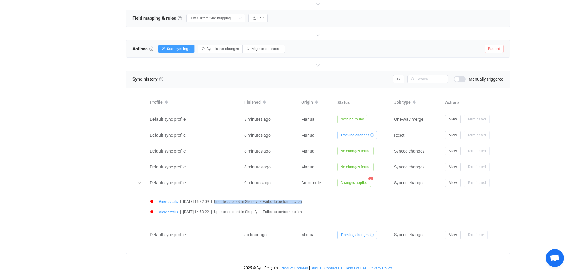
drag, startPoint x: 308, startPoint y: 200, endPoint x: 221, endPoint y: 203, distance: 87.6
click at [221, 203] on div "View details | 2025-08-26 15:32:09 | Update detected in Shopify → Failed to per…" at bounding box center [324, 201] width 330 height 4
copy span "Update detected in Shopify → Failed to perform action"
click at [359, 205] on li "View details | 2025-08-26 15:32:09 | Update detected in Shopify → Failed to per…" at bounding box center [319, 205] width 338 height 10
click at [164, 200] on span "View details" at bounding box center [168, 202] width 19 height 4
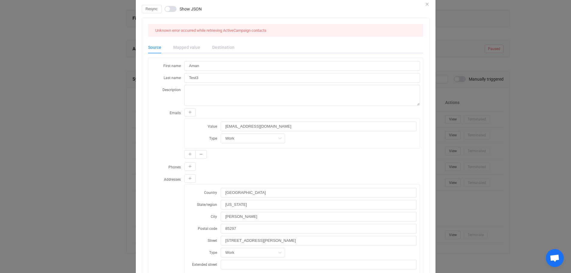
scroll to position [0, 0]
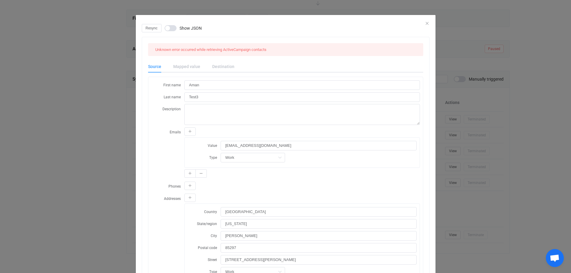
click at [424, 25] on div "Resync Show JSON" at bounding box center [286, 28] width 288 height 8
click at [424, 24] on div "Resync Show JSON" at bounding box center [286, 28] width 288 height 8
click at [425, 22] on icon "Close" at bounding box center [427, 23] width 5 height 5
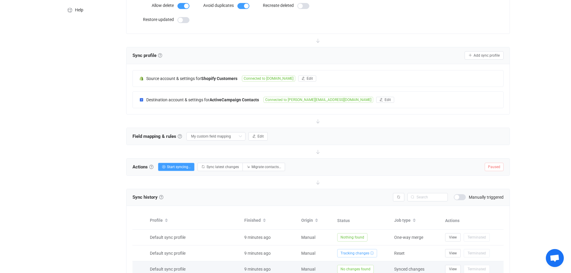
scroll to position [91, 0]
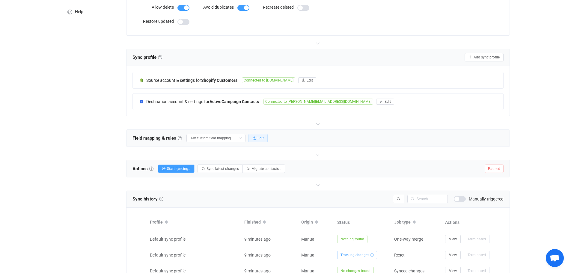
click at [259, 138] on span "Edit" at bounding box center [260, 138] width 6 height 4
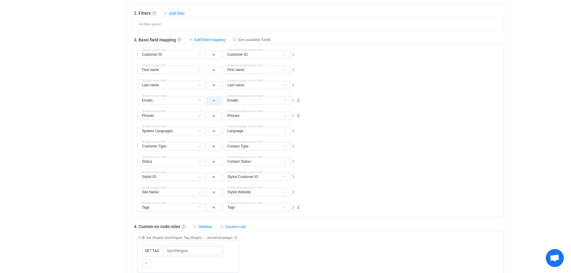
scroll to position [301, 0]
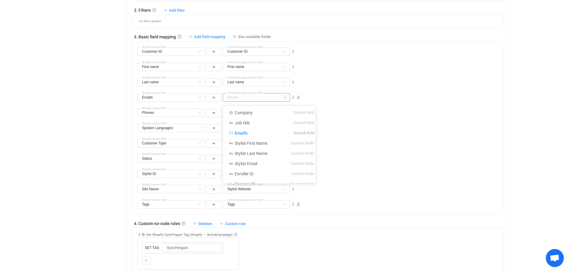
click at [277, 99] on input "text" at bounding box center [256, 97] width 67 height 8
click at [238, 131] on span "Emails" at bounding box center [241, 133] width 13 height 5
type input "Emails"
click at [200, 97] on icon at bounding box center [199, 97] width 7 height 8
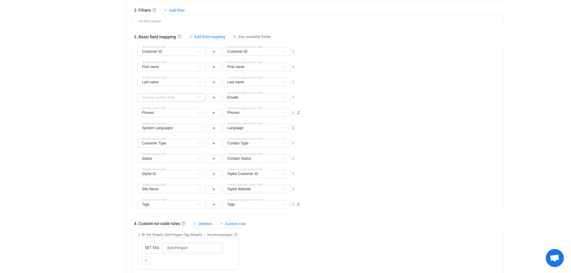
click at [200, 98] on icon at bounding box center [199, 97] width 7 height 8
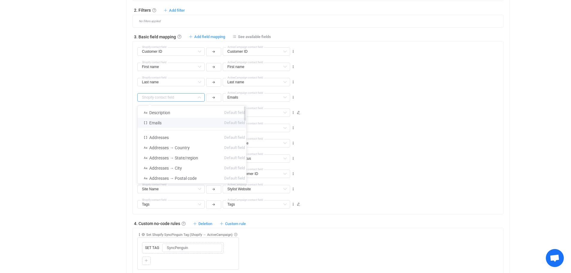
click at [179, 123] on li "Emails Default field" at bounding box center [194, 123] width 113 height 10
type input "Emails"
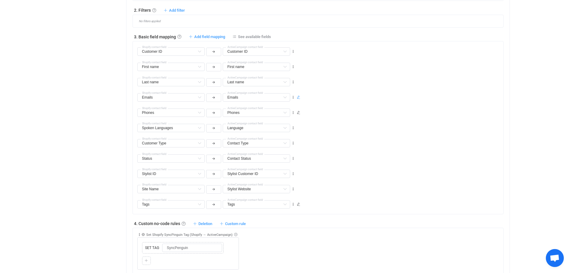
click at [299, 97] on icon at bounding box center [299, 98] width 4 height 4
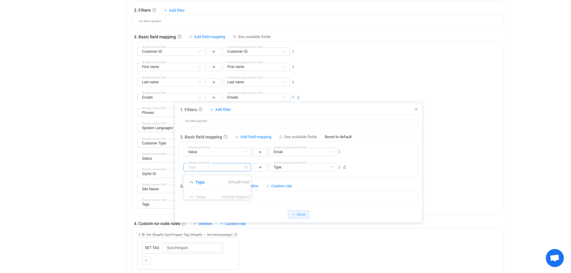
click at [211, 168] on input "text" at bounding box center [216, 167] width 67 height 8
click at [207, 183] on li "Type Default field" at bounding box center [219, 182] width 71 height 10
type input "Type"
click at [314, 168] on input "text" at bounding box center [302, 167] width 67 height 8
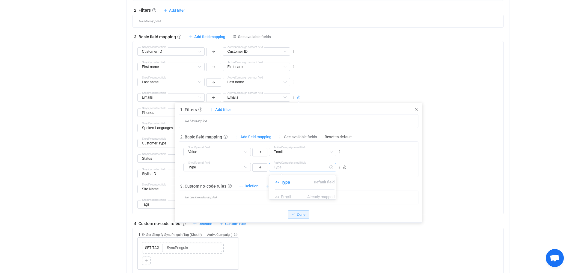
type input "Type"
click at [340, 168] on icon at bounding box center [339, 167] width 4 height 4
click at [344, 168] on icon at bounding box center [345, 167] width 4 height 4
click at [274, 186] on icon at bounding box center [274, 187] width 7 height 8
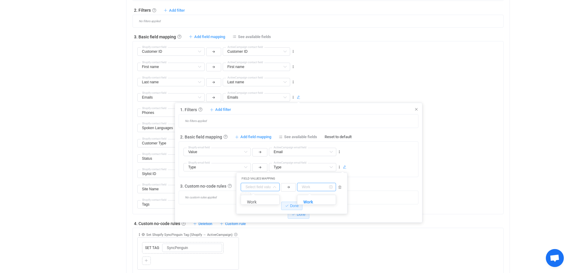
click at [320, 187] on input "text" at bounding box center [316, 187] width 39 height 8
click at [360, 163] on div "Type Shopify email field Type Type Default field Email Already mapped ActiveCam…" at bounding box center [300, 164] width 235 height 15
type input "Work"
click at [351, 156] on div "Value Value Default field Type Already mapped Shopify email field Email Email D…" at bounding box center [300, 149] width 235 height 15
click at [339, 186] on icon at bounding box center [339, 186] width 3 height 3
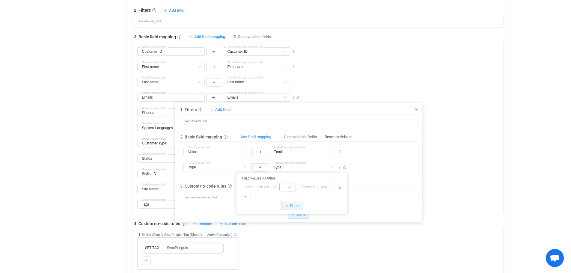
click at [355, 166] on div "Type Shopify email field Type Type Default field Email Already mapped ActiveCam…" at bounding box center [300, 164] width 235 height 15
click at [340, 188] on icon at bounding box center [339, 186] width 3 height 3
click at [293, 205] on span "Done" at bounding box center [294, 206] width 9 height 4
click at [345, 168] on icon at bounding box center [345, 167] width 4 height 4
click at [340, 188] on icon at bounding box center [339, 186] width 3 height 3
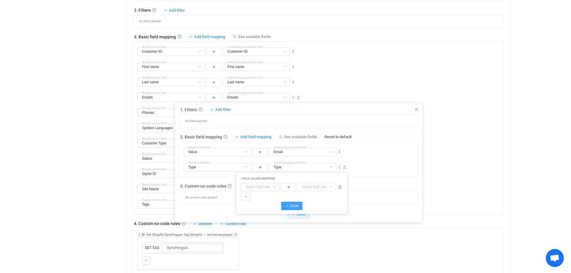
click at [294, 205] on span "Done" at bounding box center [294, 206] width 9 height 4
click at [339, 153] on icon at bounding box center [339, 152] width 4 height 4
click at [381, 161] on div "Type Shopify email field Type Type Default field Email Already mapped ActiveCam…" at bounding box center [300, 164] width 235 height 15
click at [339, 168] on icon at bounding box center [339, 167] width 4 height 4
click at [326, 200] on li "Delete" at bounding box center [320, 203] width 39 height 11
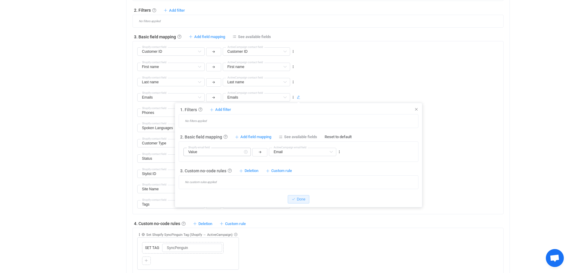
click at [247, 152] on icon at bounding box center [245, 152] width 7 height 8
click at [204, 167] on span "Value" at bounding box center [200, 167] width 10 height 5
type input "Value"
click at [302, 198] on span "Done" at bounding box center [301, 199] width 9 height 4
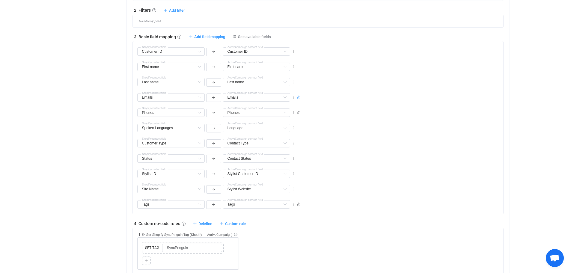
click at [298, 97] on icon at bounding box center [299, 98] width 4 height 4
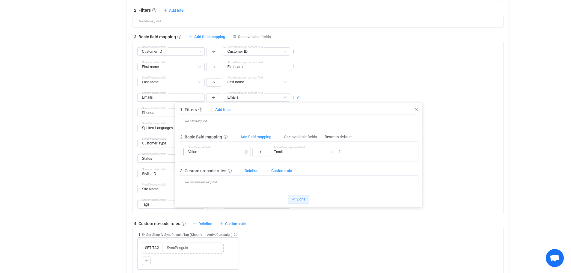
click at [245, 152] on icon at bounding box center [245, 152] width 7 height 8
click at [206, 167] on span "Value" at bounding box center [200, 167] width 10 height 5
type input "Value"
click at [355, 152] on div "Value Shopify email field Email Email Default field Type Already mapped ActiveC…" at bounding box center [300, 149] width 235 height 15
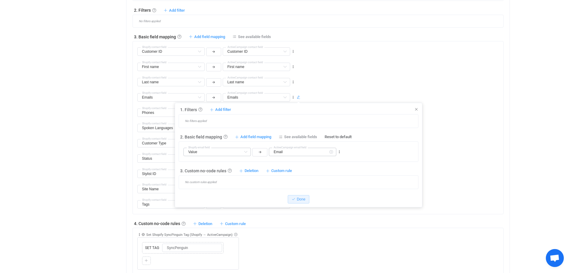
click at [332, 153] on icon at bounding box center [330, 152] width 7 height 8
click at [304, 169] on li "Email Default field" at bounding box center [304, 167] width 71 height 10
type input "Email"
click at [361, 156] on div "Value Shopify email field Email Email Default field Type Default field ActiveCa…" at bounding box center [300, 149] width 235 height 15
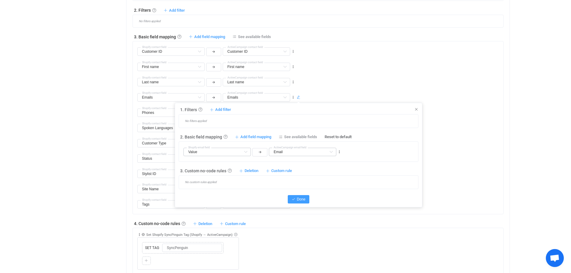
click at [302, 199] on span "Done" at bounding box center [301, 199] width 9 height 4
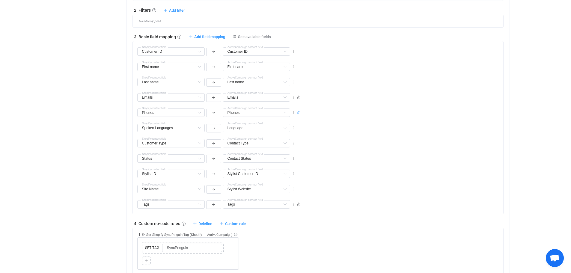
click at [298, 112] on icon at bounding box center [299, 113] width 4 height 4
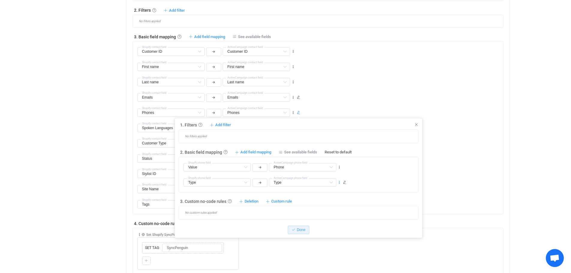
click at [338, 184] on icon at bounding box center [339, 182] width 4 height 4
click at [321, 219] on li "Delete" at bounding box center [320, 219] width 39 height 11
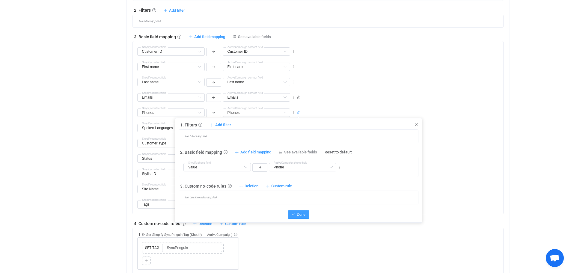
click at [302, 214] on span "Done" at bounding box center [301, 214] width 9 height 4
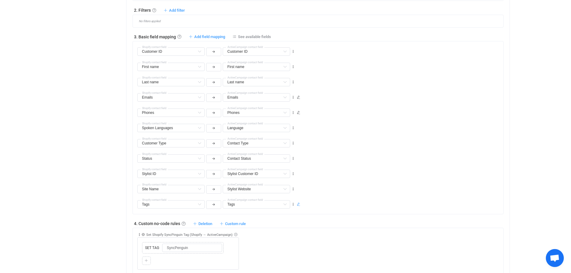
click at [299, 205] on icon at bounding box center [299, 205] width 4 height 4
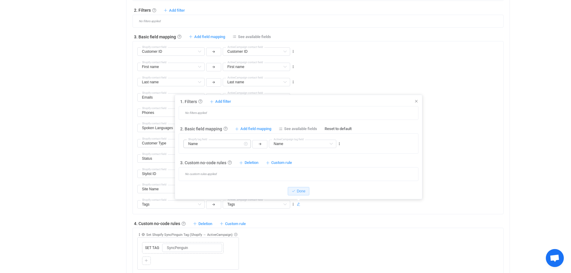
click at [242, 145] on icon at bounding box center [245, 144] width 7 height 8
click at [211, 158] on li "Name Default field" at bounding box center [219, 159] width 71 height 10
type input "Name"
click at [331, 144] on icon at bounding box center [330, 144] width 7 height 8
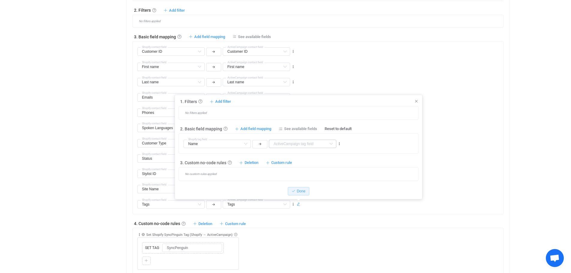
click at [331, 144] on icon at bounding box center [330, 144] width 7 height 8
click at [289, 159] on span "Name" at bounding box center [286, 158] width 11 height 5
type input "Name"
click at [301, 191] on span "Done" at bounding box center [301, 191] width 9 height 4
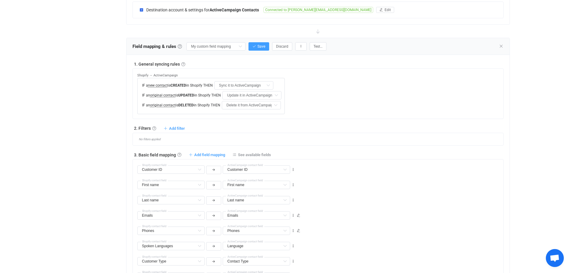
scroll to position [181, 0]
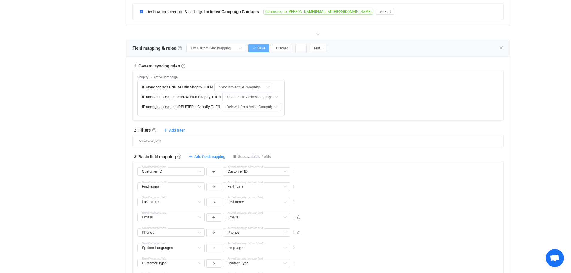
click at [261, 46] on span "Save" at bounding box center [261, 48] width 8 height 4
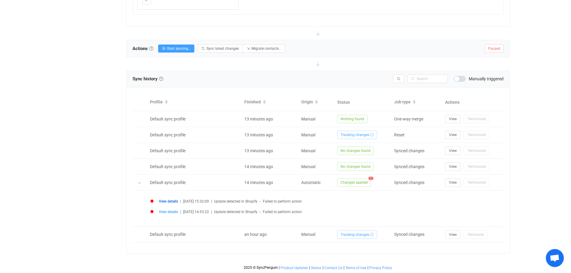
scroll to position [561, 0]
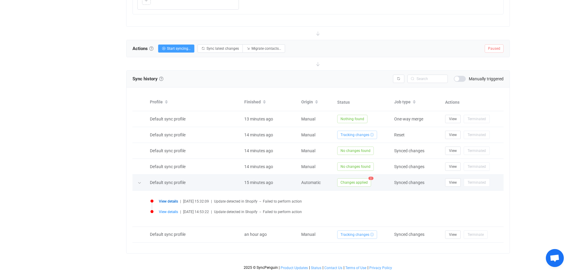
click at [359, 182] on span "Changes applied" at bounding box center [354, 182] width 34 height 8
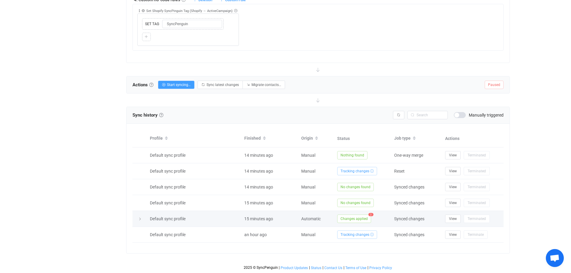
click at [352, 221] on span "Changes applied" at bounding box center [354, 219] width 34 height 8
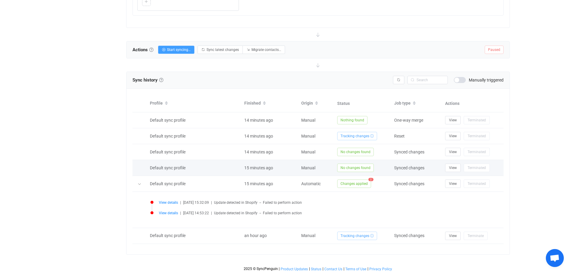
scroll to position [561, 0]
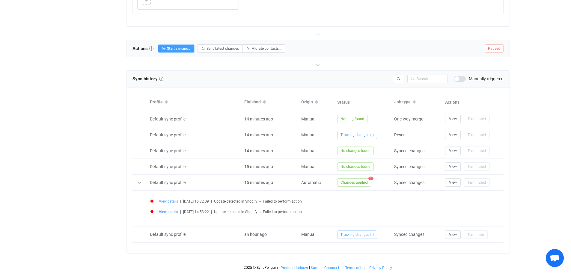
click at [174, 201] on span "View details" at bounding box center [168, 201] width 19 height 4
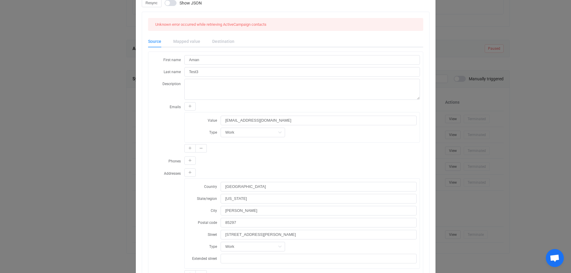
scroll to position [0, 0]
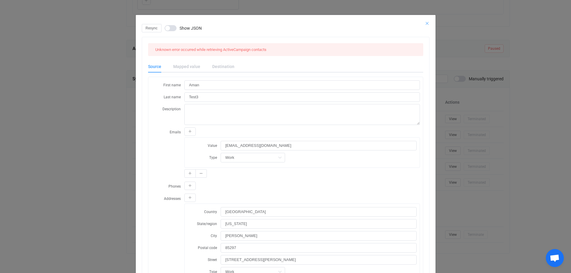
click at [425, 23] on icon "Close" at bounding box center [427, 23] width 5 height 5
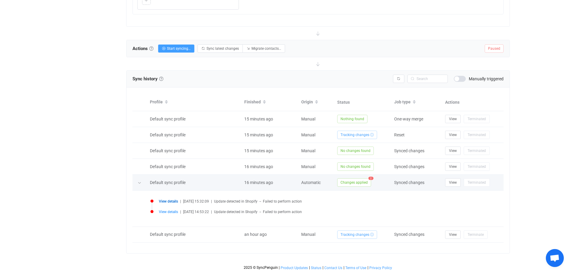
click at [359, 182] on span "Changes applied" at bounding box center [354, 182] width 34 height 8
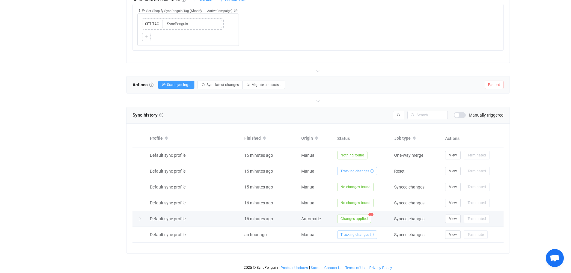
scroll to position [525, 0]
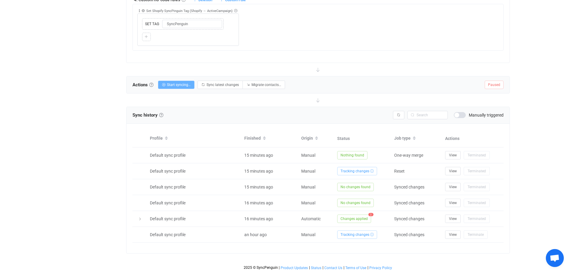
click at [181, 85] on span "Start syncing…" at bounding box center [179, 85] width 24 height 4
radio input "false"
radio input "true"
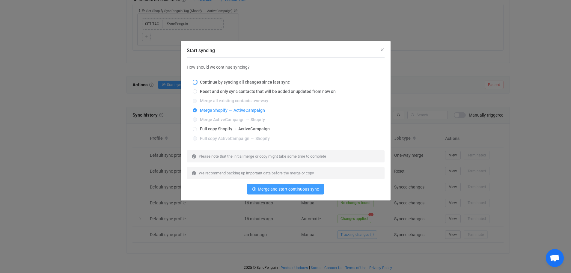
click at [207, 82] on span "Continue by syncing all changes since last sync" at bounding box center [243, 82] width 93 height 5
click at [197, 82] on input "Continue by syncing all changes since last sync" at bounding box center [195, 82] width 4 height 5
radio input "true"
radio input "false"
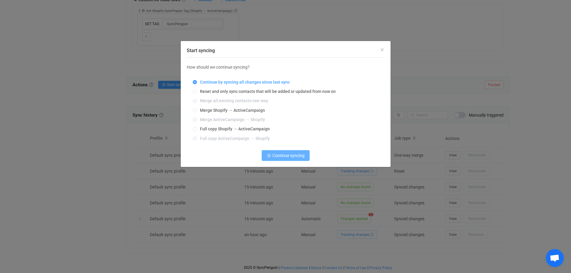
click at [279, 157] on span "Continue syncing" at bounding box center [288, 155] width 32 height 5
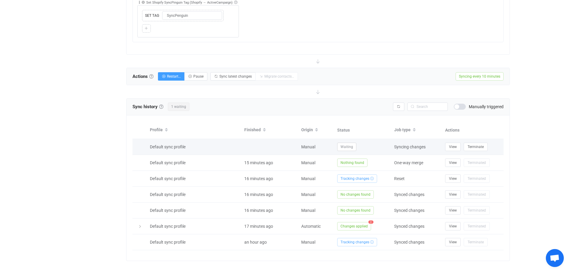
scroll to position [541, 0]
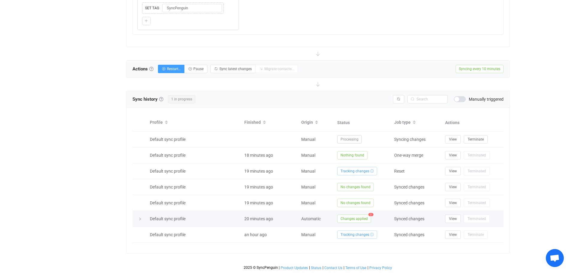
click at [355, 220] on span "Changes applied" at bounding box center [354, 219] width 34 height 8
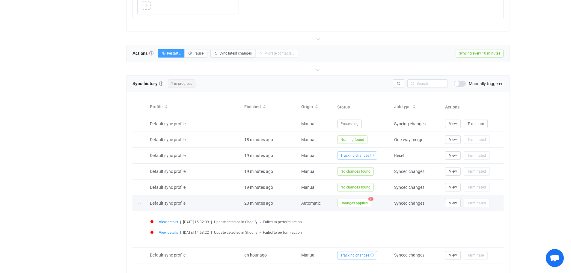
scroll to position [577, 0]
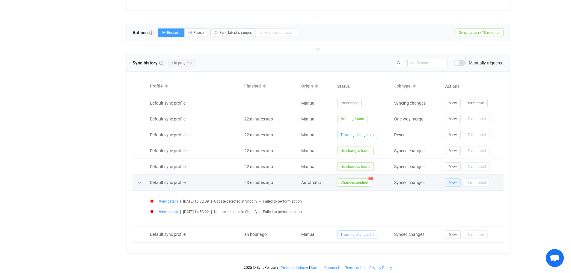
click at [449, 182] on span "View" at bounding box center [453, 182] width 8 height 4
click at [363, 184] on span "Changes applied" at bounding box center [354, 182] width 34 height 8
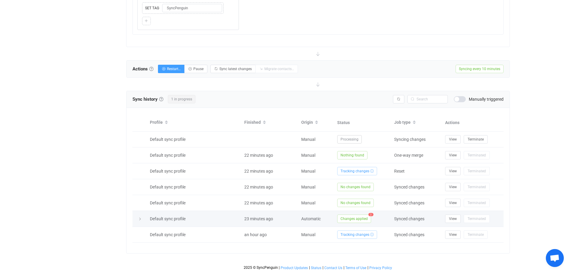
scroll to position [541, 0]
click at [362, 219] on span "Changes applied" at bounding box center [354, 219] width 34 height 8
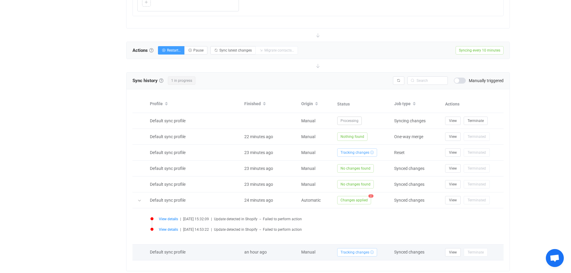
scroll to position [577, 0]
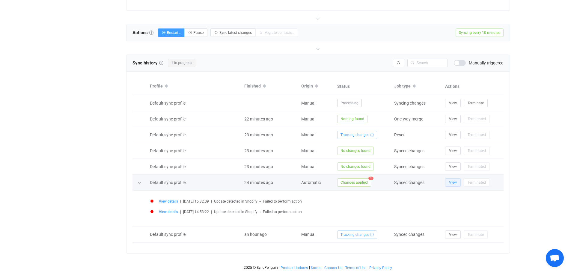
click at [449, 185] on span "View" at bounding box center [453, 182] width 8 height 4
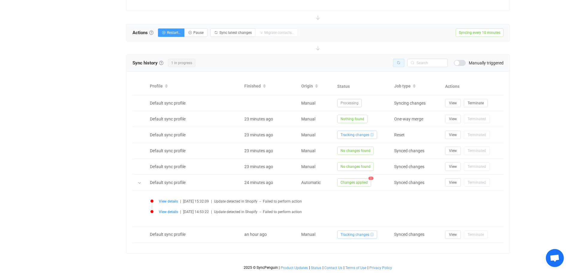
click at [397, 63] on icon "button" at bounding box center [399, 63] width 4 height 4
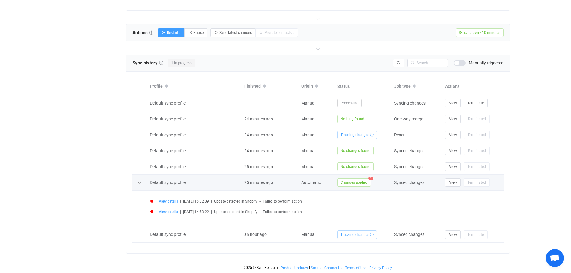
click at [353, 184] on span "Changes applied" at bounding box center [354, 182] width 34 height 8
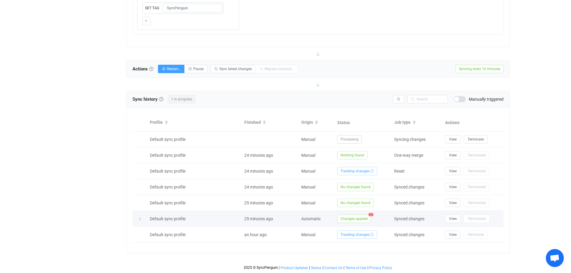
scroll to position [541, 0]
click at [352, 219] on span "Changes applied" at bounding box center [354, 219] width 34 height 8
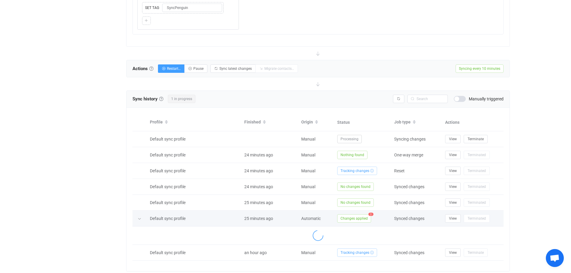
scroll to position [577, 0]
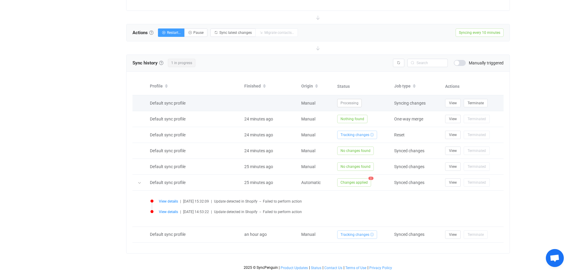
click at [346, 104] on span "Processing" at bounding box center [349, 103] width 25 height 8
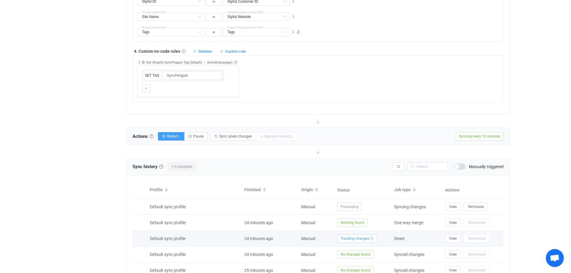
scroll to position [457, 0]
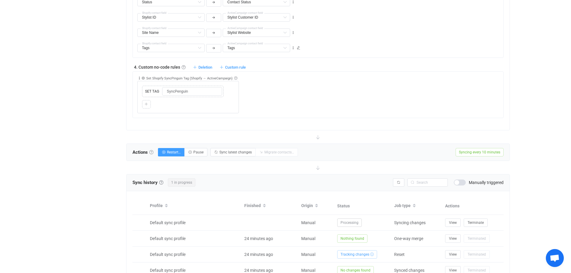
click at [152, 153] on link at bounding box center [151, 152] width 4 height 4
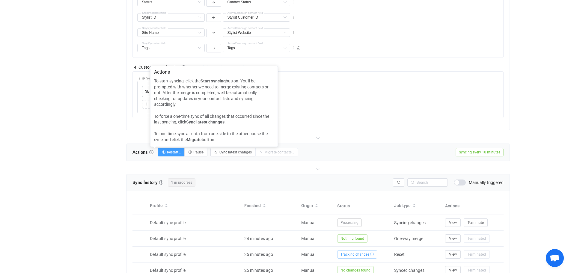
click at [333, 112] on div "Collapse Move up Move down Delete Applied to Only contact(s) from Shopify Only …" at bounding box center [320, 93] width 366 height 42
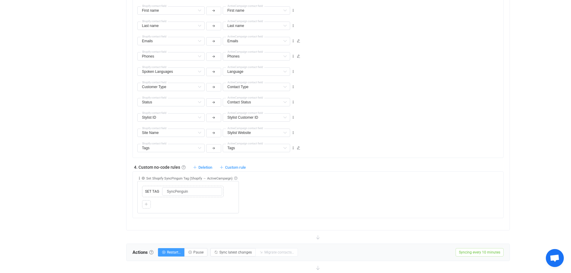
scroll to position [367, 0]
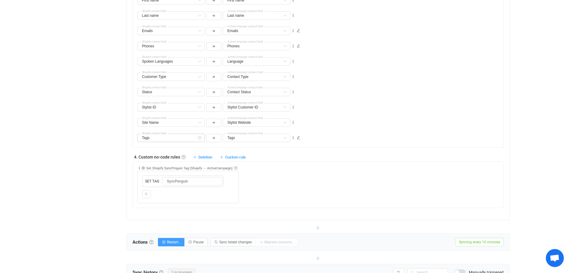
click at [197, 138] on icon at bounding box center [199, 138] width 7 height 8
click at [294, 139] on icon at bounding box center [293, 138] width 4 height 4
click at [324, 148] on div "Customer ID Description Default field Addresses → Country Default field Address…" at bounding box center [317, 61] width 371 height 173
click at [197, 138] on icon at bounding box center [199, 138] width 7 height 8
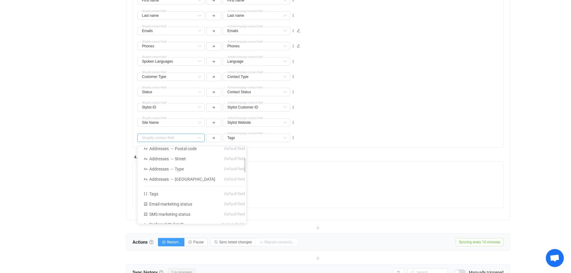
scroll to position [90, 0]
click at [161, 163] on li "Tags Default field" at bounding box center [194, 164] width 113 height 10
type input "Tags"
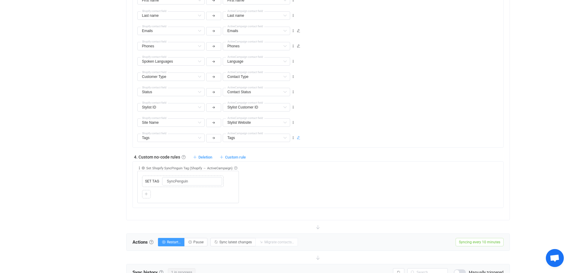
click at [300, 139] on icon at bounding box center [299, 138] width 4 height 4
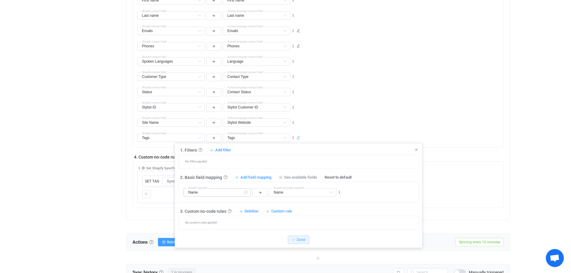
click at [246, 194] on icon at bounding box center [245, 192] width 7 height 8
click at [354, 190] on div "Name Name Default field ActiveCampaign tag field Name Default field Name Name D…" at bounding box center [300, 189] width 235 height 15
click at [249, 194] on icon at bounding box center [245, 192] width 7 height 8
click at [216, 211] on li "Name Default field" at bounding box center [219, 207] width 71 height 10
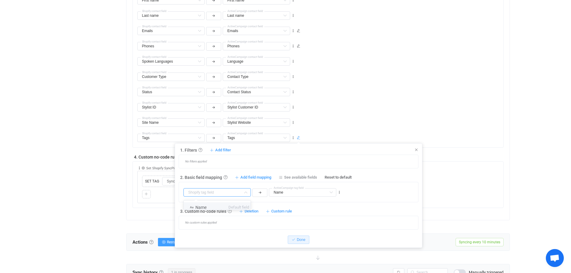
type input "Name"
click at [253, 177] on span "Add field mapping" at bounding box center [255, 177] width 31 height 5
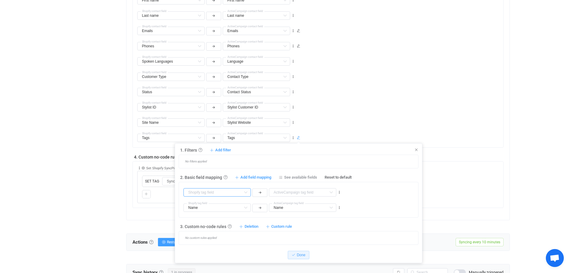
click at [242, 191] on div at bounding box center [216, 192] width 67 height 8
click at [222, 208] on span "Already mapped" at bounding box center [235, 207] width 27 height 10
click at [243, 194] on icon at bounding box center [245, 192] width 7 height 8
click at [306, 193] on input "text" at bounding box center [302, 192] width 67 height 8
click at [302, 195] on input "text" at bounding box center [302, 192] width 67 height 8
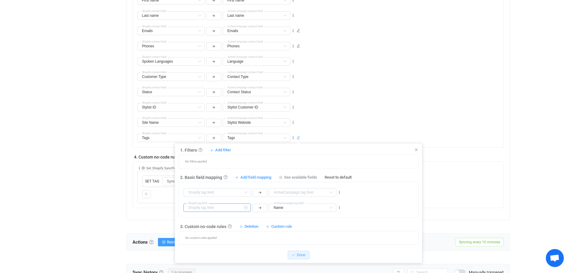
click at [241, 208] on input "text" at bounding box center [216, 207] width 67 height 8
click at [340, 193] on icon at bounding box center [339, 192] width 4 height 4
type input "Name"
click at [324, 224] on li "Delete" at bounding box center [320, 229] width 39 height 11
type input "Name"
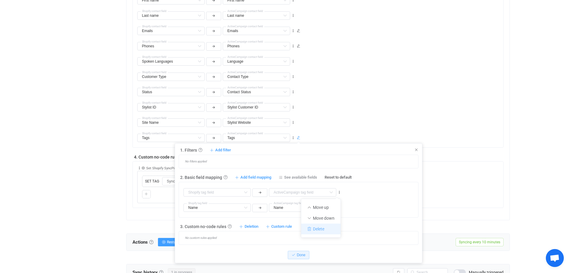
type input "Name"
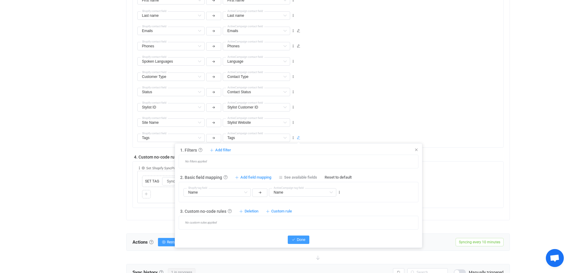
click at [302, 240] on span "Done" at bounding box center [301, 240] width 9 height 4
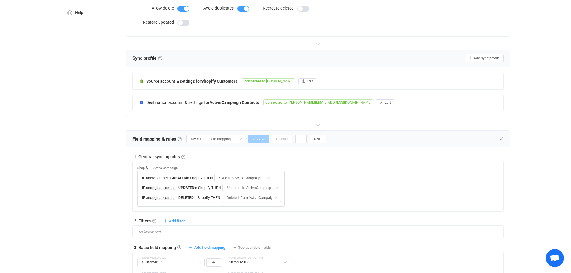
scroll to position [128, 0]
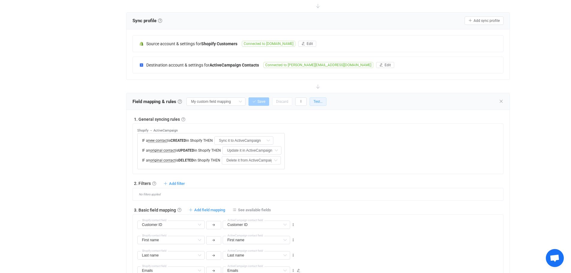
click at [319, 99] on span "Test…" at bounding box center [317, 101] width 9 height 4
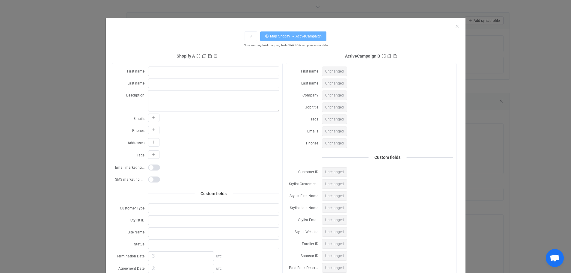
click at [283, 39] on button "Map Shopify → ActiveCampaign" at bounding box center [293, 36] width 66 height 10
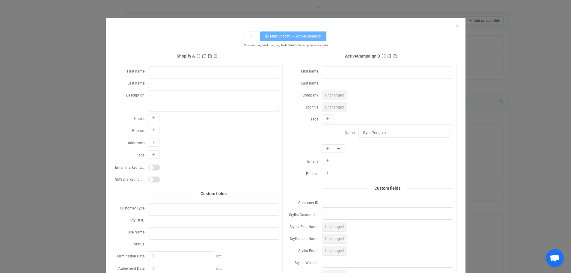
click at [279, 37] on span "Map Shopify → ActiveCampaign" at bounding box center [296, 36] width 52 height 4
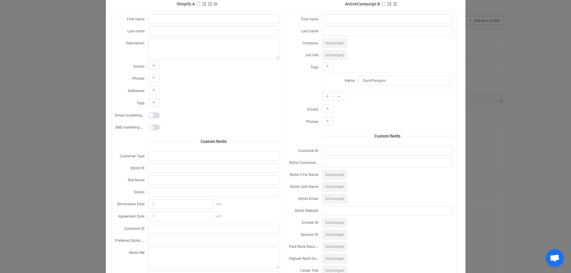
scroll to position [22, 0]
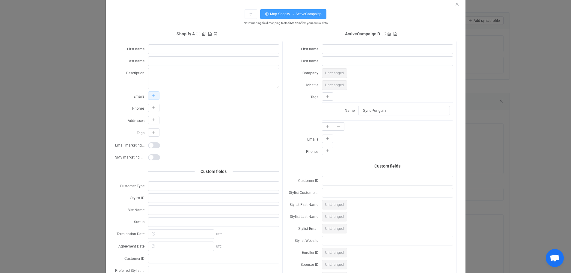
click at [152, 95] on icon "dialog" at bounding box center [154, 96] width 4 height 4
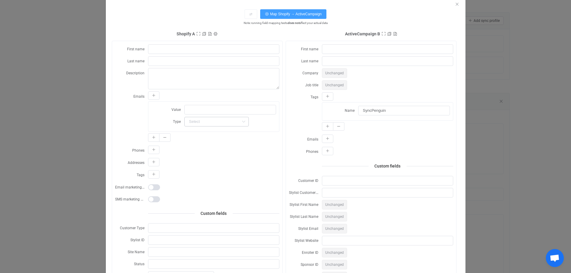
click at [240, 121] on icon "dialog" at bounding box center [243, 122] width 7 height 10
click at [222, 135] on li "Work" at bounding box center [216, 136] width 68 height 10
type input "Work"
click at [211, 109] on input "dialog" at bounding box center [230, 110] width 92 height 10
click at [289, 108] on div "Tags Name SyncPenguin" at bounding box center [371, 112] width 164 height 40
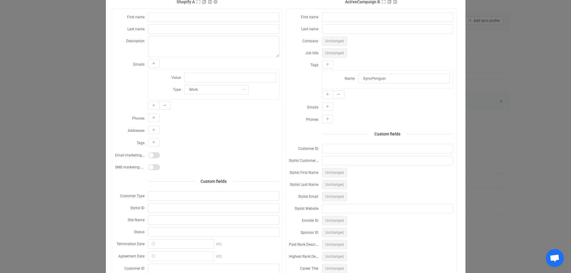
scroll to position [60, 0]
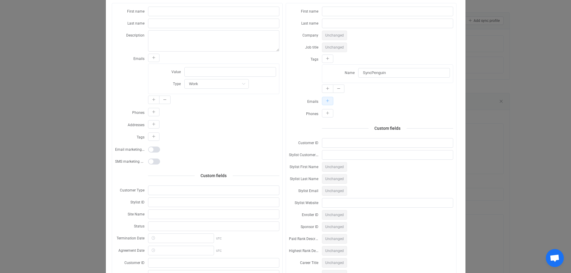
click at [322, 99] on button "dialog" at bounding box center [327, 101] width 11 height 8
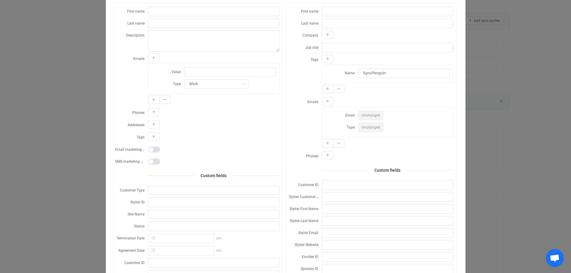
click at [373, 113] on span "Unchanged" at bounding box center [370, 116] width 25 height 10
click at [351, 113] on span "Email" at bounding box center [349, 115] width 9 height 4
click at [349, 125] on span "Type" at bounding box center [351, 127] width 8 height 4
click at [372, 124] on span "Unchanged" at bounding box center [370, 128] width 25 height 10
click at [327, 100] on button "dialog" at bounding box center [327, 101] width 11 height 8
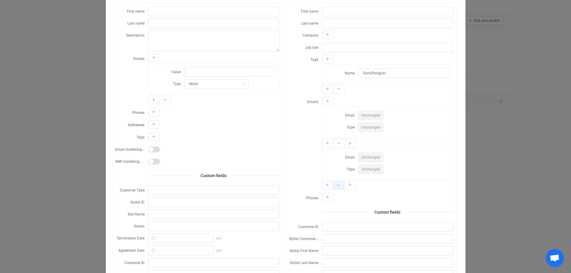
click at [340, 182] on button "dialog" at bounding box center [338, 185] width 11 height 8
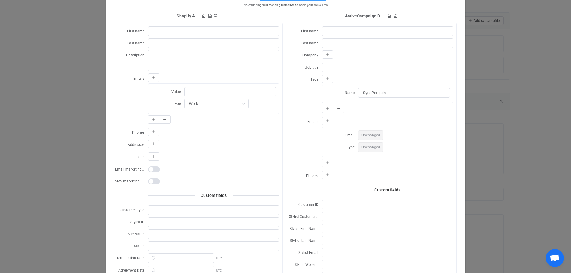
scroll to position [0, 0]
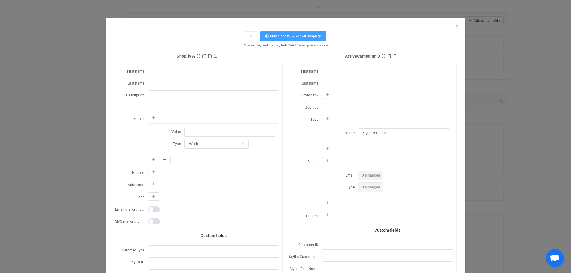
click at [365, 172] on span "Unchanged" at bounding box center [370, 176] width 25 height 10
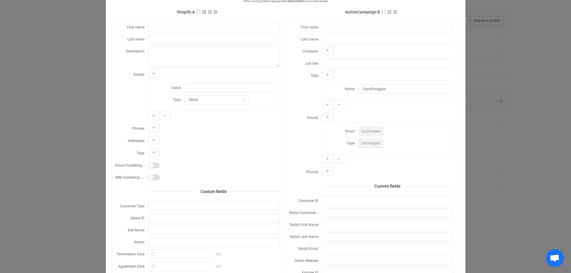
scroll to position [30, 0]
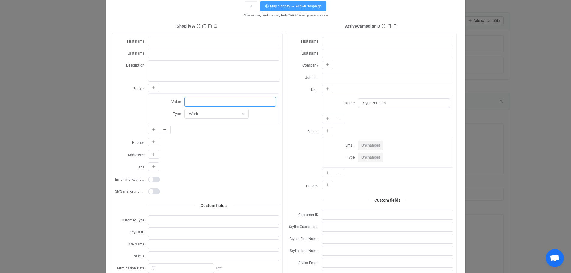
click at [199, 100] on input "dialog" at bounding box center [230, 102] width 92 height 10
click at [367, 144] on span "Unchanged" at bounding box center [370, 146] width 25 height 10
click at [349, 143] on span "Email" at bounding box center [349, 145] width 9 height 4
click at [237, 100] on input "dialog" at bounding box center [230, 102] width 92 height 10
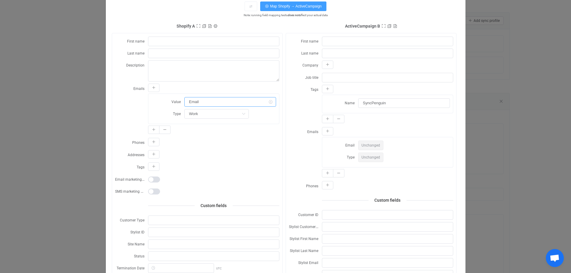
type input "Email"
click at [289, 127] on label "Emails" at bounding box center [305, 132] width 33 height 10
click at [369, 141] on span "Unchanged" at bounding box center [370, 146] width 25 height 10
click at [240, 111] on icon "dialog" at bounding box center [243, 114] width 7 height 10
click at [242, 114] on icon "dialog" at bounding box center [243, 114] width 7 height 10
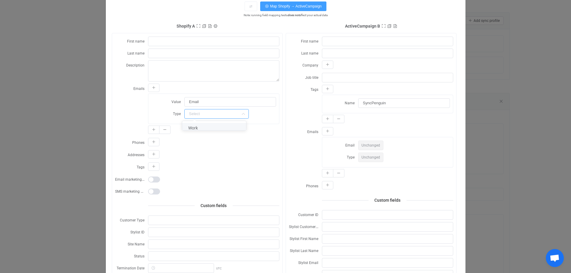
click at [227, 128] on li "Work" at bounding box center [216, 128] width 68 height 10
type input "Work"
click at [233, 101] on input "Email" at bounding box center [230, 102] width 92 height 10
click at [267, 100] on icon "dialog" at bounding box center [270, 102] width 7 height 10
click at [292, 123] on form "First name Last name Company Job title Tags Name SyncPenguin Emails Email Uncha…" at bounding box center [371, 259] width 164 height 447
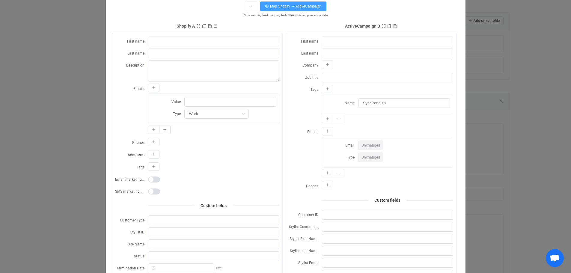
click at [155, 176] on span "dialog" at bounding box center [154, 179] width 12 height 6
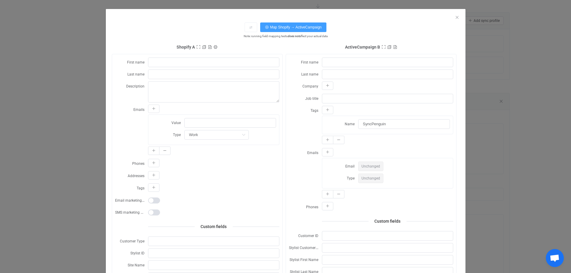
scroll to position [0, 0]
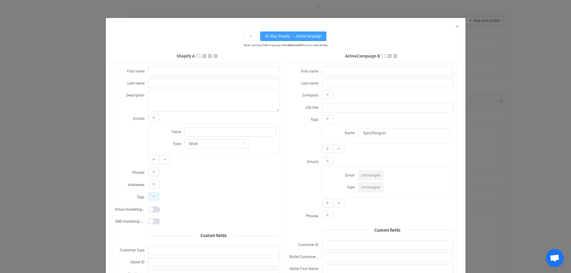
click at [152, 196] on icon "dialog" at bounding box center [154, 197] width 4 height 4
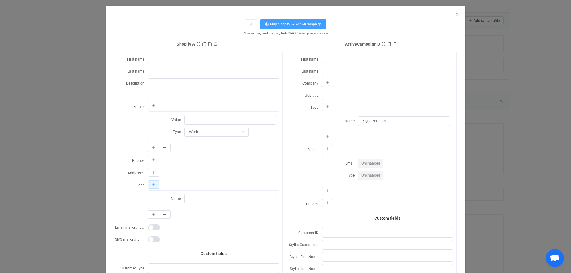
scroll to position [30, 0]
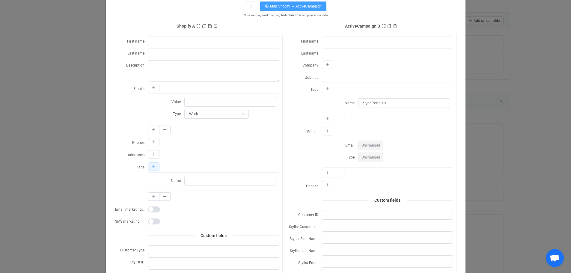
click at [152, 165] on icon "dialog" at bounding box center [154, 167] width 4 height 4
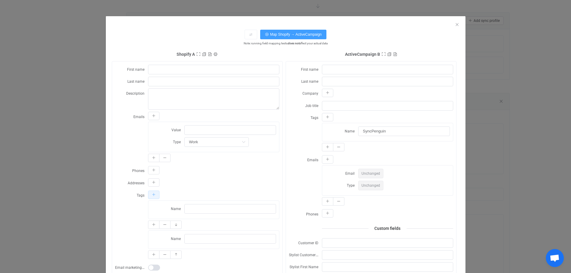
scroll to position [0, 0]
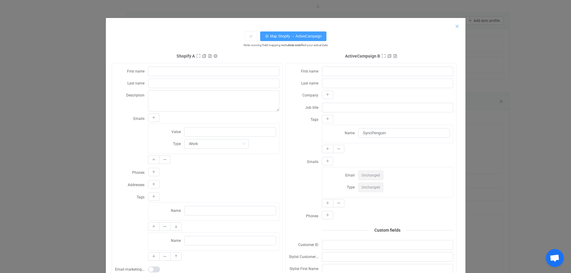
click at [455, 24] on icon "Close" at bounding box center [457, 26] width 5 height 5
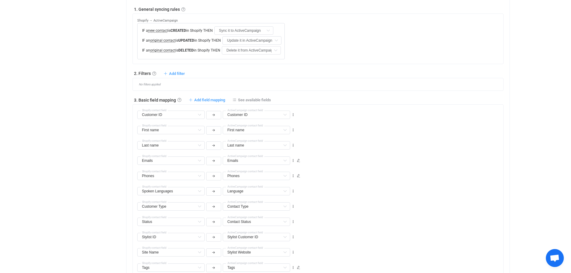
scroll to position [277, 0]
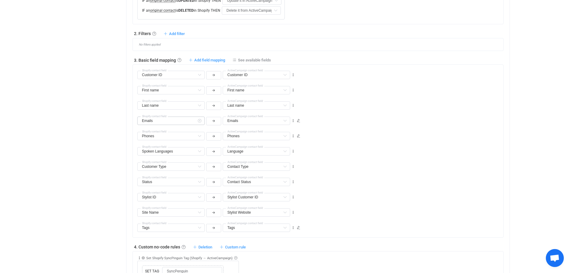
click at [200, 121] on icon at bounding box center [199, 121] width 7 height 8
click at [199, 121] on icon at bounding box center [199, 121] width 7 height 8
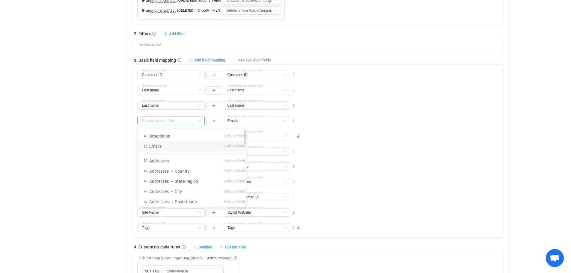
click at [180, 146] on li "Emails Default field" at bounding box center [194, 146] width 113 height 10
type input "Emails"
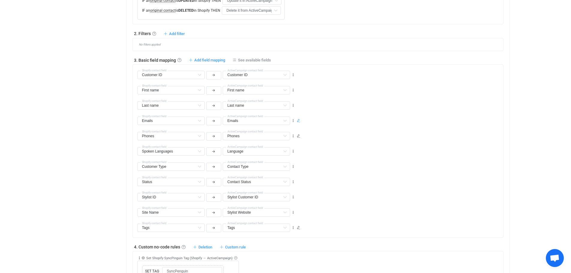
click at [298, 122] on icon at bounding box center [299, 121] width 4 height 4
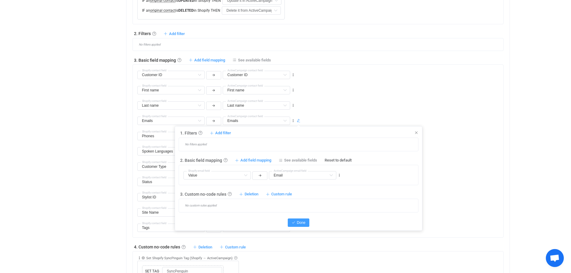
click at [298, 224] on span "Done" at bounding box center [301, 223] width 9 height 4
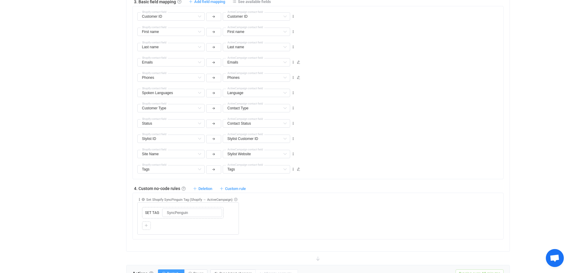
scroll to position [337, 0]
click at [299, 169] on icon at bounding box center [299, 168] width 4 height 4
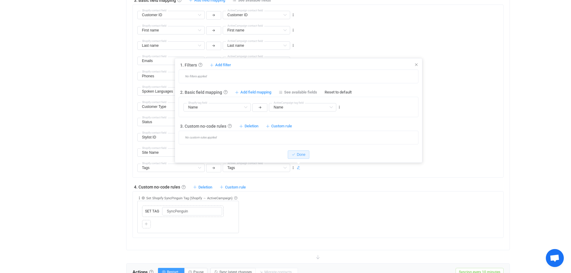
click at [275, 179] on div "1. General syncing rules General syncing rules Control how SyncPengin reacts to…" at bounding box center [317, 72] width 371 height 332
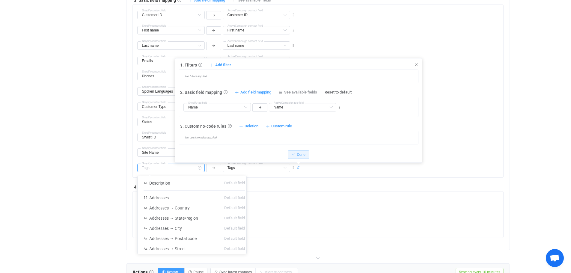
click at [163, 166] on input "text" at bounding box center [170, 168] width 67 height 8
click at [171, 217] on li "Tags Default field" at bounding box center [194, 219] width 113 height 10
type input "Tags"
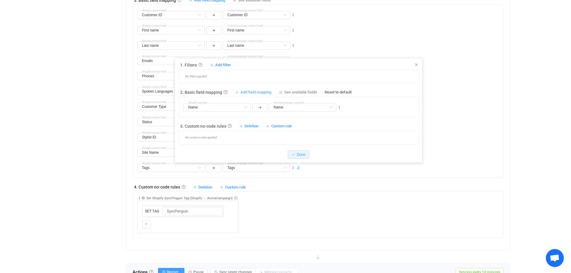
click at [253, 93] on span "Add field mapping" at bounding box center [255, 92] width 31 height 5
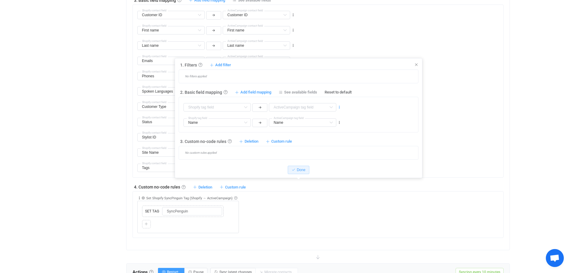
click at [341, 109] on icon at bounding box center [339, 107] width 4 height 4
click at [318, 143] on li "Delete" at bounding box center [320, 143] width 39 height 11
type input "Name"
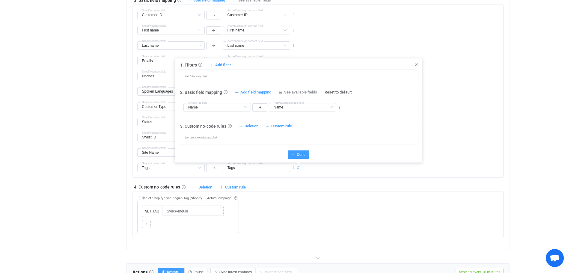
click at [299, 153] on span "Done" at bounding box center [301, 155] width 9 height 4
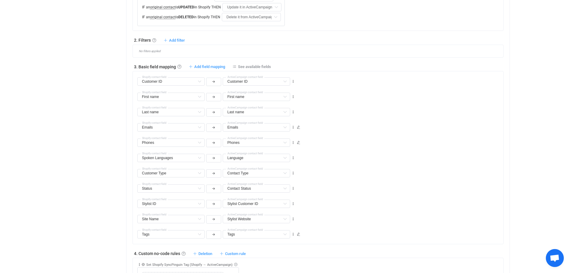
scroll to position [188, 0]
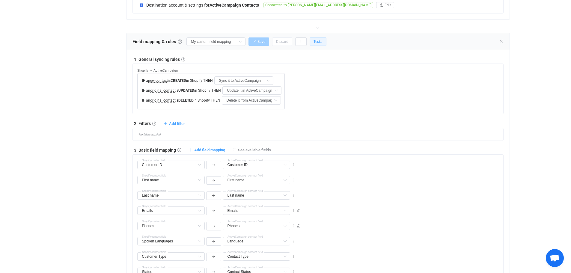
click at [317, 41] on span "Test…" at bounding box center [317, 42] width 9 height 4
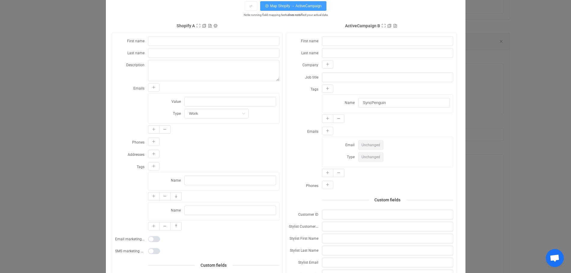
scroll to position [60, 0]
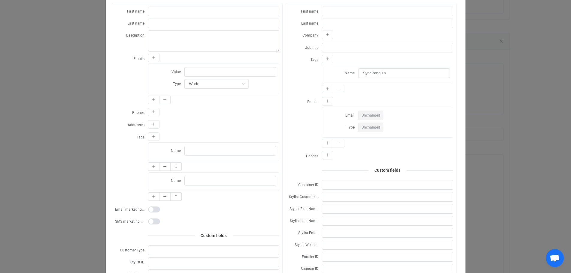
click at [372, 111] on span "Unchanged" at bounding box center [370, 116] width 25 height 10
click at [370, 114] on span "Unchanged" at bounding box center [370, 116] width 25 height 10
click at [346, 113] on span "Email" at bounding box center [349, 115] width 9 height 4
click at [346, 115] on span "Email" at bounding box center [349, 115] width 9 height 4
click at [347, 126] on span "Type" at bounding box center [351, 127] width 8 height 4
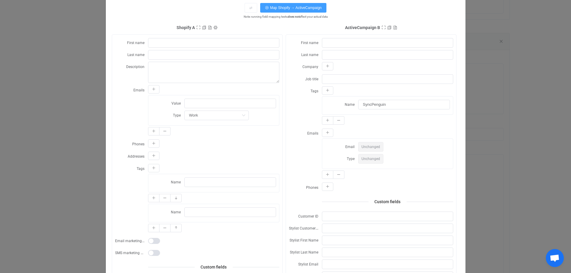
scroll to position [0, 0]
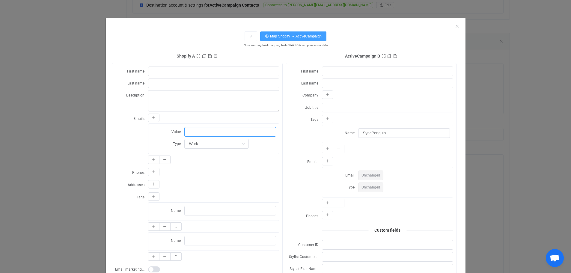
click at [191, 130] on input "dialog" at bounding box center [230, 132] width 92 height 10
type input "dsfsfsdfsdf"
click at [288, 37] on span "Map Shopify → ActiveCampaign" at bounding box center [296, 36] width 52 height 4
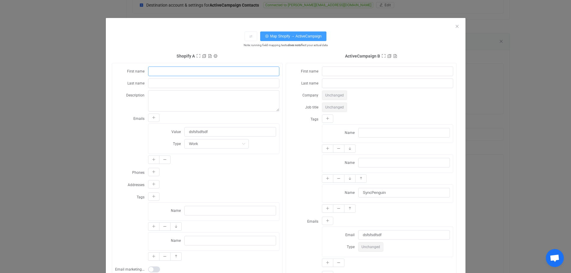
click at [170, 71] on input "dialog" at bounding box center [213, 72] width 131 height 10
type input "sdas"
click at [160, 86] on input "dialog" at bounding box center [213, 84] width 131 height 10
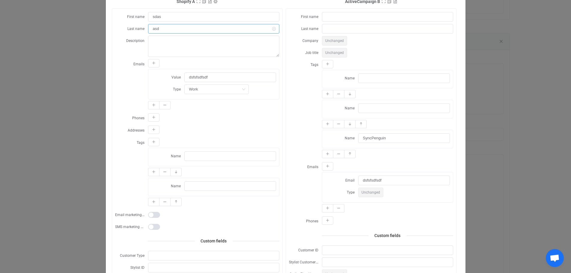
scroll to position [60, 0]
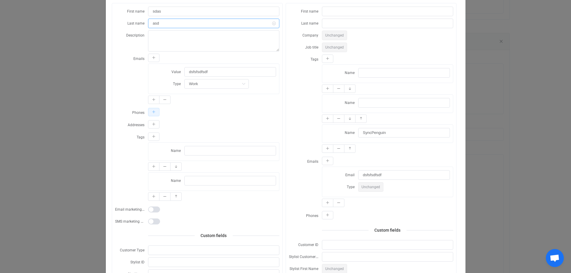
type input "asd"
click at [153, 112] on button "dialog" at bounding box center [153, 112] width 11 height 8
click at [200, 125] on input "dialog" at bounding box center [230, 126] width 92 height 10
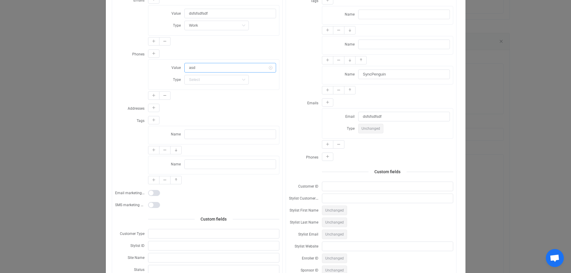
scroll to position [120, 0]
type input "asd"
click at [152, 105] on icon "dialog" at bounding box center [154, 107] width 4 height 4
click at [203, 116] on input "dialog" at bounding box center [230, 121] width 92 height 10
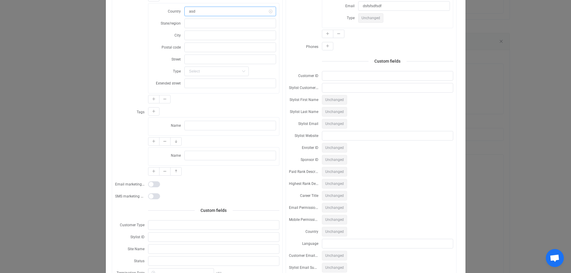
scroll to position [240, 0]
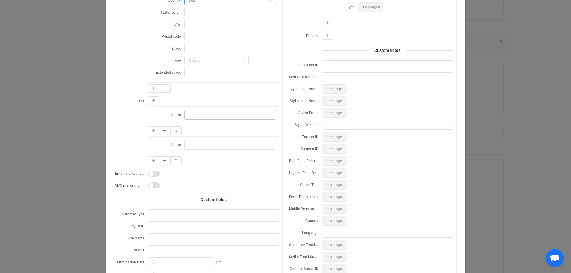
type input "asd"
click at [196, 111] on input "dialog" at bounding box center [230, 115] width 92 height 10
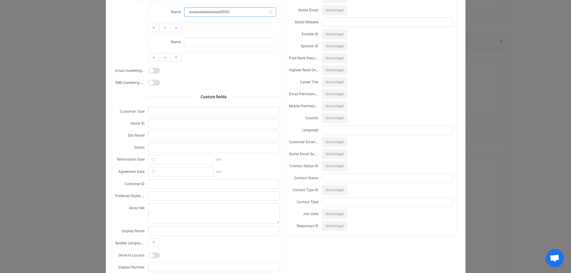
scroll to position [360, 0]
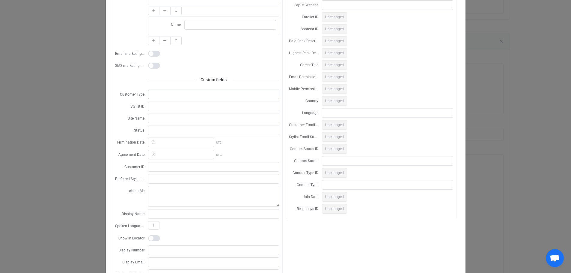
type input "asdasdadadadasd5555"
click at [169, 90] on input "dialog" at bounding box center [213, 95] width 131 height 10
type input "asdad"
click at [171, 102] on input "dialog" at bounding box center [213, 107] width 131 height 10
type input "sss"
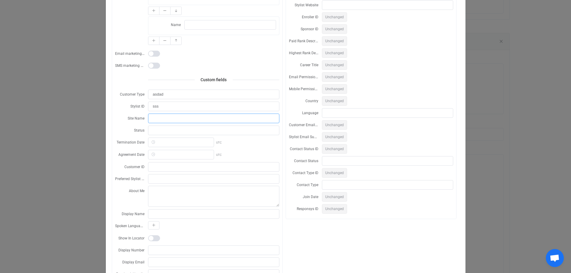
click at [166, 114] on input "dialog" at bounding box center [213, 119] width 131 height 10
click at [167, 126] on input "dialog" at bounding box center [213, 131] width 131 height 10
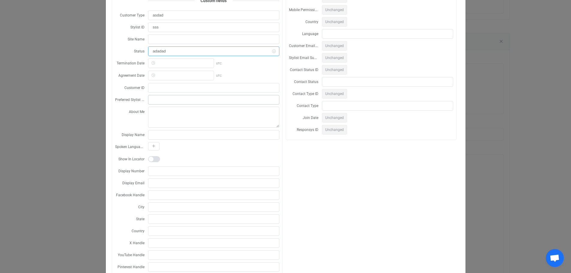
scroll to position [449, 0]
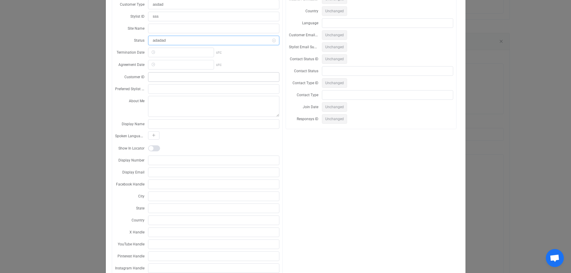
type input "adadad"
click at [158, 72] on input "dialog" at bounding box center [213, 77] width 131 height 10
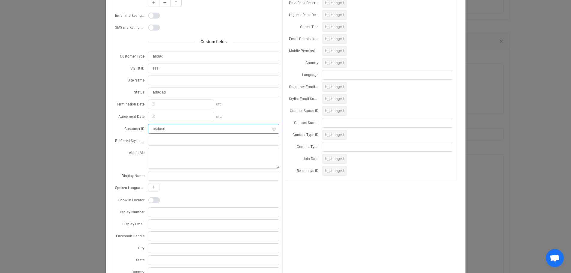
scroll to position [384, 0]
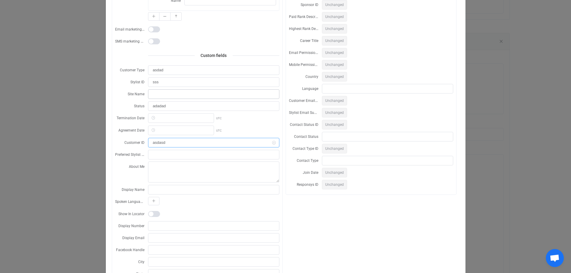
type input "asdasd"
click at [156, 89] on input "dialog" at bounding box center [213, 94] width 131 height 10
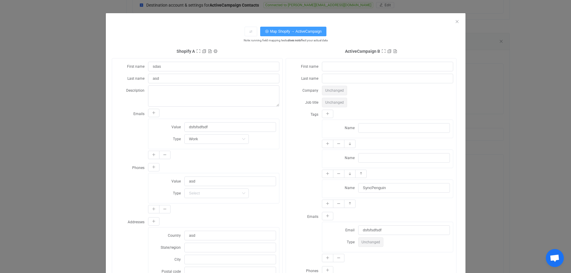
scroll to position [0, 0]
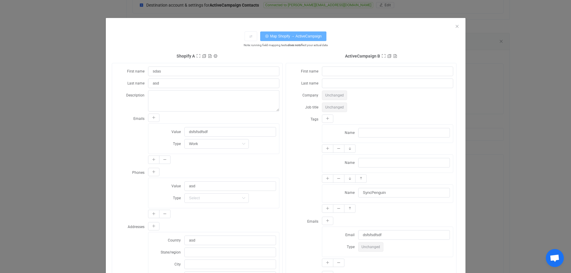
type input "wwwwwwwwww"
click at [270, 38] on button "Map Shopify → ActiveCampaign" at bounding box center [293, 36] width 66 height 10
type input "sdas"
type input "asd"
type input "asdasdadadadasd5555"
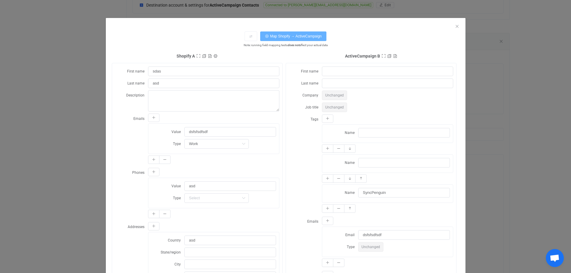
type input "asdasd"
type input "sss"
type input "wwwwwwwwww"
type input "adadad"
type input "asdad"
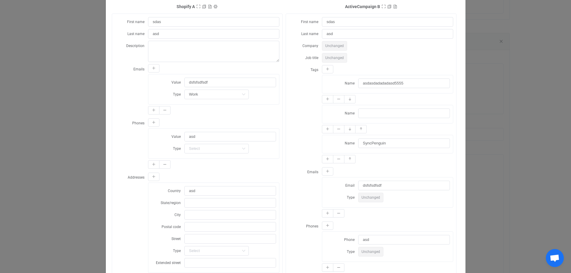
scroll to position [60, 0]
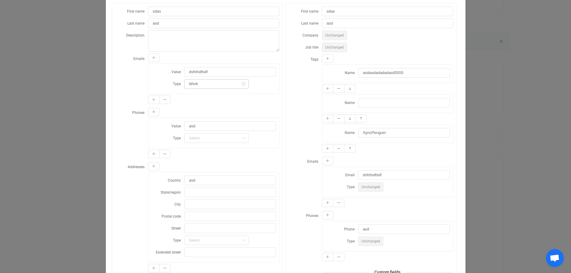
click at [241, 83] on icon "dialog" at bounding box center [243, 84] width 7 height 10
click at [289, 106] on div "Tags Name asdasdadadadasd5555 Name Name SyncPenguin" at bounding box center [371, 104] width 164 height 100
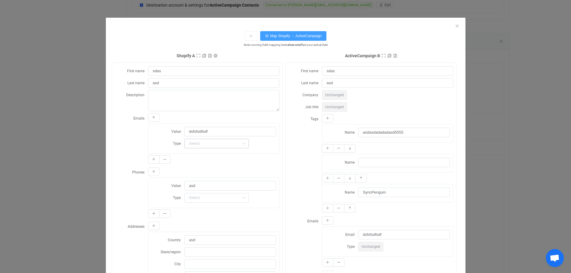
scroll to position [0, 0]
click at [455, 27] on icon "Close" at bounding box center [457, 26] width 5 height 5
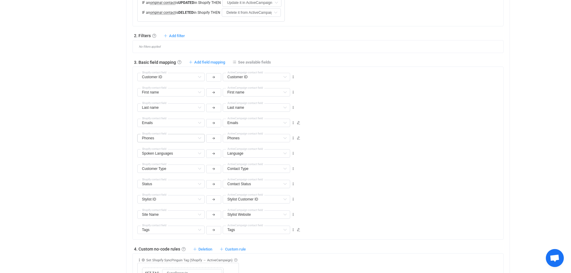
scroll to position [277, 0]
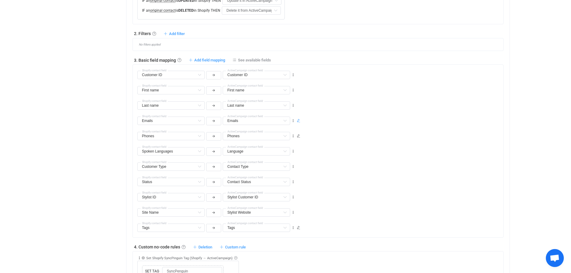
click at [300, 122] on icon at bounding box center [299, 121] width 4 height 4
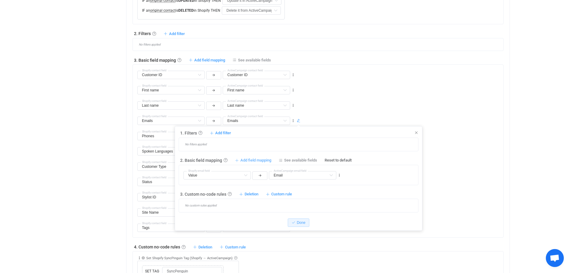
click at [263, 159] on span "Add field mapping" at bounding box center [255, 160] width 31 height 5
click at [247, 174] on icon at bounding box center [245, 175] width 7 height 8
click at [218, 191] on li "Type Default field" at bounding box center [219, 190] width 71 height 10
type input "Type"
click at [298, 175] on input "text" at bounding box center [302, 175] width 67 height 8
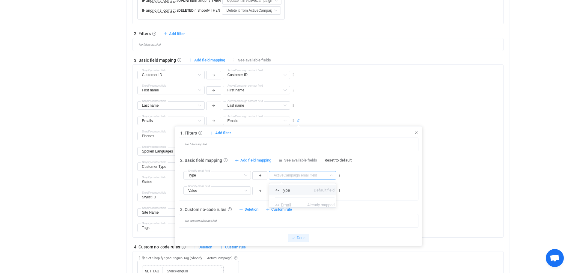
click at [287, 189] on span "Type" at bounding box center [285, 190] width 9 height 5
type input "Type"
click at [360, 180] on div "Value Value Default field Type Default field Shopify email field Email Email De…" at bounding box center [300, 187] width 235 height 15
click at [339, 176] on icon at bounding box center [339, 175] width 4 height 4
click at [321, 210] on li "Delete" at bounding box center [320, 211] width 39 height 11
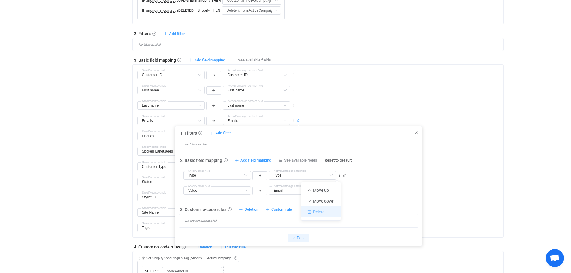
type input "Value"
type input "Email"
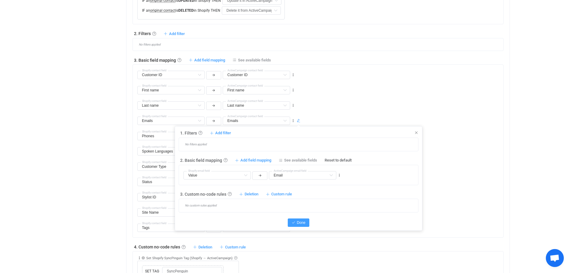
click at [304, 222] on span "Done" at bounding box center [301, 223] width 9 height 4
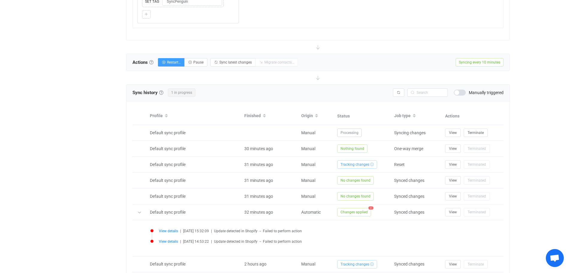
scroll to position [577, 0]
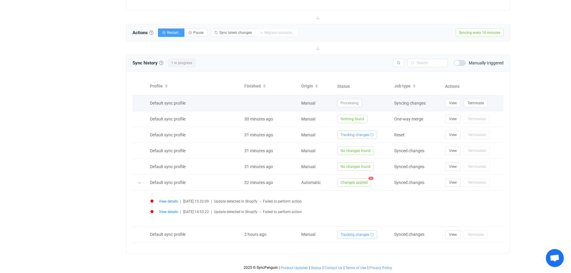
click at [350, 104] on span "Processing" at bounding box center [349, 103] width 25 height 8
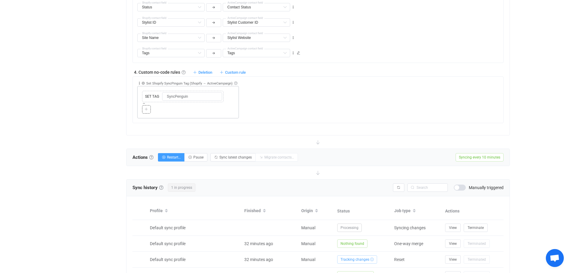
scroll to position [509, 0]
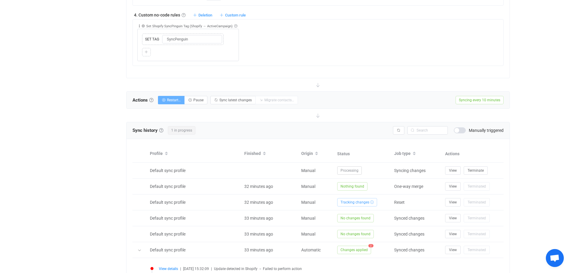
click at [173, 102] on span "Restart…" at bounding box center [174, 100] width 14 height 4
radio input "false"
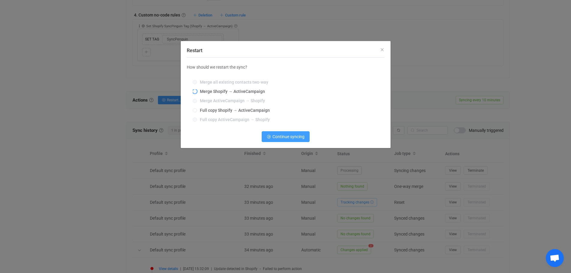
click at [212, 93] on span "Merge Shopify → ActiveCampaign" at bounding box center [231, 91] width 68 height 5
click at [197, 93] on input "Merge Shopify → ActiveCampaign" at bounding box center [195, 91] width 4 height 5
radio input "true"
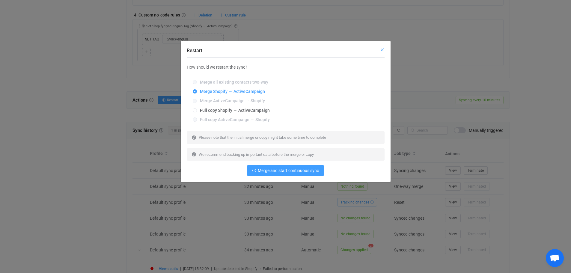
click at [382, 49] on icon "Close" at bounding box center [382, 49] width 5 height 5
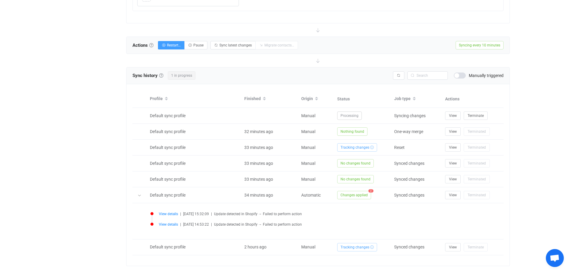
scroll to position [577, 0]
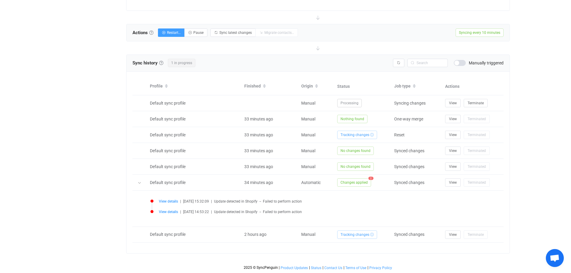
click at [485, 33] on span "Syncing every 10 minutes" at bounding box center [479, 32] width 48 height 8
click at [316, 48] on icon at bounding box center [317, 47] width 13 height 13
click at [317, 49] on icon at bounding box center [317, 47] width 13 height 13
click at [320, 22] on icon at bounding box center [317, 17] width 13 height 13
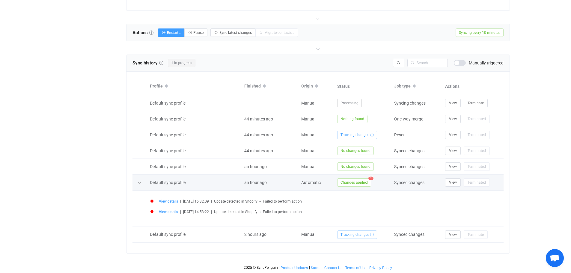
click at [142, 181] on div at bounding box center [140, 182] width 6 height 8
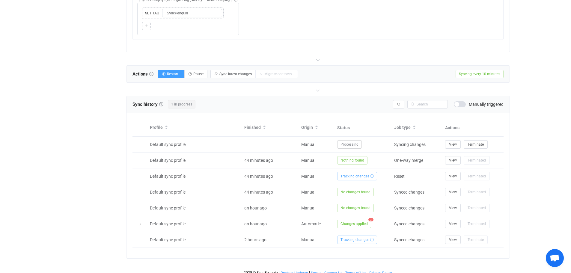
scroll to position [541, 0]
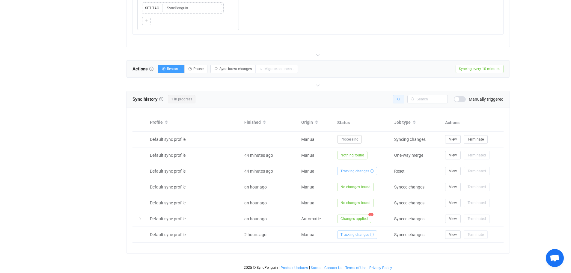
click at [400, 99] on icon "button" at bounding box center [399, 99] width 4 height 4
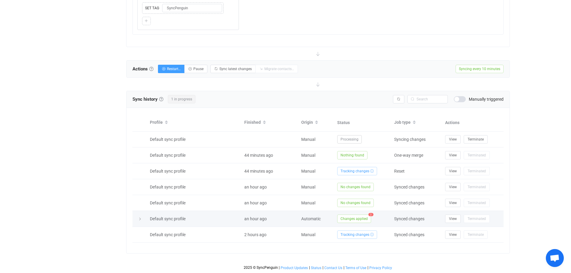
click at [142, 218] on div at bounding box center [139, 219] width 8 height 6
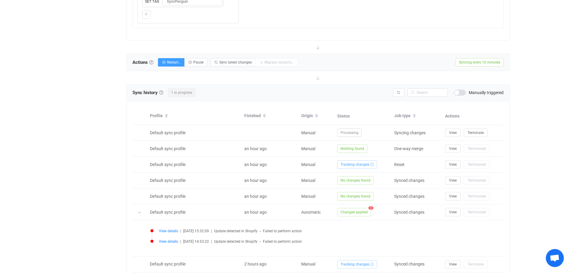
scroll to position [577, 0]
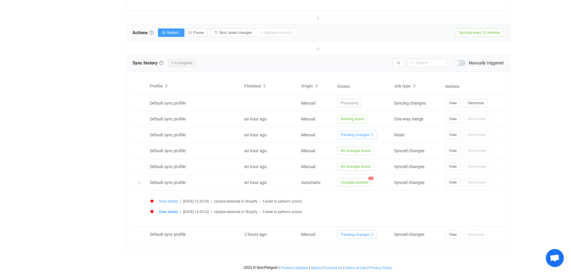
click at [165, 201] on span "View details" at bounding box center [168, 201] width 19 height 4
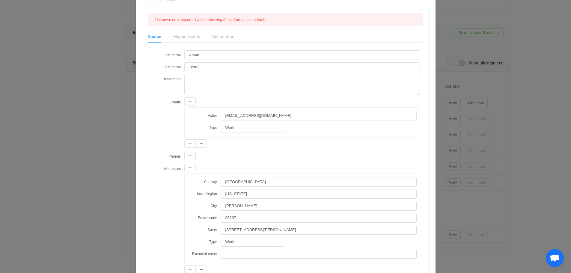
scroll to position [0, 0]
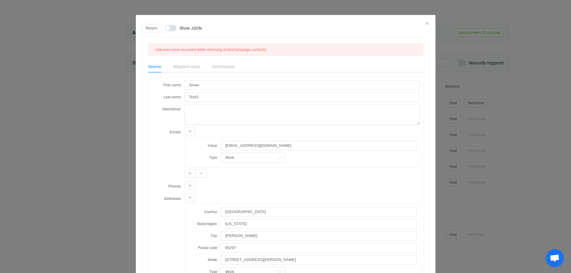
click at [427, 24] on div "Resync Show JSON" at bounding box center [286, 28] width 288 height 8
click at [188, 67] on div "Mapped value" at bounding box center [186, 67] width 39 height 12
click at [227, 66] on div "Destination" at bounding box center [220, 67] width 28 height 12
click at [425, 22] on icon "Close" at bounding box center [427, 23] width 5 height 5
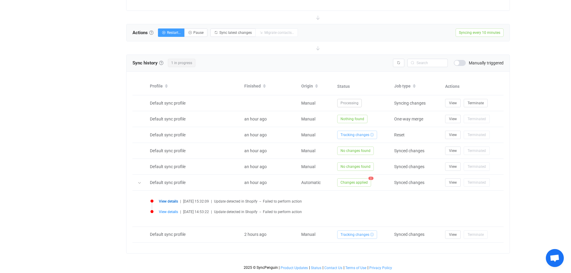
click at [171, 200] on span "View details" at bounding box center [168, 201] width 19 height 4
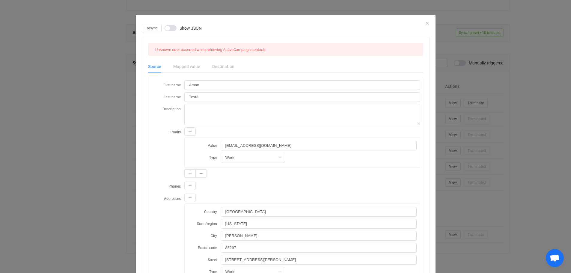
click at [66, 188] on div "Resync Show JSON Unknown error occurred while retrieving ActiveCampaign contact…" at bounding box center [285, 136] width 571 height 273
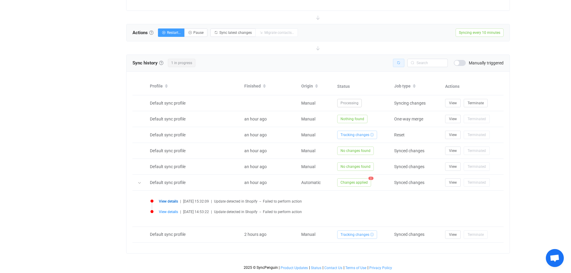
click at [398, 65] on icon "button" at bounding box center [399, 63] width 4 height 4
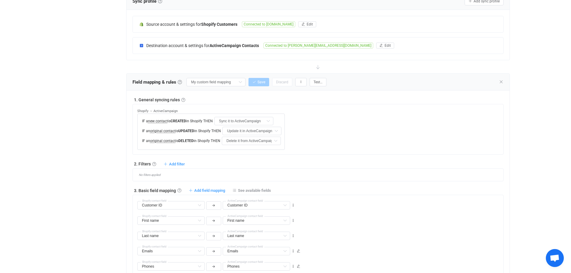
scroll to position [158, 0]
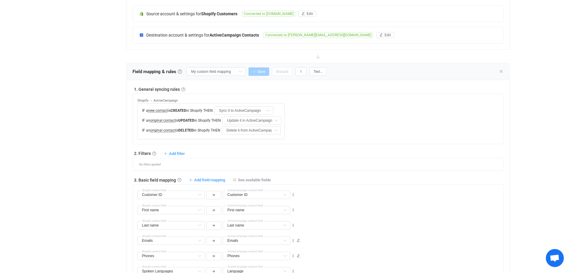
click at [194, 96] on div "Shopify → ActiveCampaign IF a new contact is CREATED in Shopify THEN Sync it to…" at bounding box center [210, 117] width 147 height 46
click at [183, 90] on link at bounding box center [183, 89] width 4 height 4
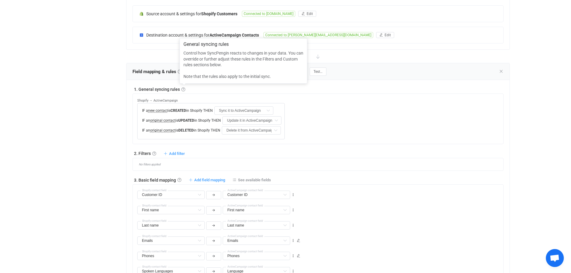
click at [322, 120] on div "Shopify → ActiveCampaign IF a new contact is CREATED in Shopify THEN Sync it to…" at bounding box center [320, 117] width 366 height 46
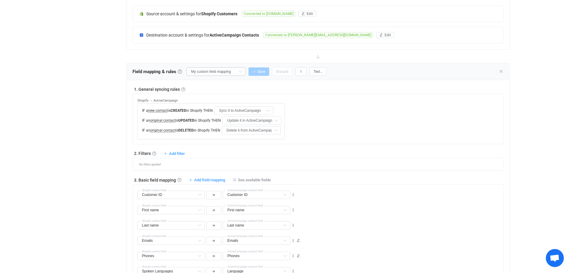
click at [238, 71] on icon at bounding box center [239, 71] width 7 height 8
click at [281, 95] on div "Shopify → ActiveCampaign IF a new contact is CREATED in Shopify THEN Sync it to…" at bounding box center [210, 117] width 147 height 46
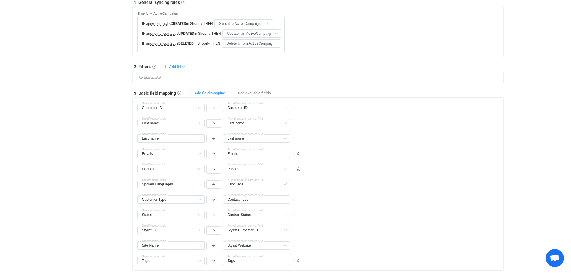
scroll to position [128, 0]
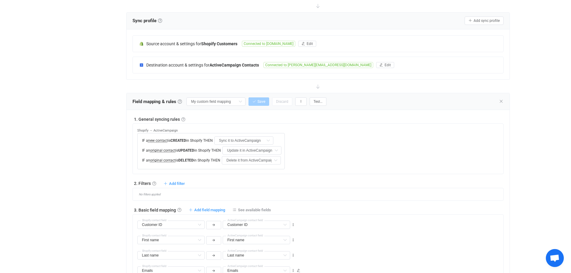
click at [324, 142] on div "Shopify → ActiveCampaign IF a new contact is CREATED in Shopify THEN Sync it to…" at bounding box center [320, 147] width 366 height 46
click at [167, 129] on span "Shopify → ActiveCampaign" at bounding box center [157, 131] width 40 height 4
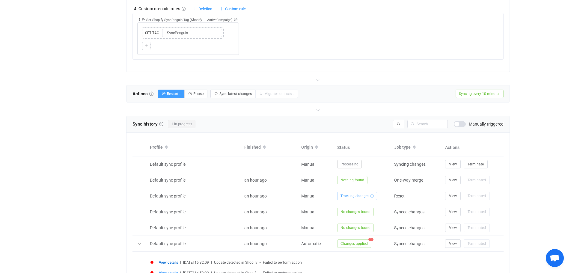
scroll to position [577, 0]
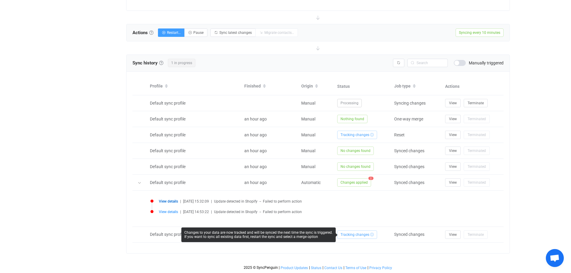
click at [353, 217] on li "View details | 2025-08-26 14:53:22 | Update detected in Shopify → Failed to per…" at bounding box center [319, 215] width 338 height 10
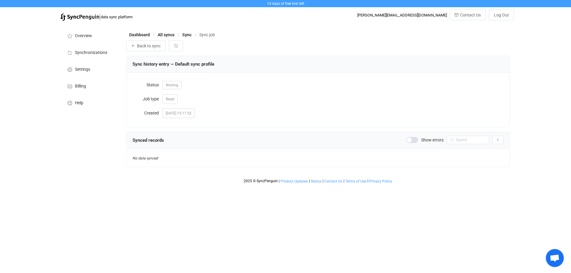
click at [413, 141] on span at bounding box center [412, 140] width 12 height 6
click at [182, 49] on button "button" at bounding box center [176, 45] width 14 height 11
click at [176, 48] on icon "button" at bounding box center [176, 46] width 4 height 4
click at [418, 141] on span at bounding box center [412, 140] width 12 height 6
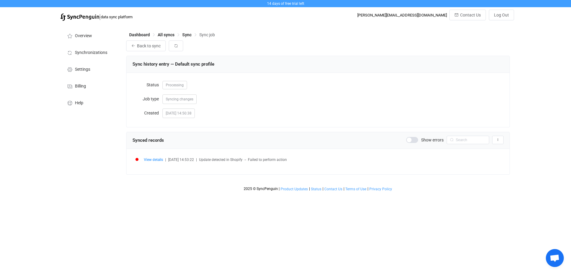
click at [415, 141] on span at bounding box center [412, 140] width 12 height 6
click at [157, 160] on span "View details" at bounding box center [153, 160] width 19 height 4
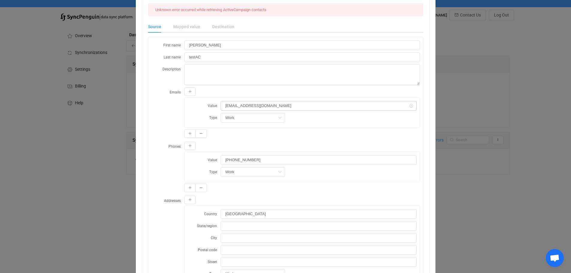
scroll to position [60, 0]
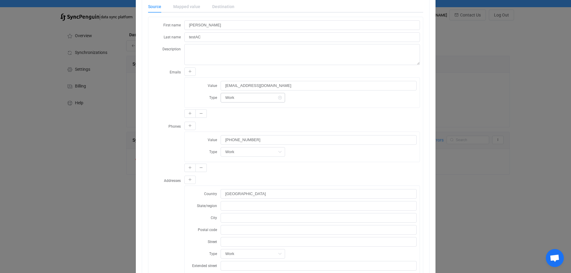
click at [276, 97] on icon "dialog" at bounding box center [279, 98] width 7 height 10
click at [277, 96] on icon "dialog" at bounding box center [279, 98] width 7 height 10
click at [259, 112] on li "Work" at bounding box center [252, 112] width 68 height 10
type input "Work"
click at [295, 99] on div "Work" at bounding box center [319, 98] width 196 height 10
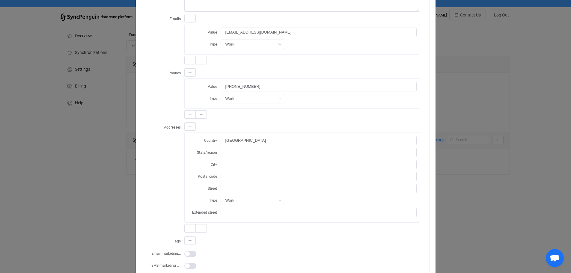
scroll to position [120, 0]
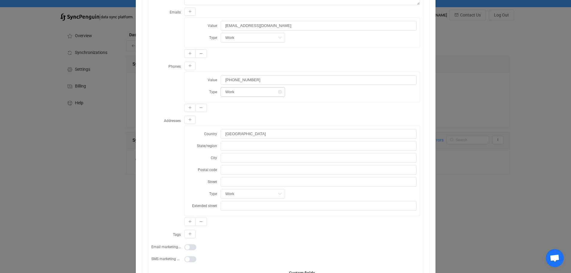
click at [279, 92] on icon "dialog" at bounding box center [279, 92] width 7 height 10
click at [264, 104] on li "Work" at bounding box center [252, 105] width 68 height 10
type input "Work"
click at [304, 108] on div "Value [PHONE_NUMBER] Type Work" at bounding box center [302, 93] width 236 height 42
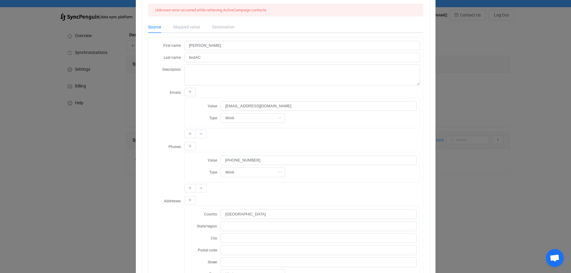
scroll to position [0, 0]
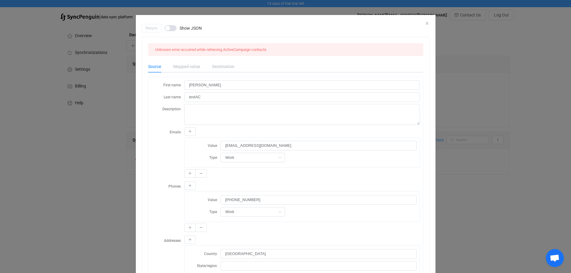
click at [186, 67] on div "Mapped value" at bounding box center [186, 67] width 39 height 12
click at [170, 29] on span "dialog" at bounding box center [171, 28] width 12 height 6
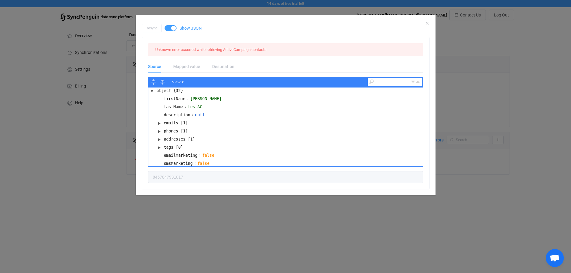
click at [171, 29] on span "dialog" at bounding box center [171, 28] width 12 height 6
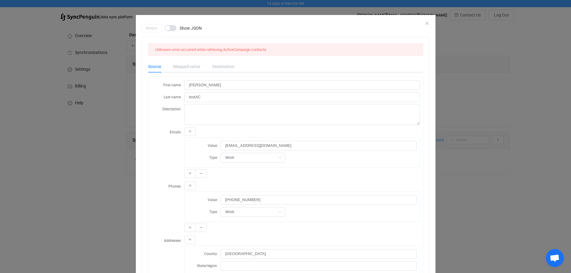
click at [215, 66] on div "Destination" at bounding box center [220, 67] width 28 height 12
drag, startPoint x: 181, startPoint y: 65, endPoint x: 238, endPoint y: 57, distance: 57.5
click at [182, 65] on div "Mapped value" at bounding box center [186, 67] width 39 height 12
click at [425, 23] on icon "Close" at bounding box center [427, 23] width 5 height 5
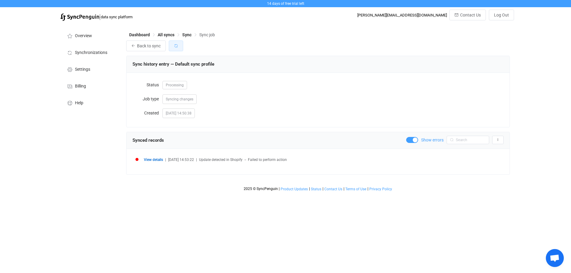
click at [177, 46] on icon "button" at bounding box center [176, 46] width 4 height 4
click at [145, 46] on span "Back to sync" at bounding box center [149, 45] width 24 height 5
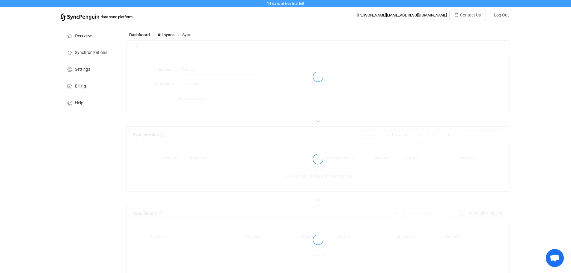
type input "Shopify → ActiveCampaign"
type input "10 minutes"
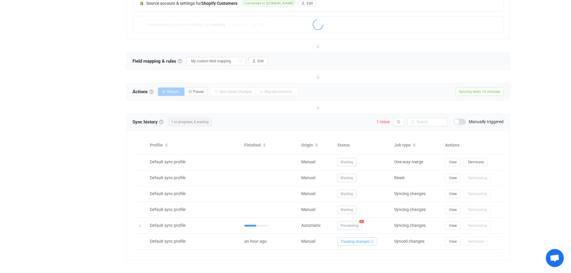
scroll to position [161, 0]
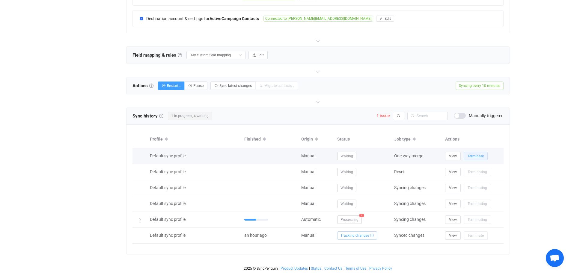
click at [471, 156] on span "Terminate" at bounding box center [475, 156] width 16 height 4
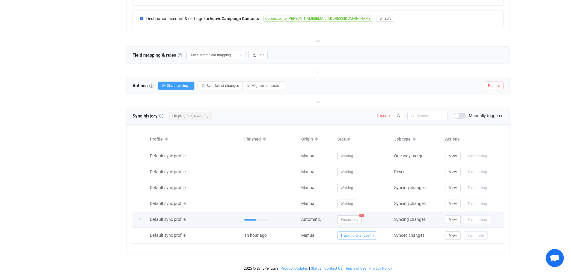
click at [351, 219] on span "Processing" at bounding box center [349, 219] width 25 height 8
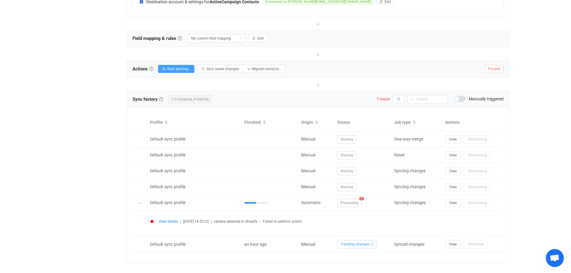
scroll to position [186, 0]
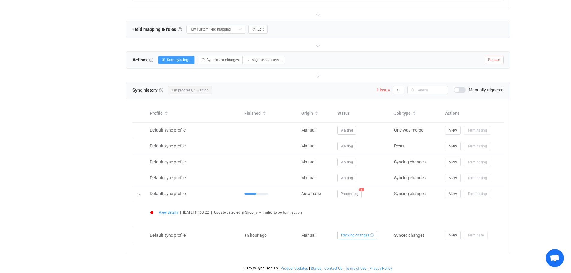
click at [171, 209] on div "View details | [DATE] 14:53:22 | Update detected in Shopify → Failed to perform…" at bounding box center [317, 214] width 341 height 13
click at [172, 211] on span "View details" at bounding box center [168, 212] width 19 height 4
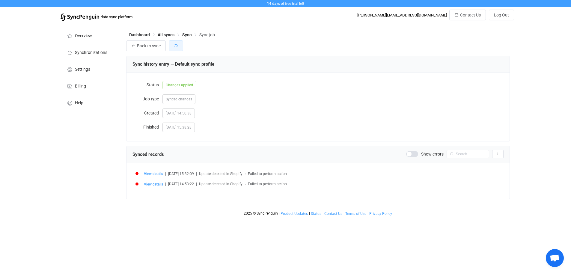
click at [179, 47] on button "button" at bounding box center [176, 45] width 14 height 11
click at [157, 50] on button "Back to sync" at bounding box center [146, 45] width 40 height 11
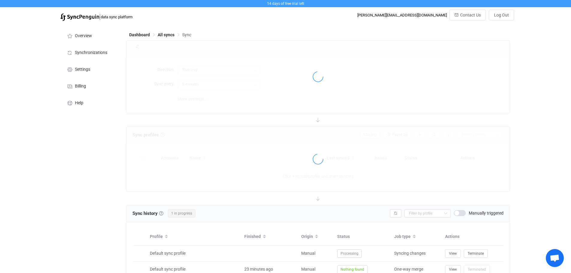
type input "Shopify → ActiveCampaign"
type input "10 minutes"
